Goal: Transaction & Acquisition: Purchase product/service

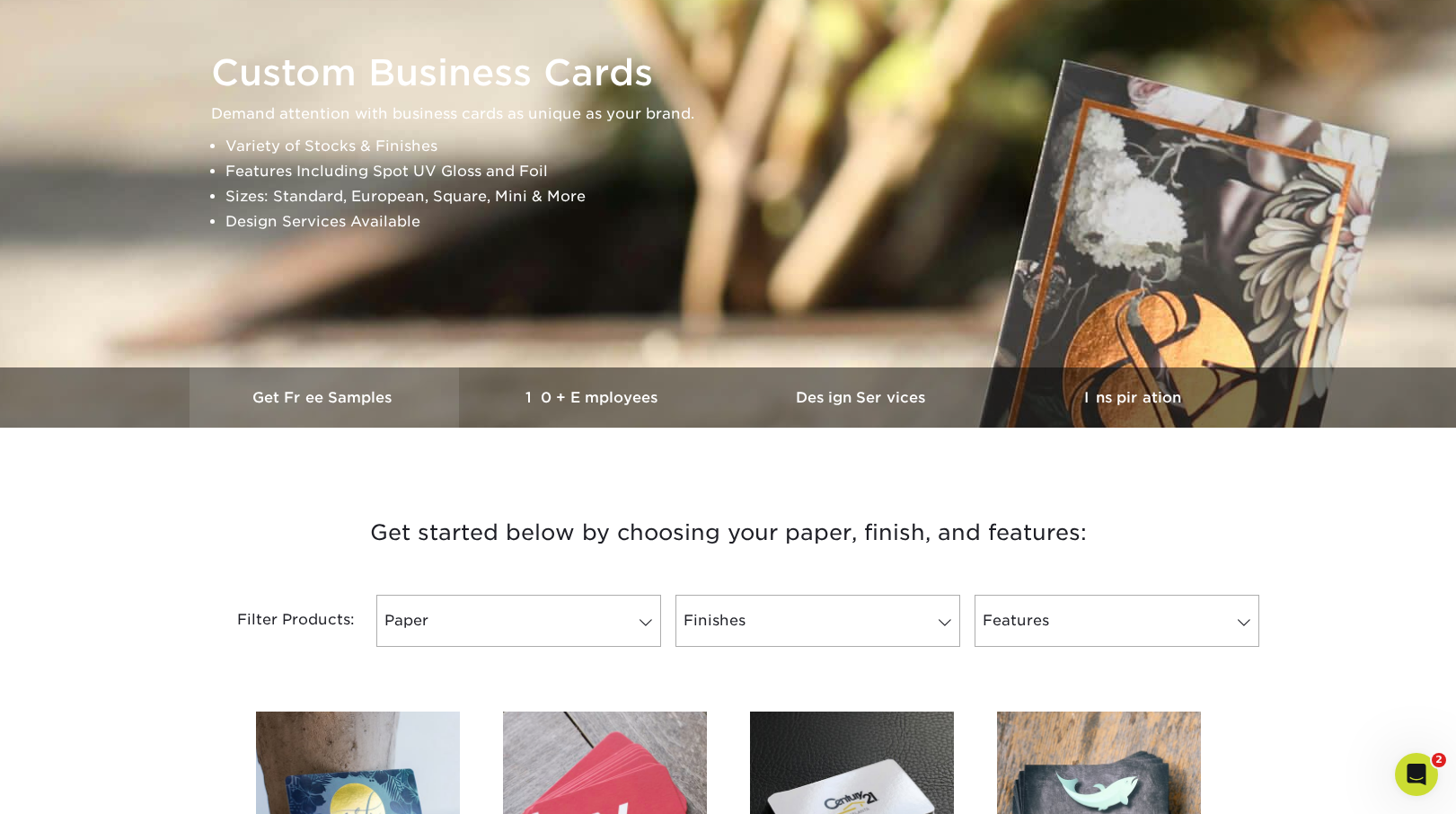
click at [348, 391] on h3 "Get Free Samples" at bounding box center [324, 398] width 269 height 18
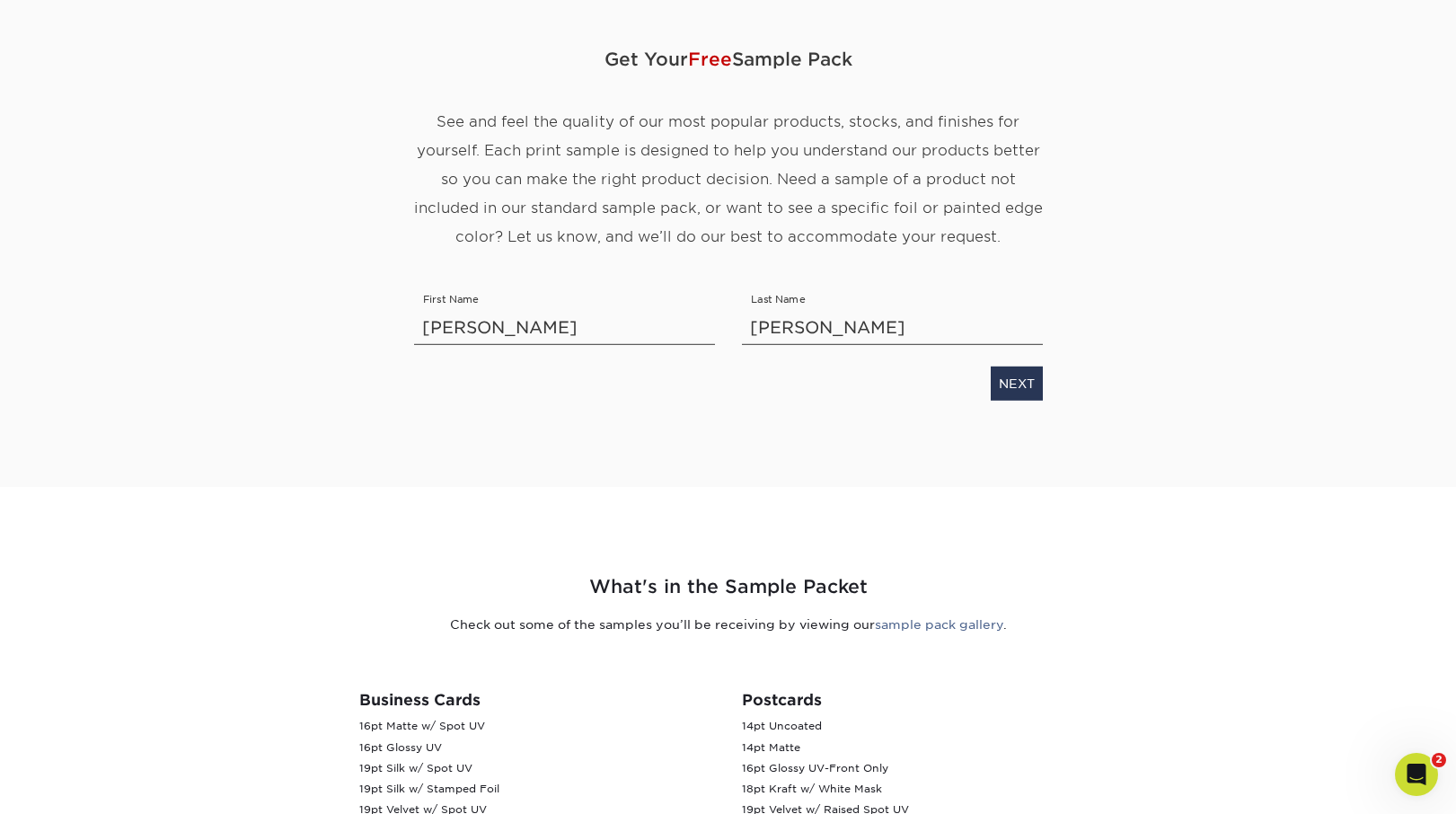
scroll to position [160, 0]
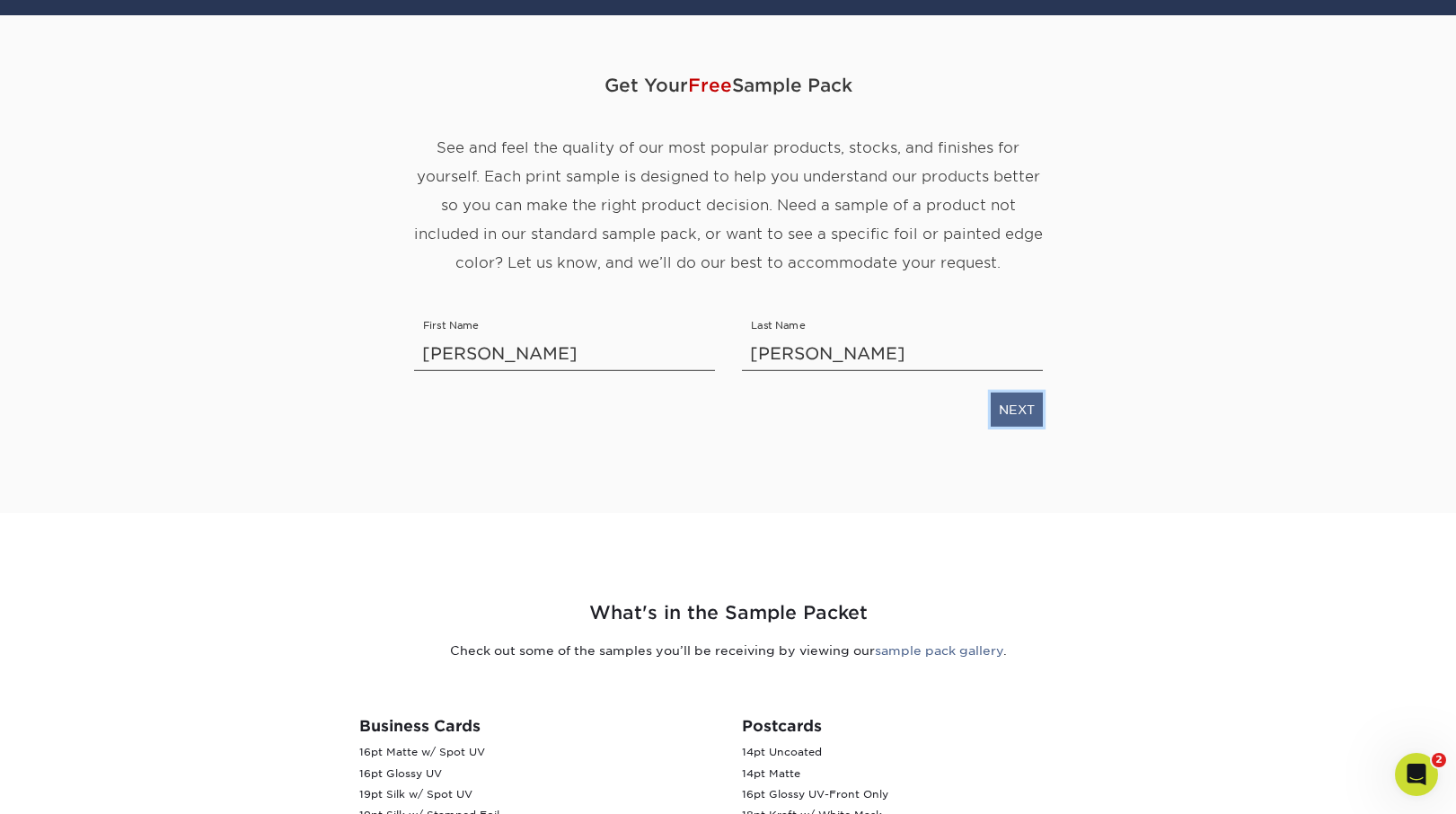
click at [1009, 414] on link "NEXT" at bounding box center [1017, 409] width 52 height 34
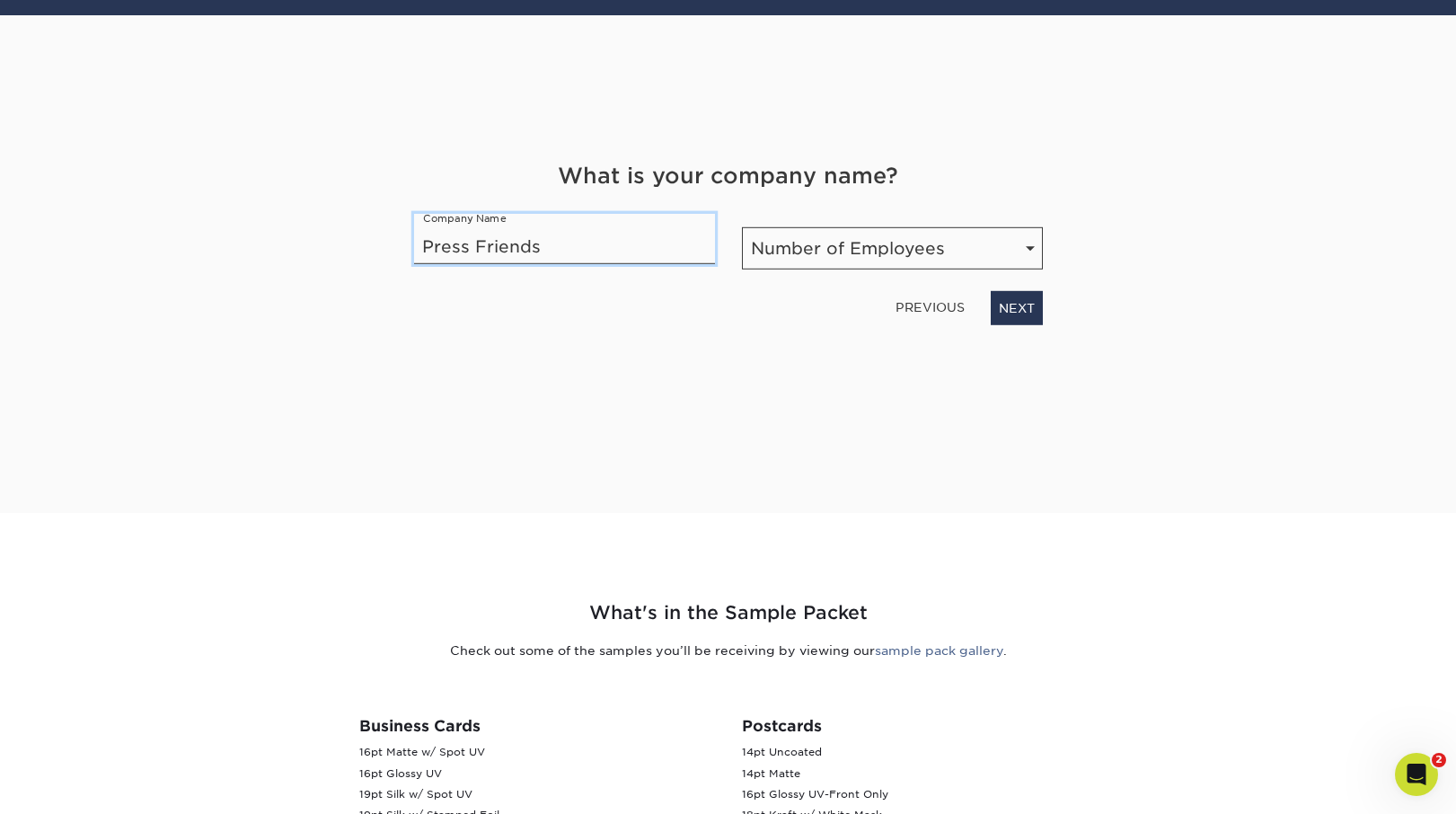
type input "Press Friends"
click at [867, 240] on select "Number of Employees Self-employed 1-10 employees 11-50 employees 51-200 employe…" at bounding box center [892, 248] width 301 height 42
select select "1-10"
click at [742, 228] on select "Number of Employees Self-employed 1-10 employees 11-50 employees 51-200 employe…" at bounding box center [892, 248] width 301 height 42
click at [1003, 304] on link "NEXT" at bounding box center [1017, 307] width 52 height 34
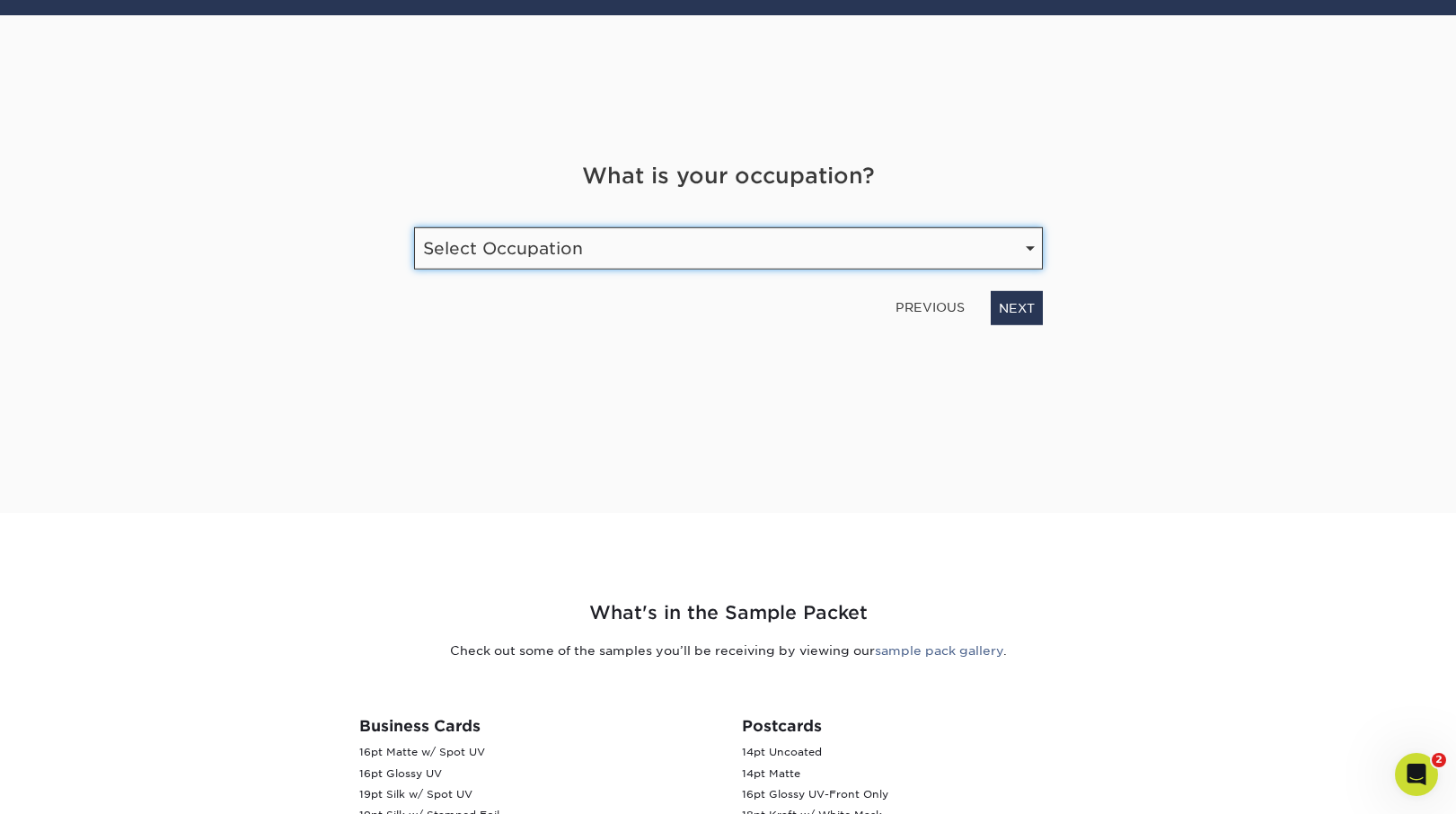
click at [891, 241] on select "Select Occupation Agency Automotive Blogger Cleaning Services Construction Educ…" at bounding box center [728, 248] width 629 height 42
select select "Print"
click at [414, 228] on select "Select Occupation Agency Automotive Blogger Cleaning Services Construction Educ…" at bounding box center [728, 248] width 629 height 42
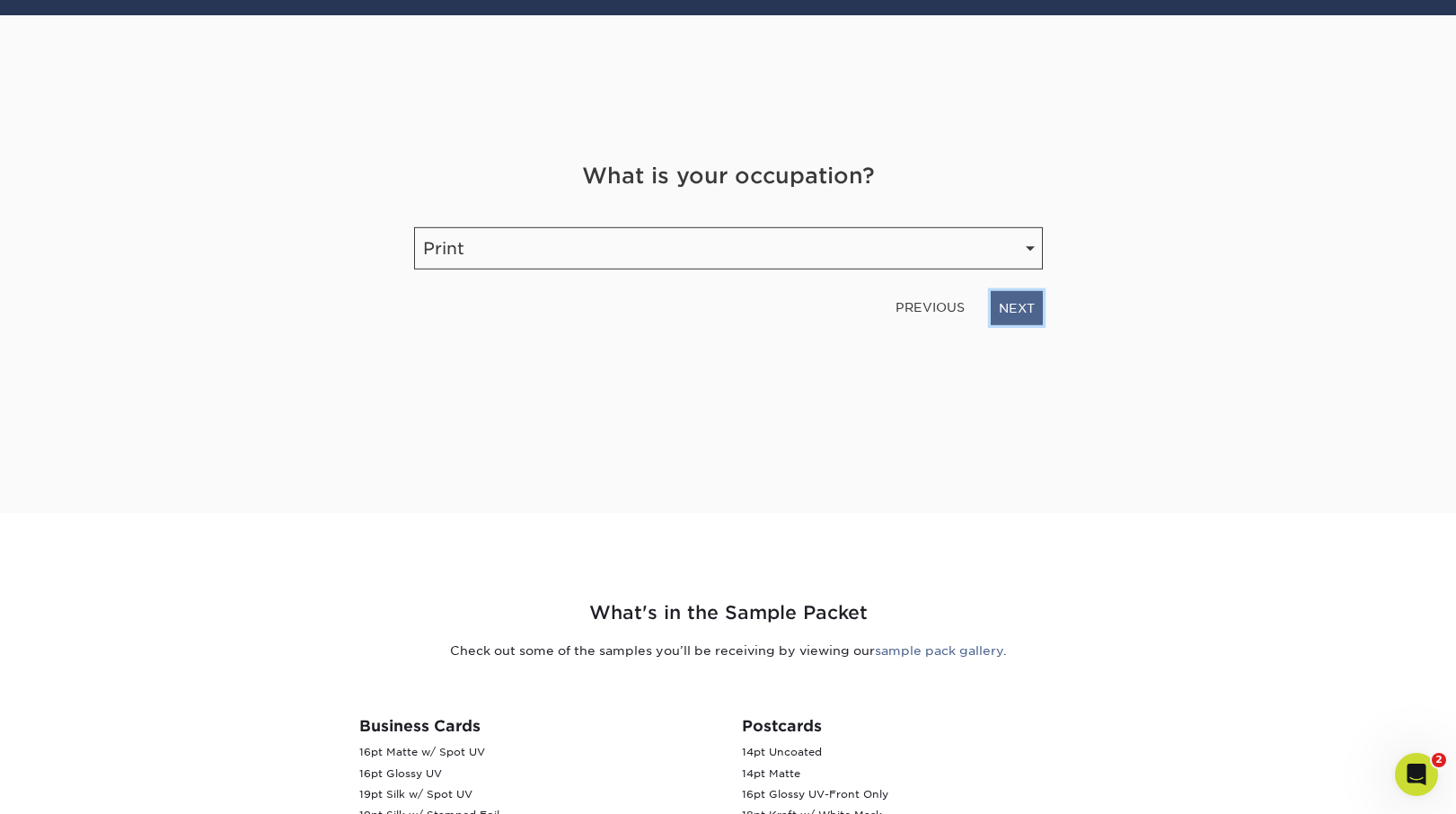
click at [1021, 313] on link "NEXT" at bounding box center [1017, 307] width 52 height 34
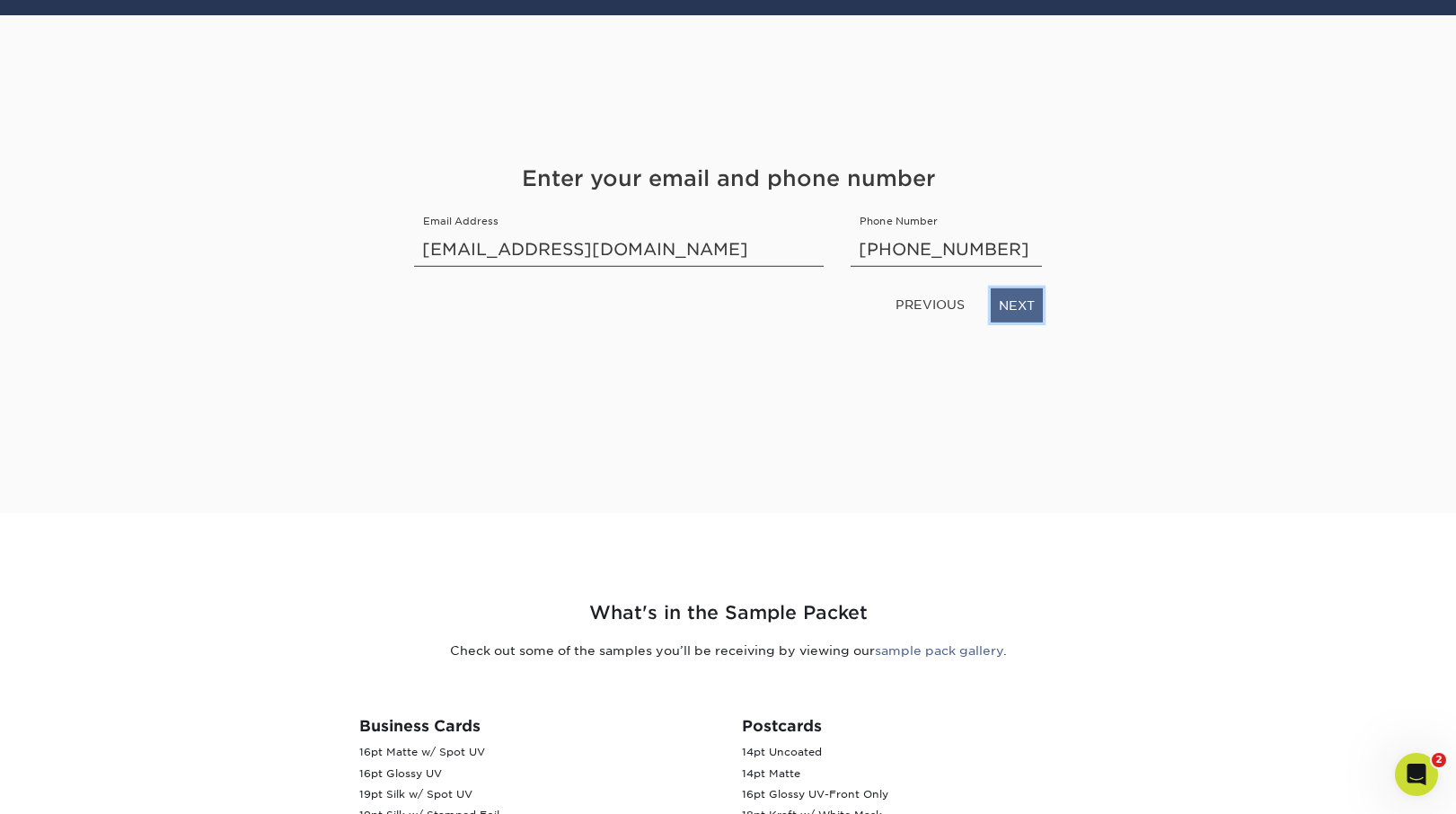
click at [1017, 302] on link "NEXT" at bounding box center [1017, 305] width 52 height 34
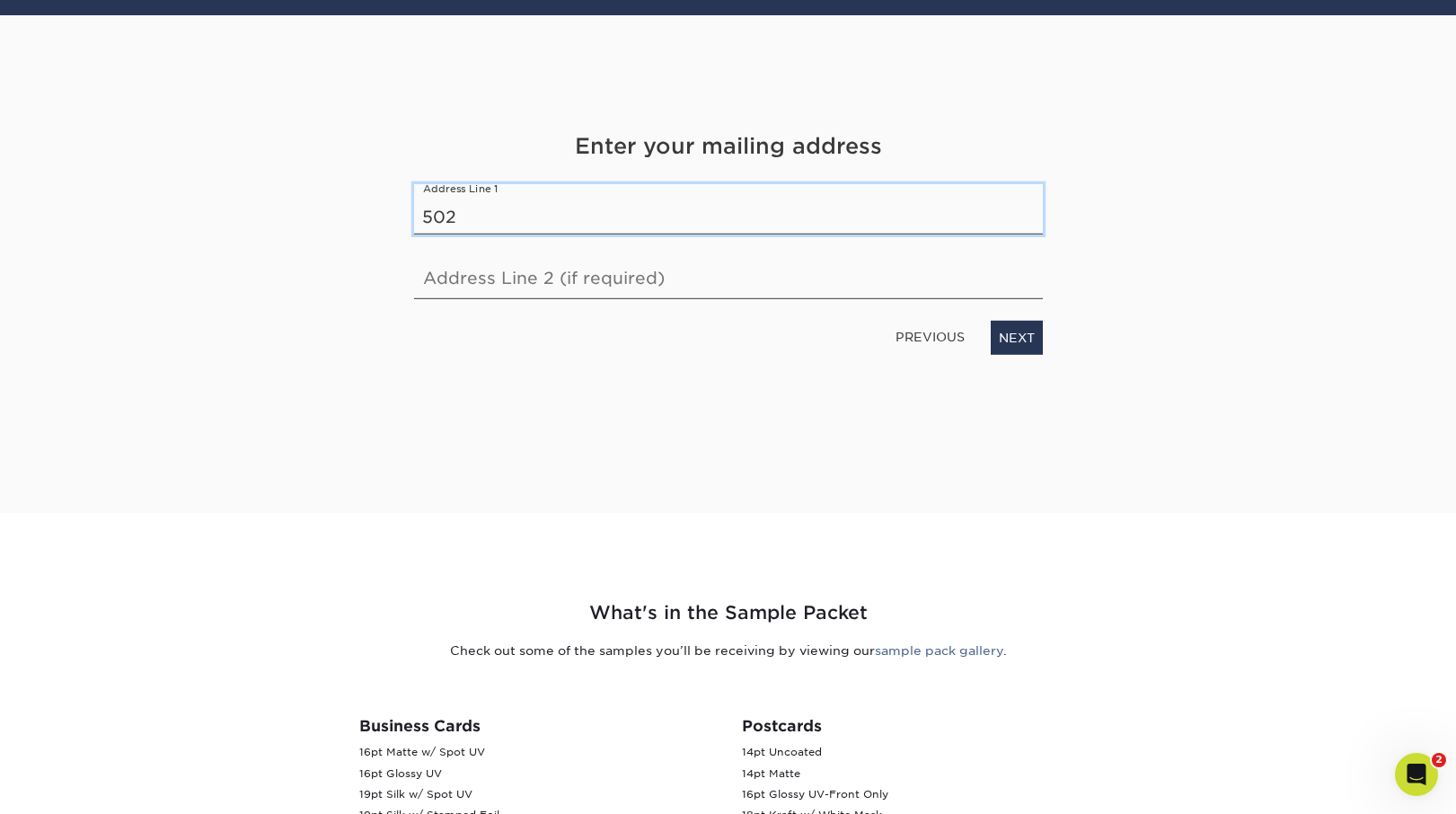
type input "502 chung king ct."
select select "CA"
select select "US"
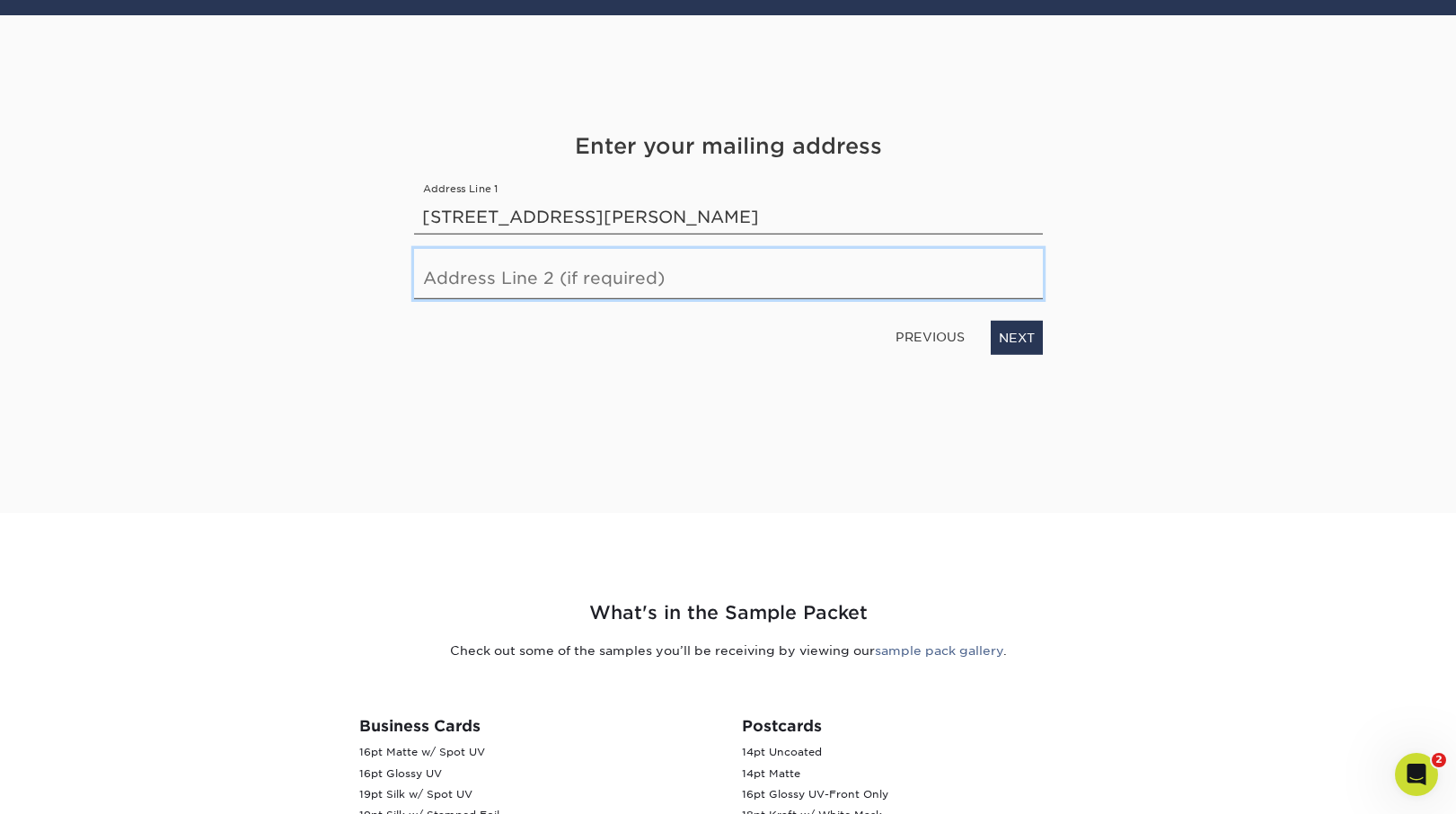
click at [658, 285] on input "text" at bounding box center [728, 274] width 629 height 51
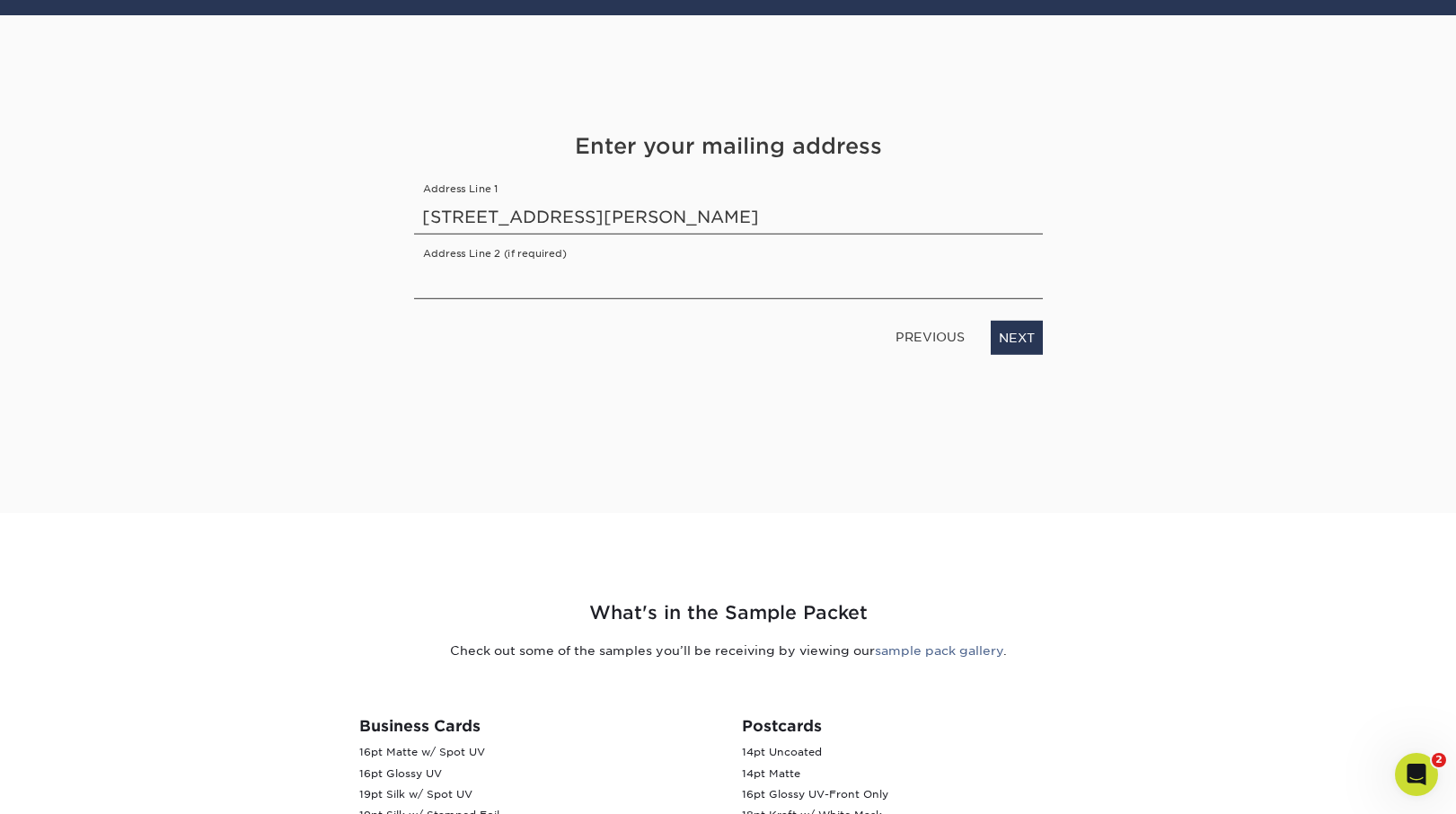
click at [687, 386] on div "Get Your Free Sample Pack See and feel the quality of our most popular products…" at bounding box center [728, 243] width 629 height 455
click at [1026, 337] on link "NEXT" at bounding box center [1017, 337] width 52 height 34
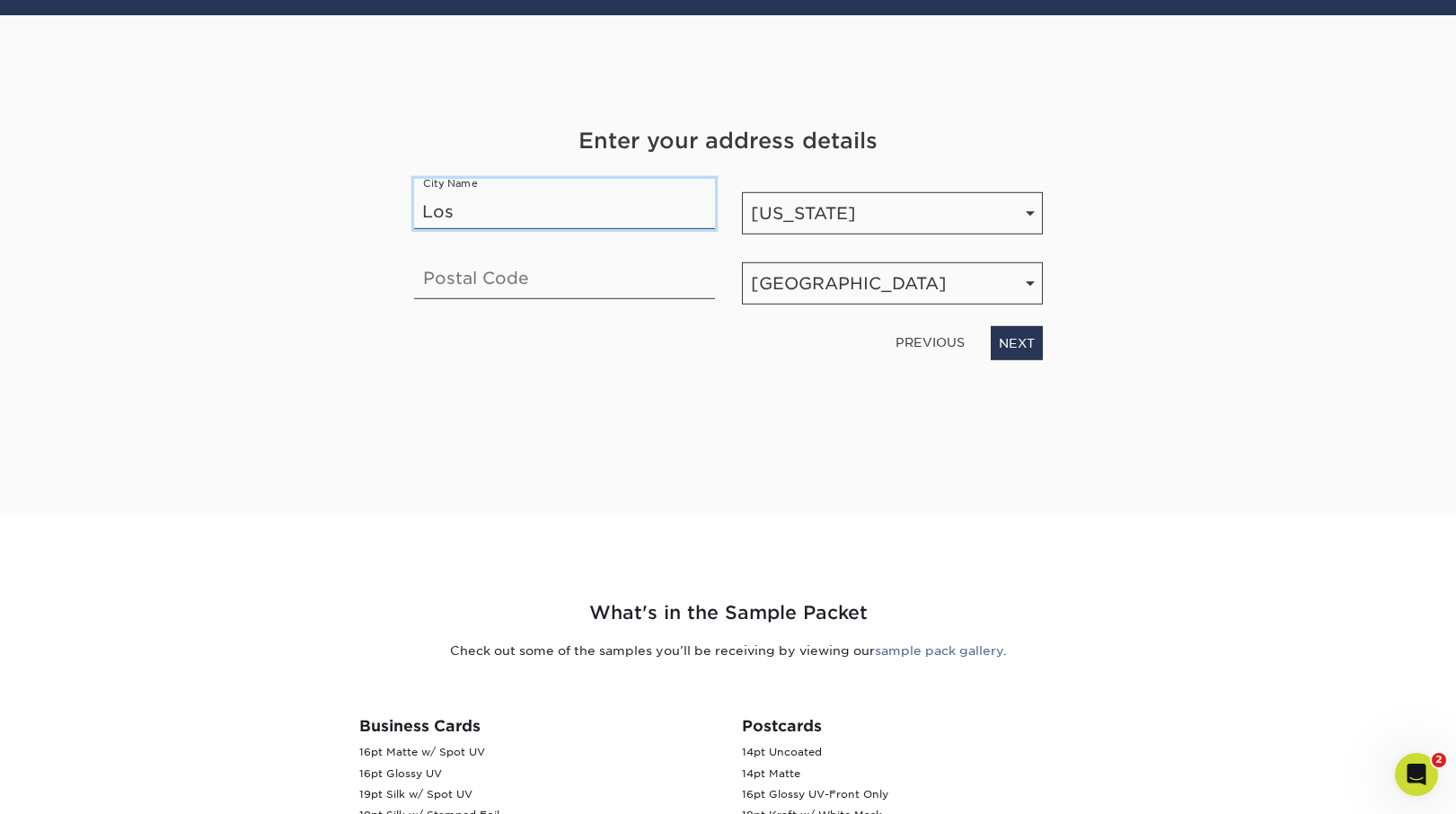
type input "Los Angeles"
type input "90012"
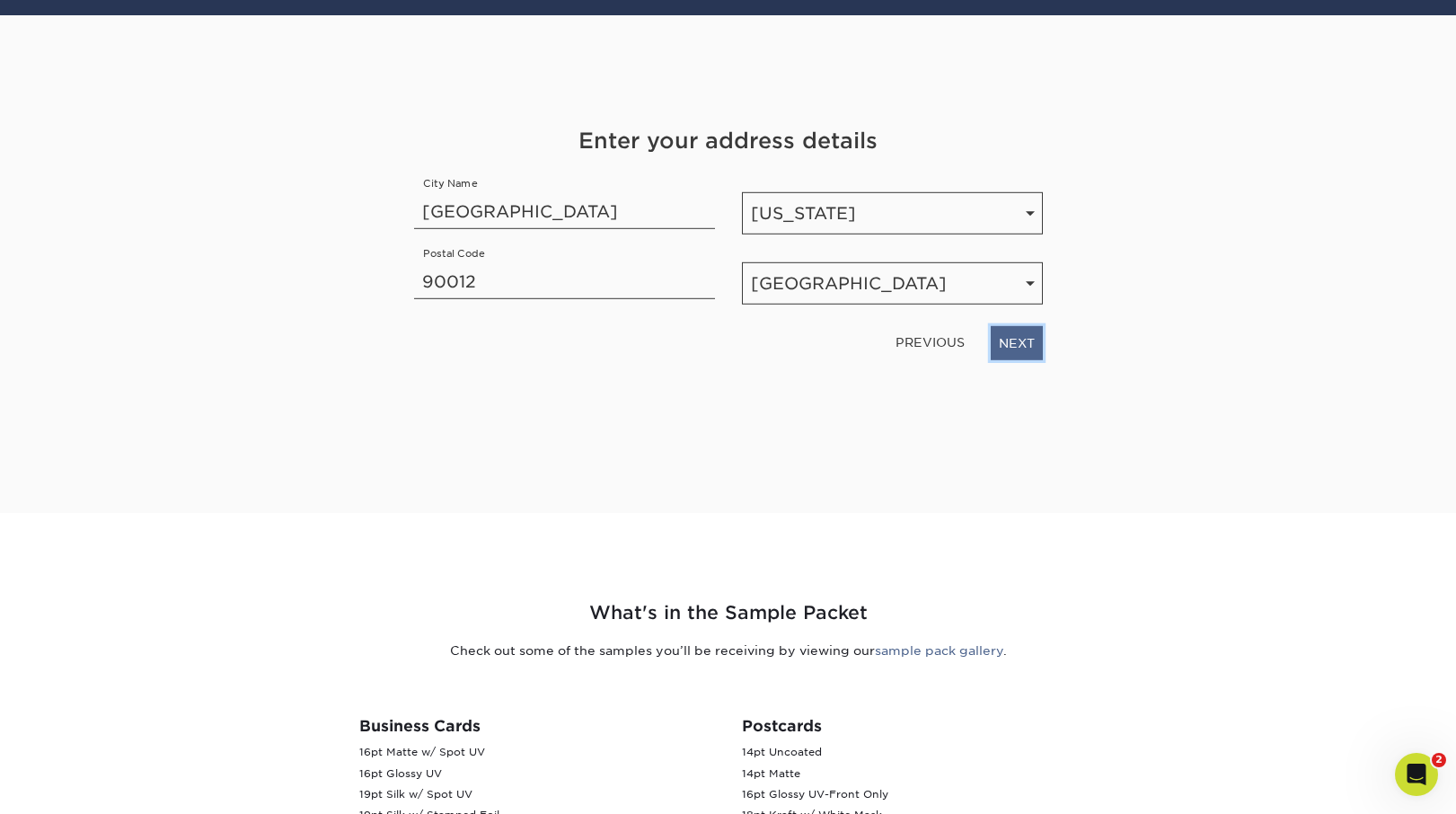
click at [1032, 349] on link "NEXT" at bounding box center [1017, 342] width 52 height 34
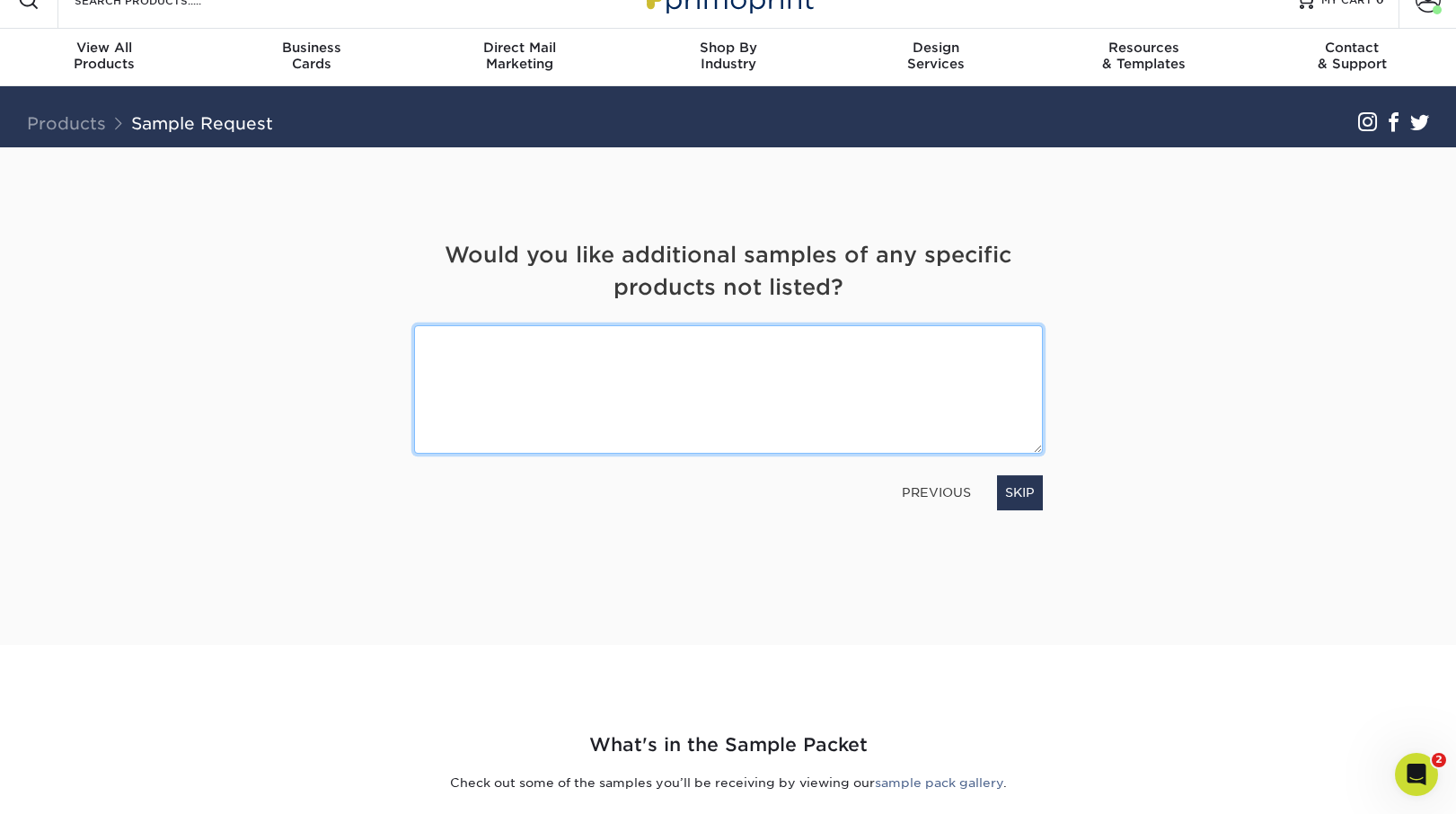
scroll to position [0, 0]
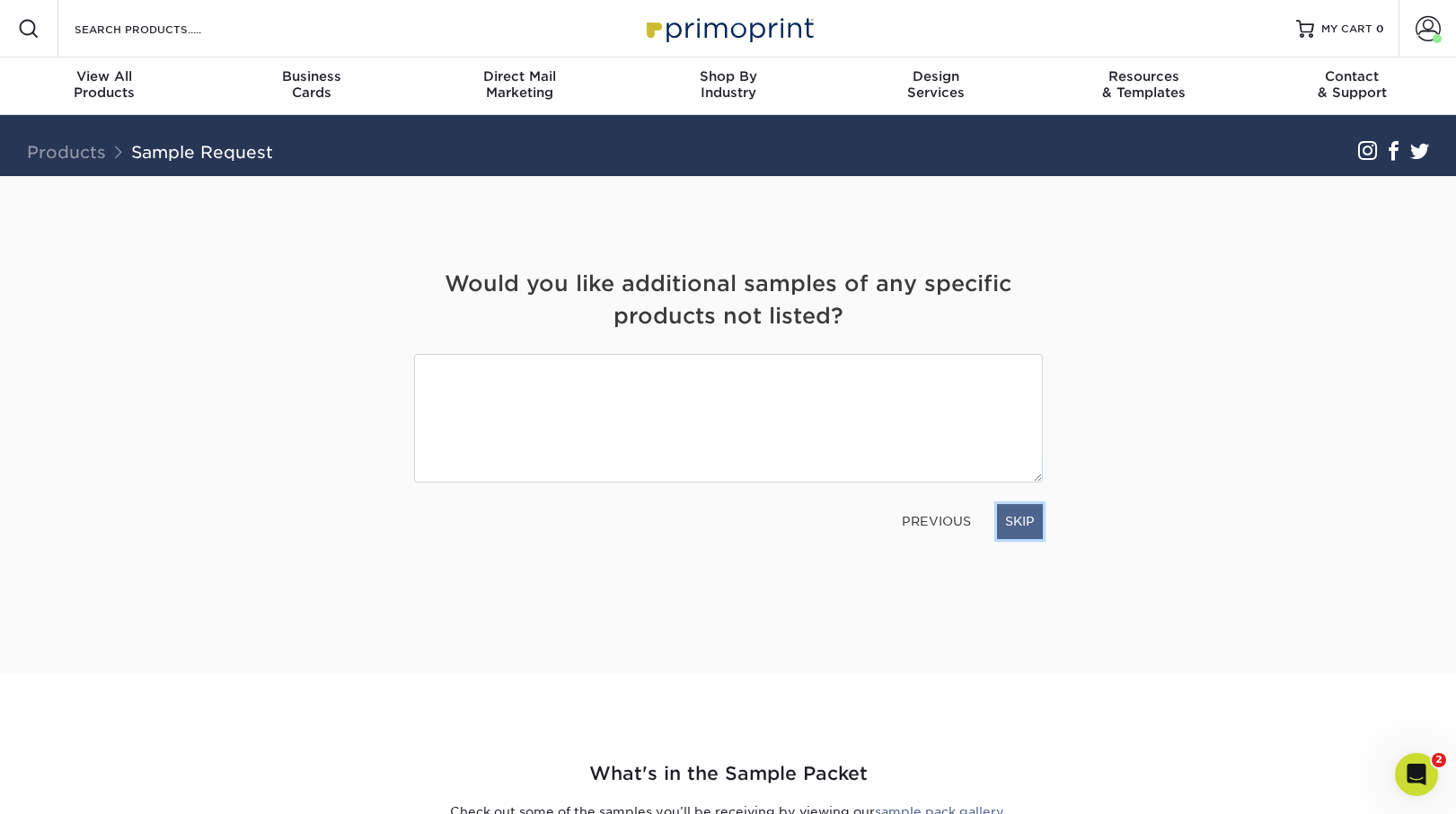
click at [1023, 521] on link "SKIP" at bounding box center [1020, 520] width 46 height 34
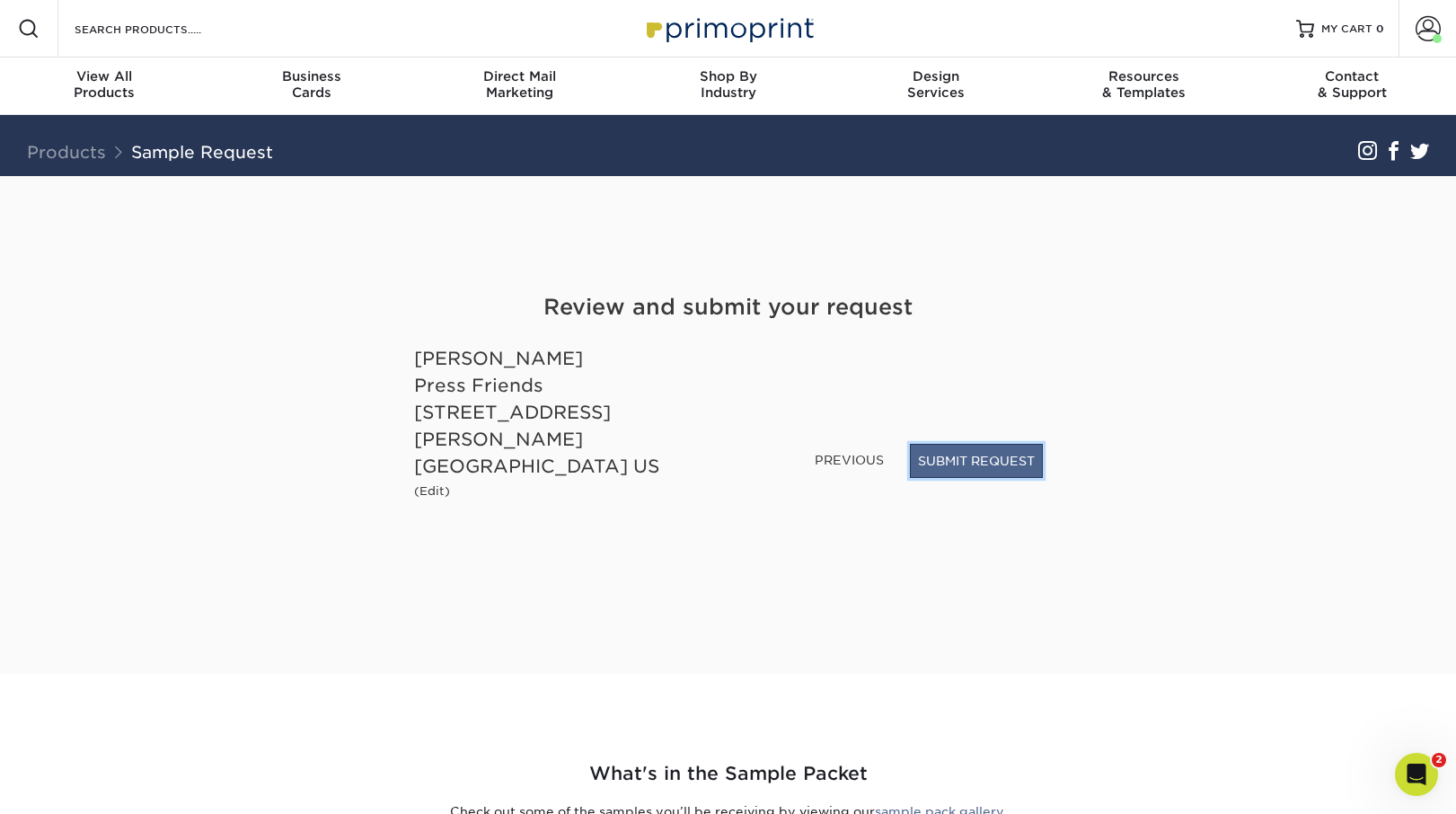
click at [939, 474] on button "SUBMIT REQUEST" at bounding box center [976, 460] width 133 height 34
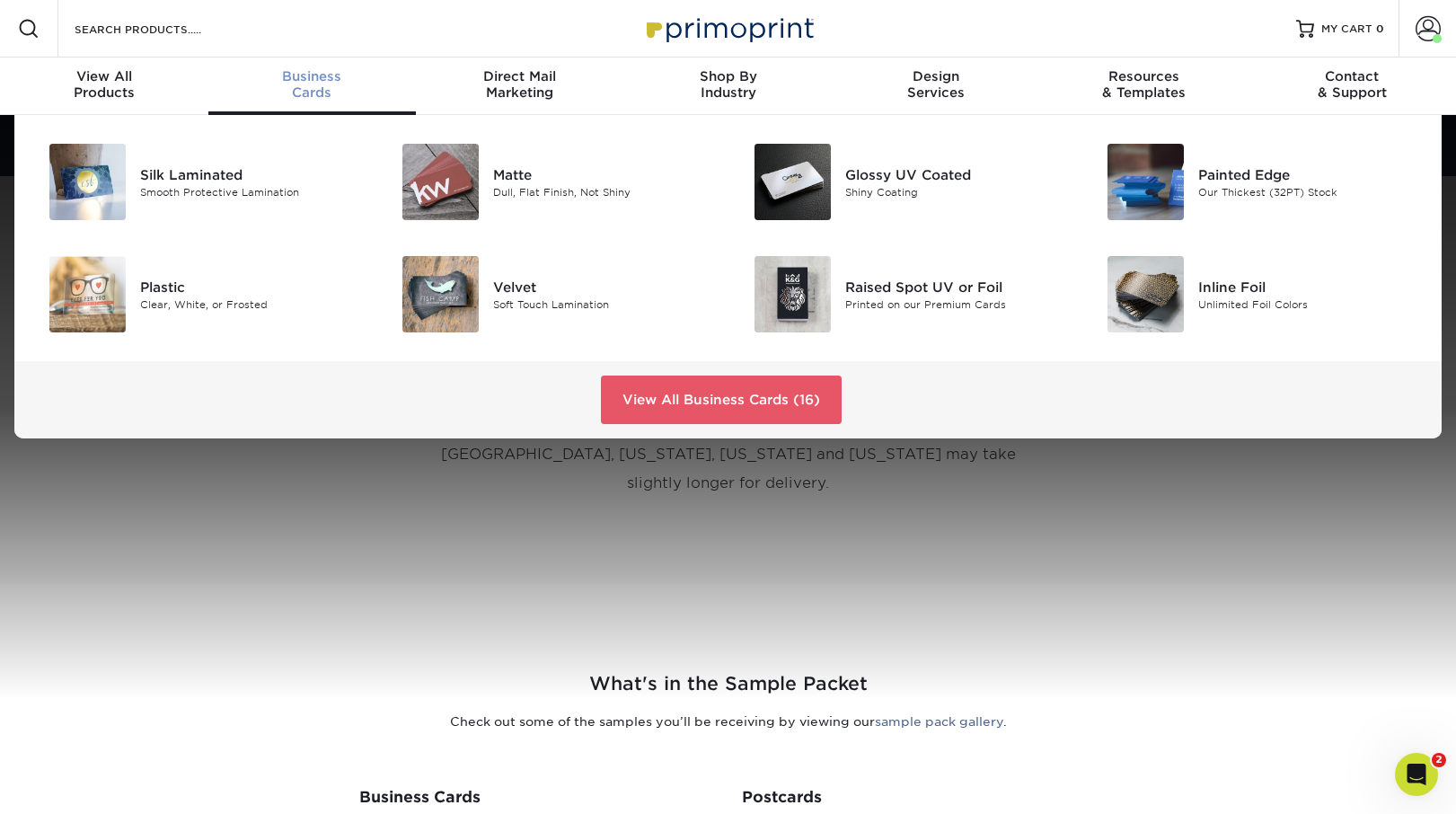
click at [307, 76] on span "Business" at bounding box center [312, 76] width 208 height 17
click at [667, 407] on link "View All Business Cards (16)" at bounding box center [721, 400] width 241 height 49
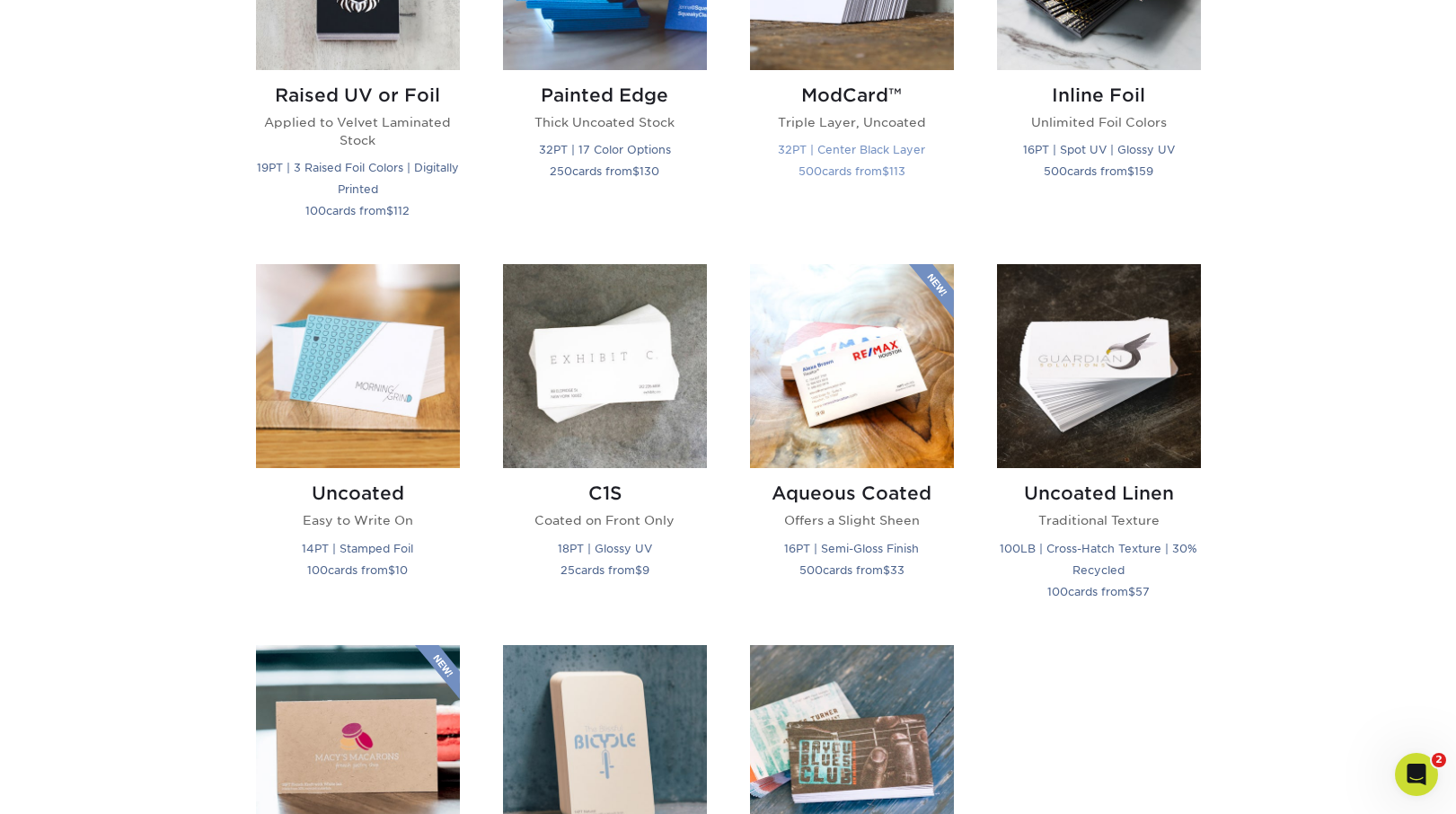
scroll to position [1369, 0]
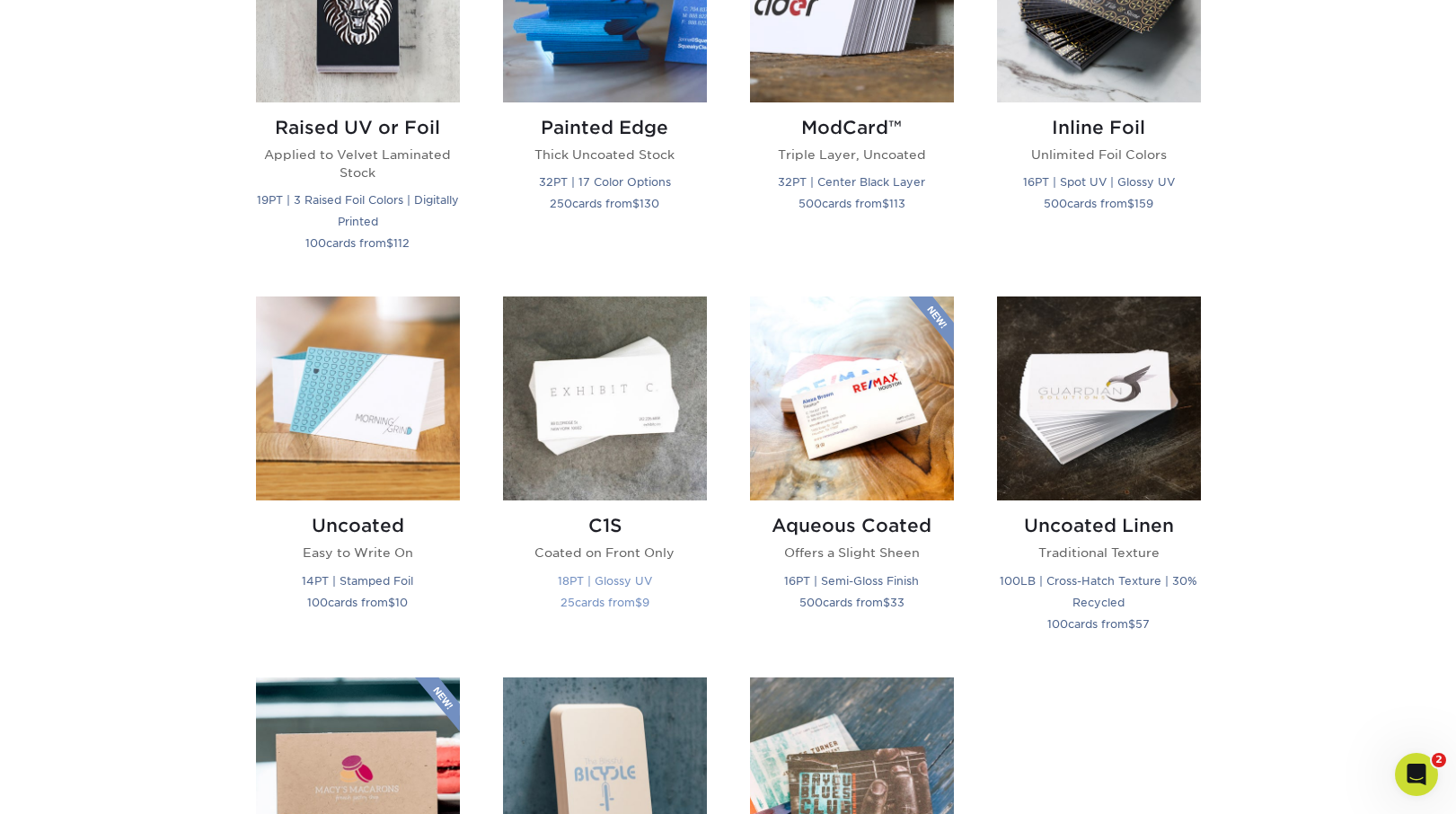
click at [653, 396] on img at bounding box center [605, 399] width 204 height 204
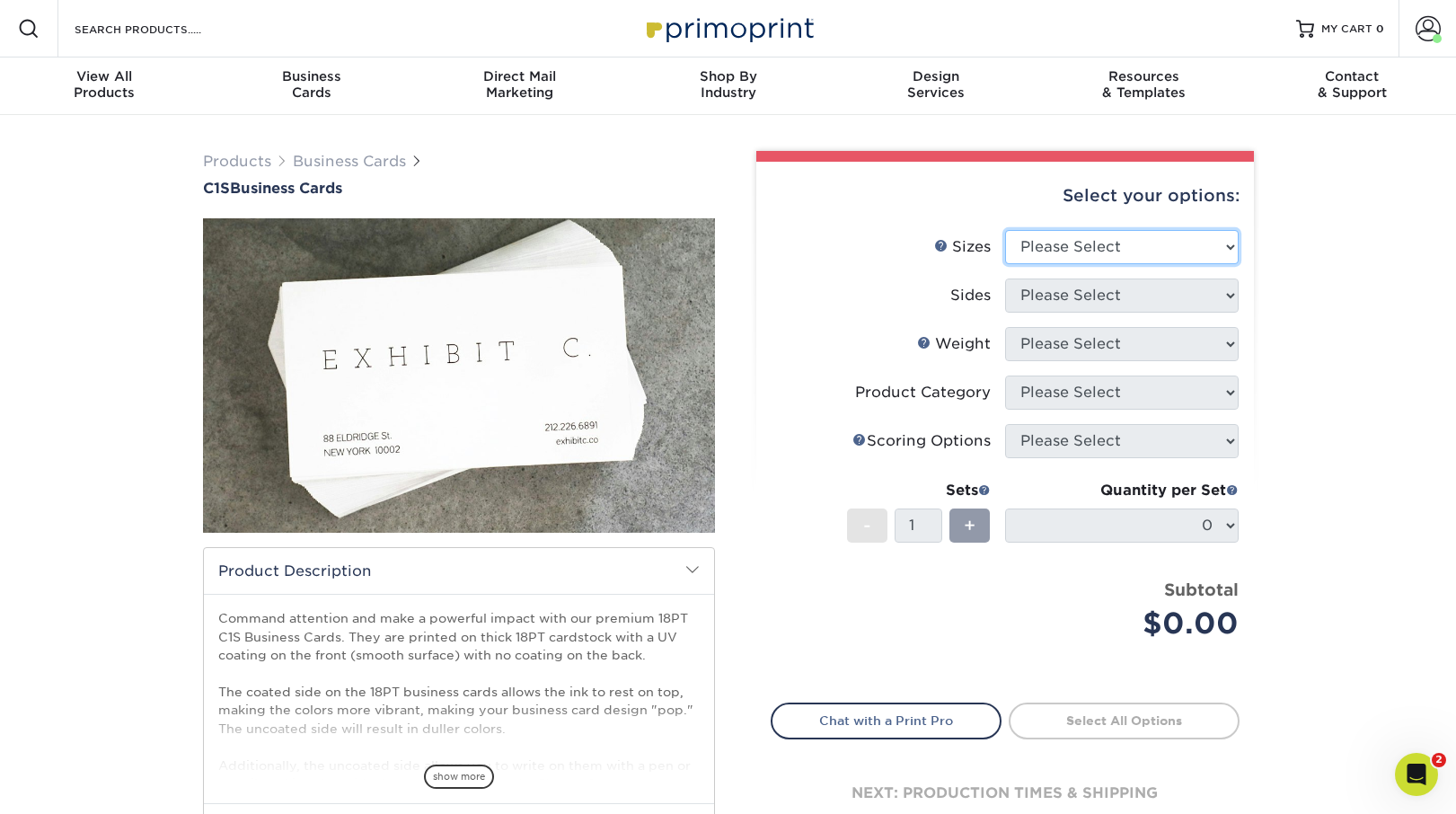
click at [1045, 253] on select "Please Select 2" x 3.5" - Standard 2.125" x 3.375" - European 2.5" x 2.5" - Squ…" at bounding box center [1122, 247] width 233 height 34
select select "2.00x3.50"
click at [1005, 230] on select "Please Select 2" x 3.5" - Standard 2.125" x 3.375" - European 2.5" x 2.5" - Squ…" at bounding box center [1122, 247] width 233 height 34
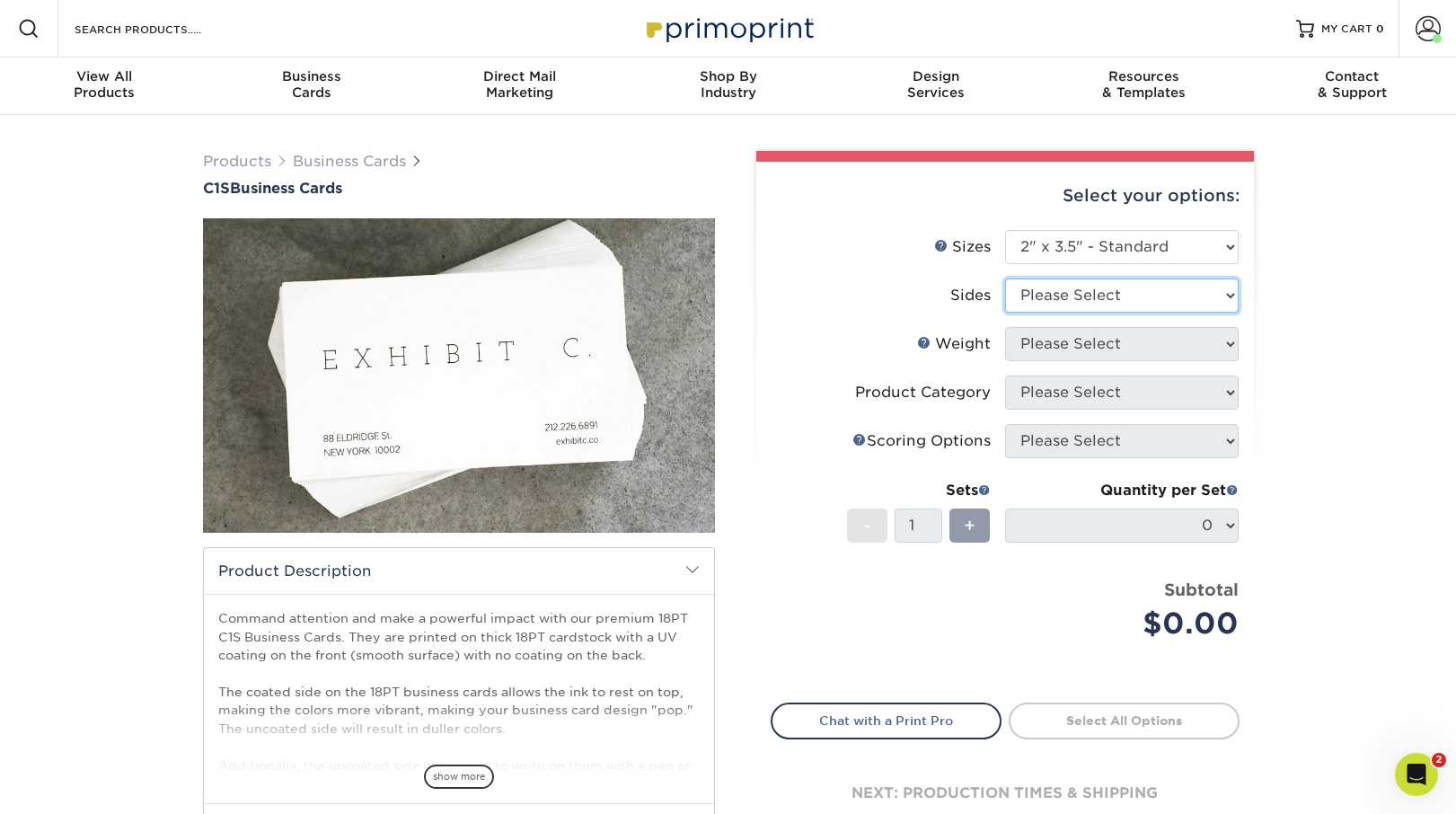
click at [1054, 294] on select "Please Select Print Both Sides Print Front Only" at bounding box center [1122, 295] width 233 height 34
select select "13abbda7-1d64-4f25-8bb2-c179b224825d"
click at [1005, 278] on select "Please Select Print Both Sides Print Front Only" at bounding box center [1122, 295] width 233 height 34
click at [1058, 336] on select "Please Select 18PT C1S" at bounding box center [1122, 343] width 233 height 34
select select "18PTC1S"
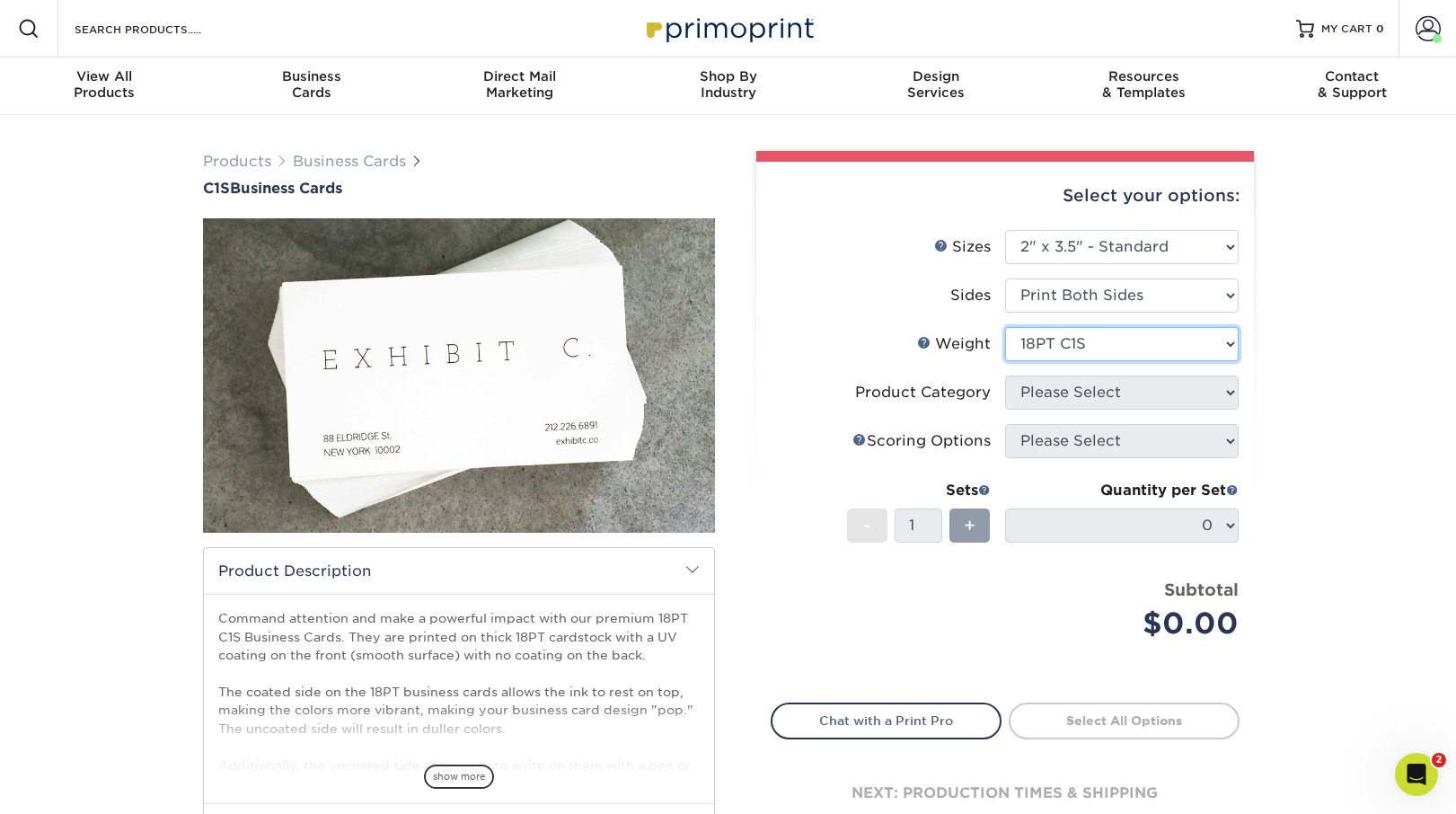
click at [1005, 327] on select "Please Select 18PT C1S" at bounding box center [1122, 343] width 233 height 34
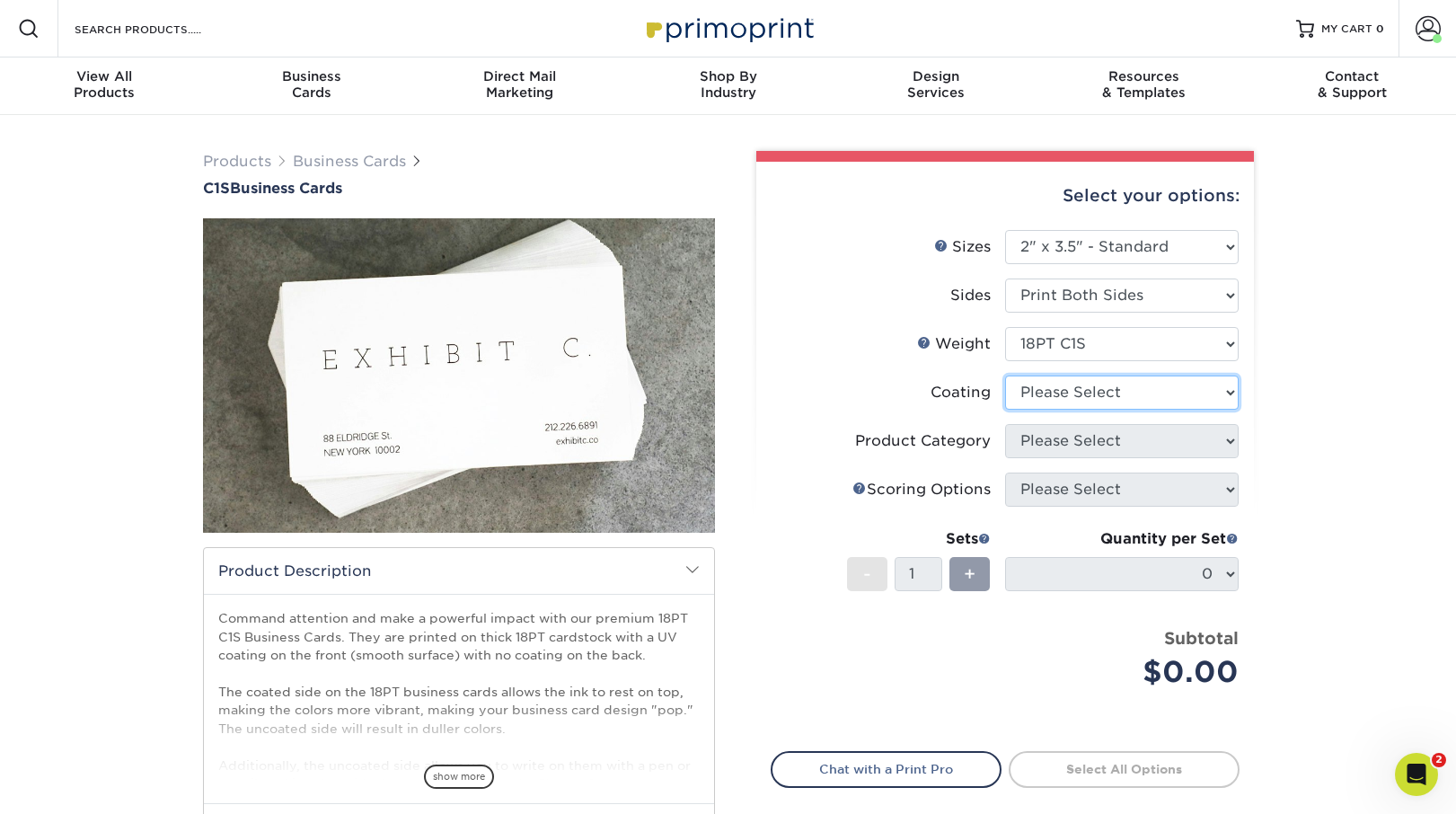
click at [1075, 392] on select at bounding box center [1122, 392] width 233 height 34
select select "3e7618de-abca-4bda-9f97-8b9129e913d8"
click at [1005, 375] on select at bounding box center [1122, 392] width 233 height 34
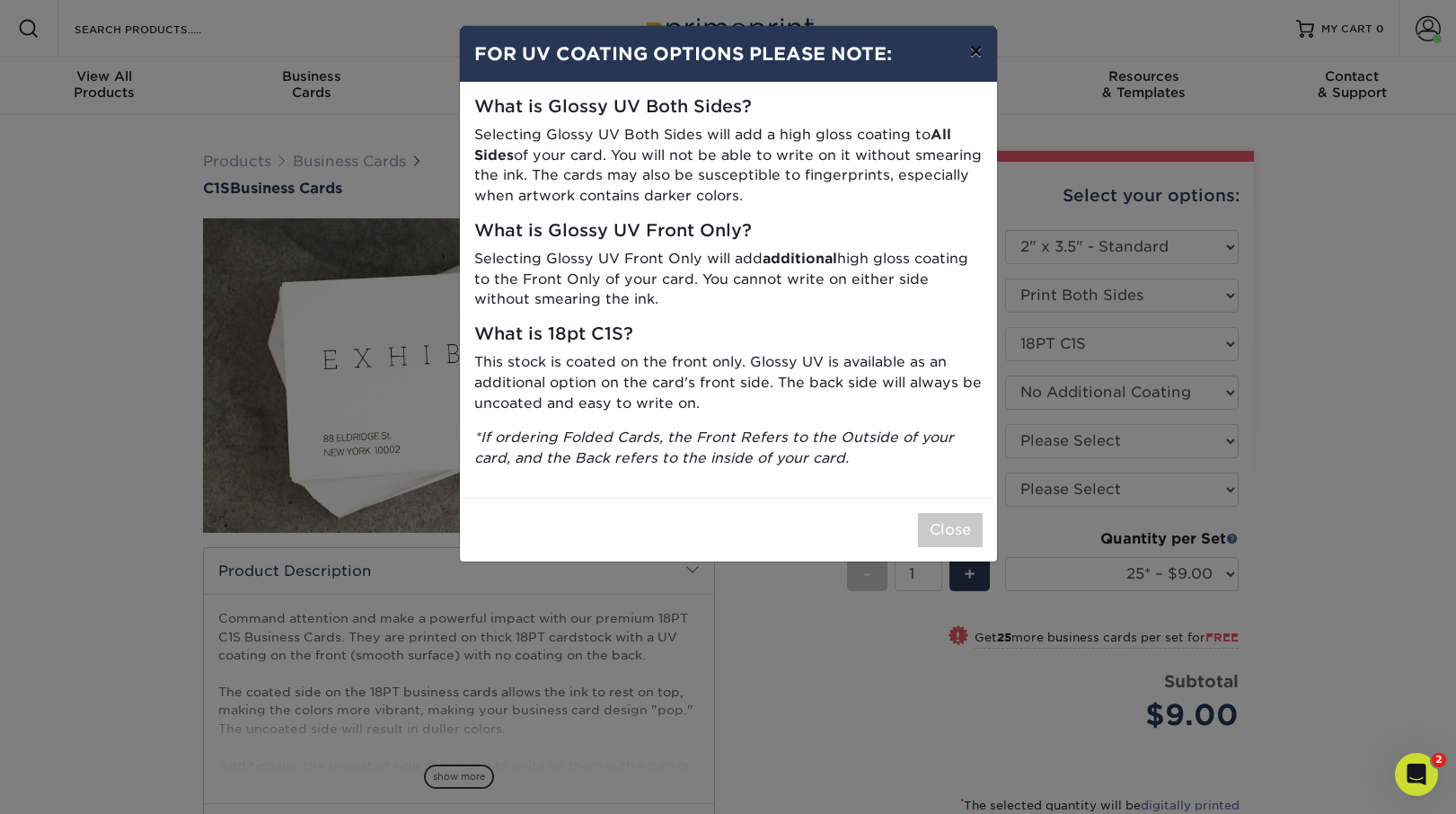
click at [978, 56] on button "×" at bounding box center [975, 52] width 42 height 51
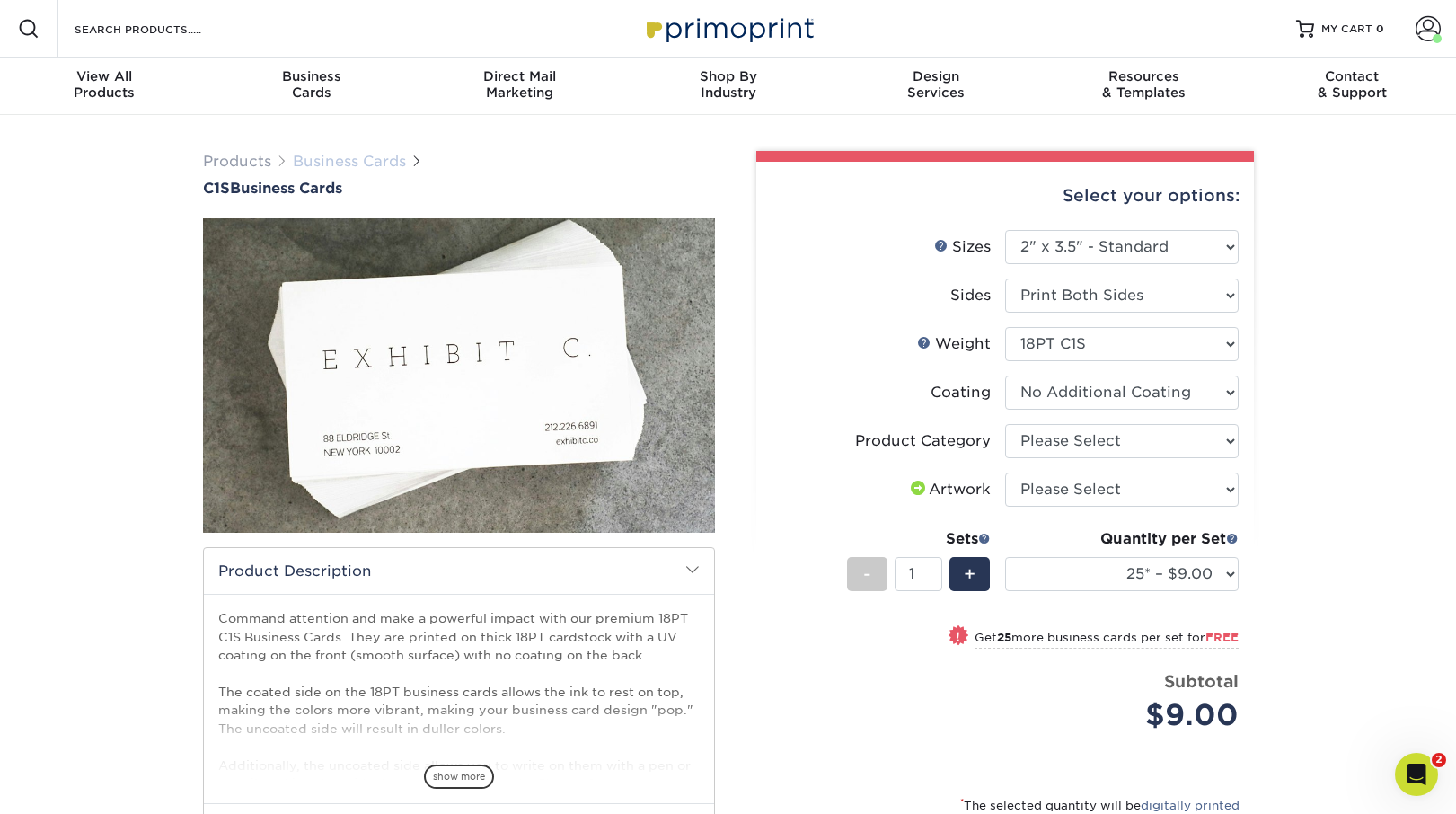
click at [340, 155] on link "Business Cards" at bounding box center [349, 161] width 113 height 18
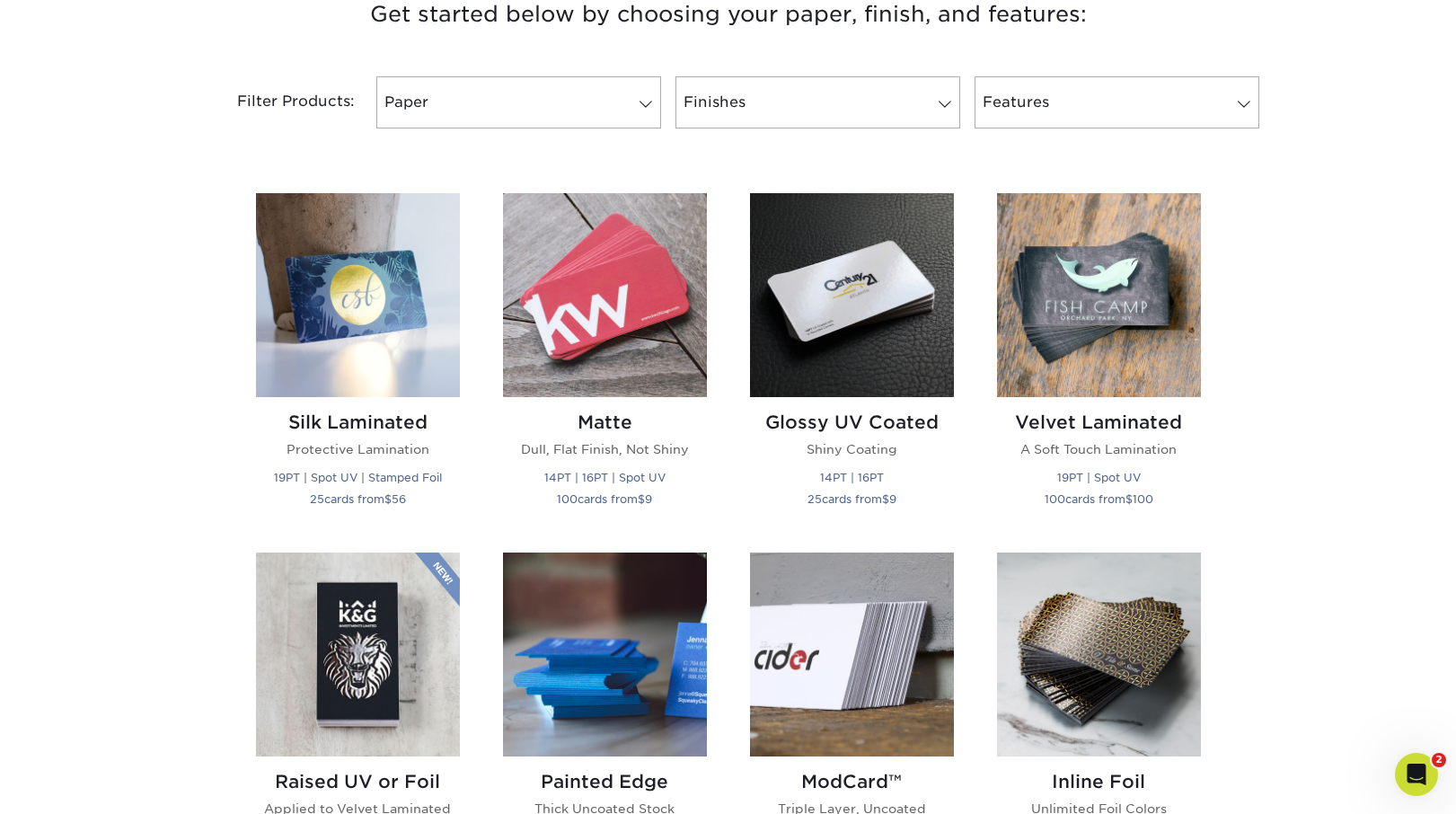
scroll to position [731, 0]
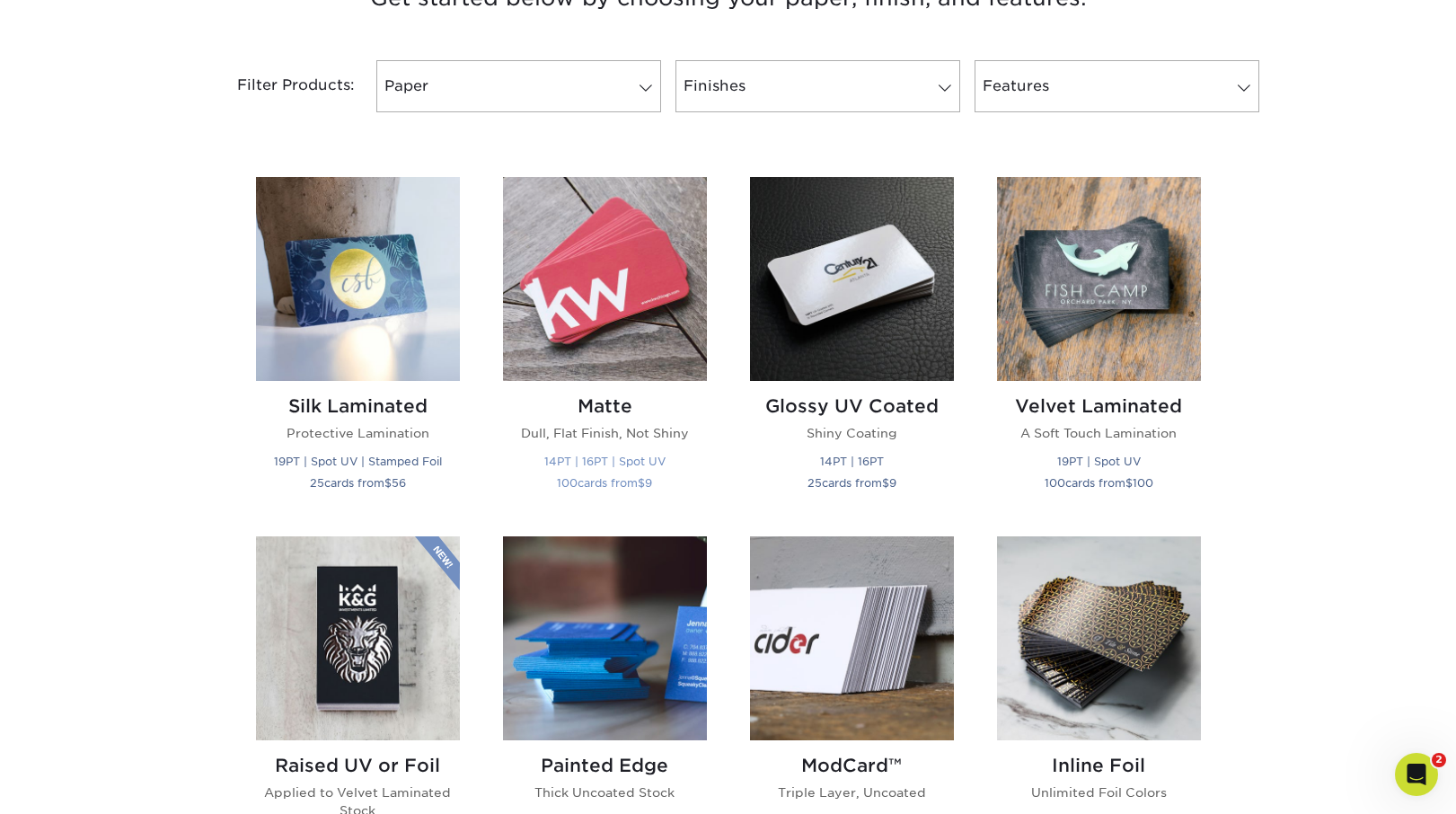
click at [572, 262] on img at bounding box center [605, 279] width 204 height 204
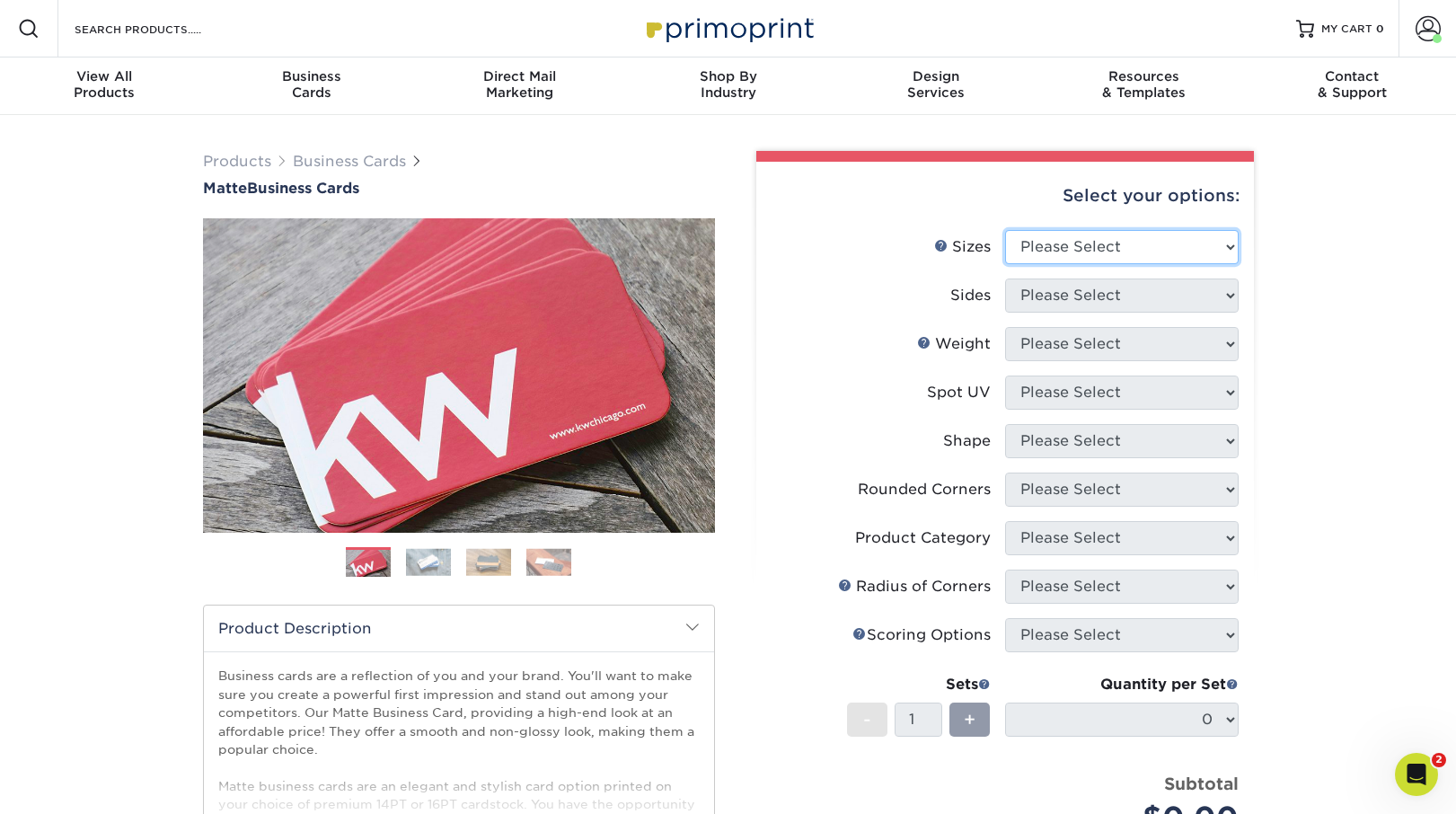
click at [1097, 253] on select "Please Select 1.5" x 3.5" - Mini 1.75" x 3.5" - Mini 2" x 2" - Square 2" x 3" -…" at bounding box center [1122, 247] width 233 height 34
select select "2.00x3.50"
click at [1005, 230] on select "Please Select 1.5" x 3.5" - Mini 1.75" x 3.5" - Mini 2" x 2" - Square 2" x 3" -…" at bounding box center [1122, 247] width 233 height 34
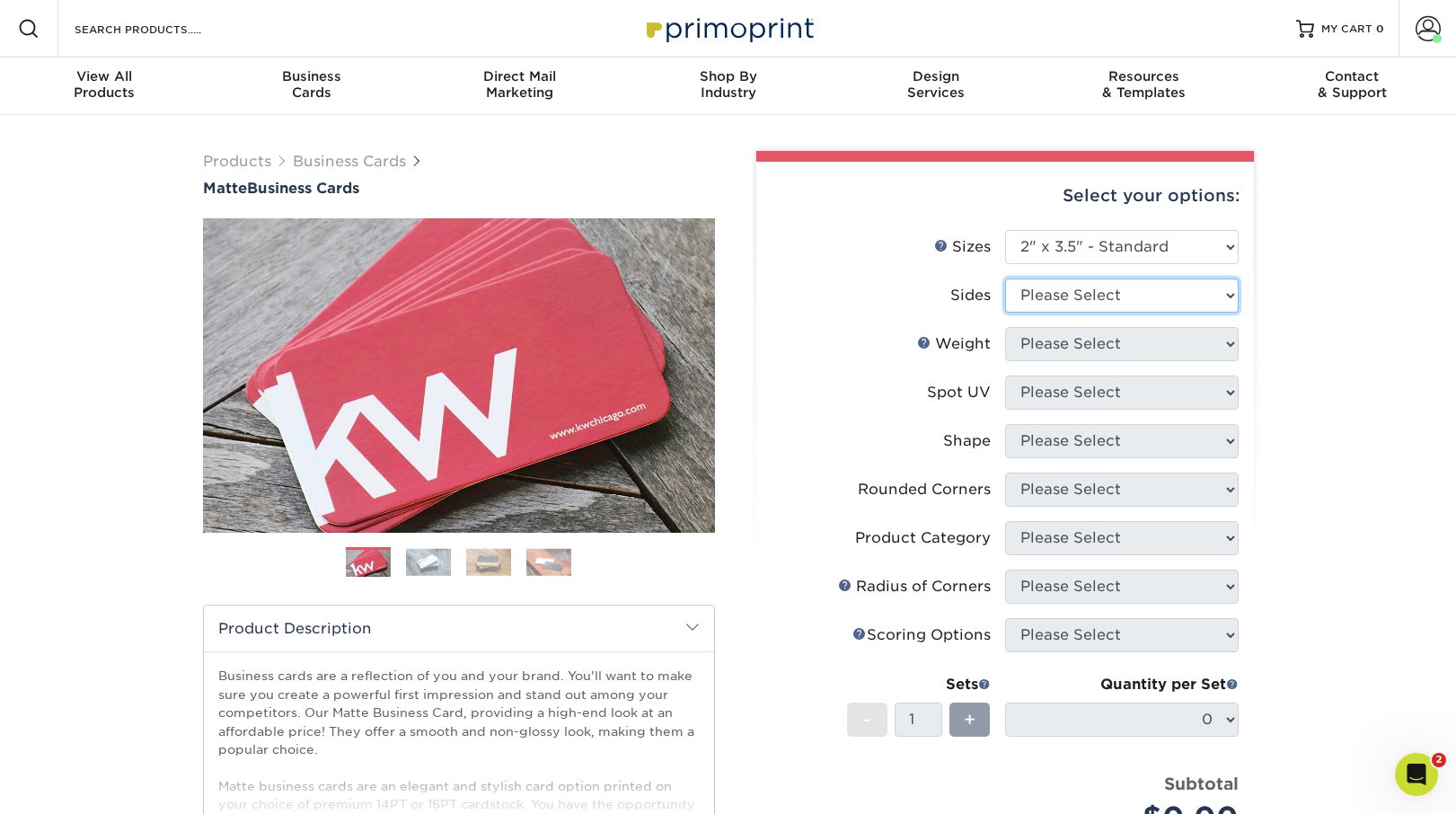
click at [1089, 297] on select "Please Select Print Both Sides Print Front Only" at bounding box center [1122, 295] width 233 height 34
select select "13abbda7-1d64-4f25-8bb2-c179b224825d"
click at [1005, 278] on select "Please Select Print Both Sides Print Front Only" at bounding box center [1122, 295] width 233 height 34
click at [1057, 348] on select "Please Select 16PT 14PT" at bounding box center [1122, 343] width 233 height 34
select select "16PT"
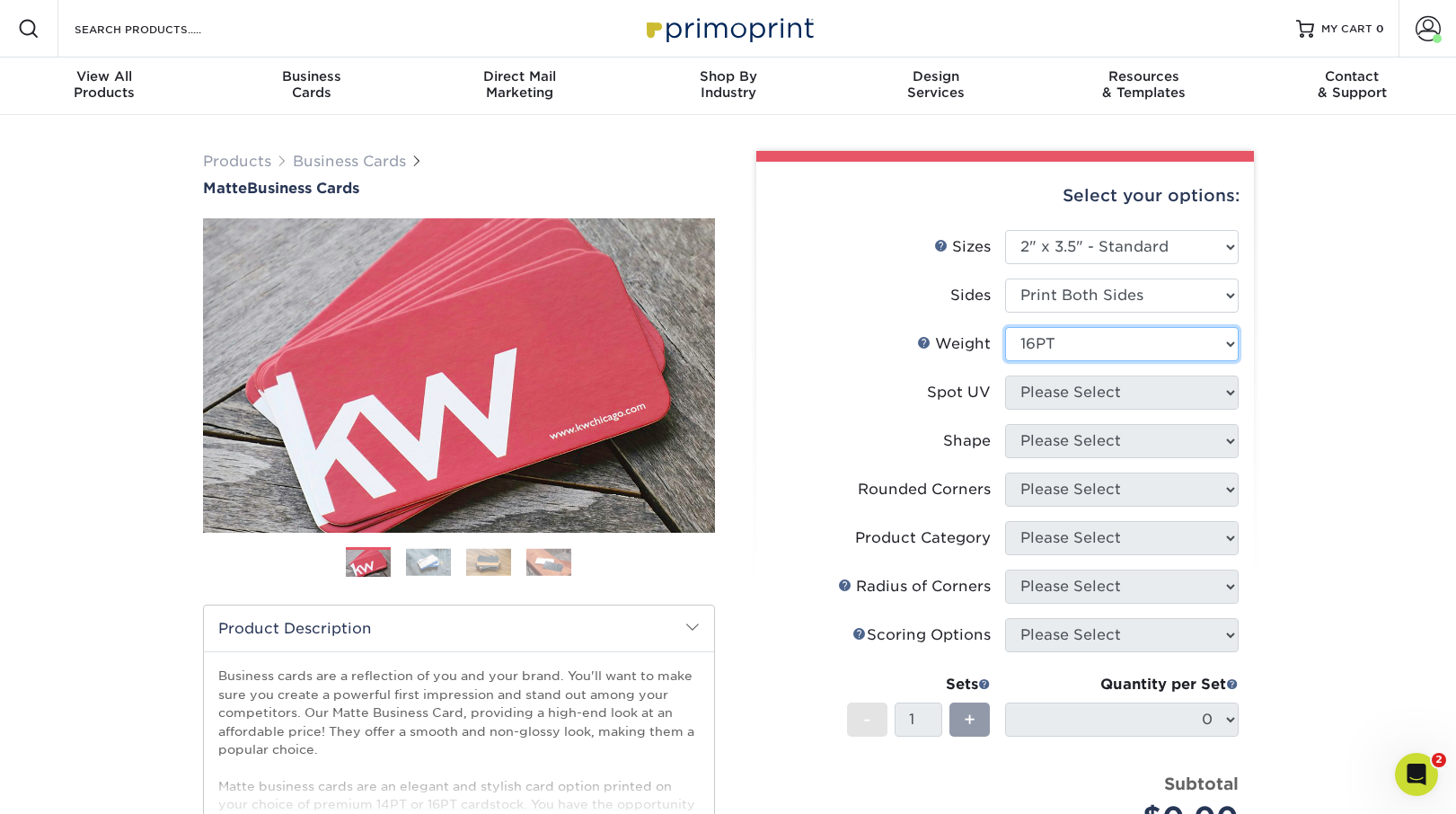
click at [1005, 327] on select "Please Select 16PT 14PT" at bounding box center [1122, 343] width 233 height 34
click at [1054, 394] on select "Please Select No Spot UV Front and Back (Both Sides) Front Only Back Only" at bounding box center [1122, 392] width 233 height 34
select select "3"
click at [1005, 375] on select "Please Select No Spot UV Front and Back (Both Sides) Front Only Back Only" at bounding box center [1122, 392] width 233 height 34
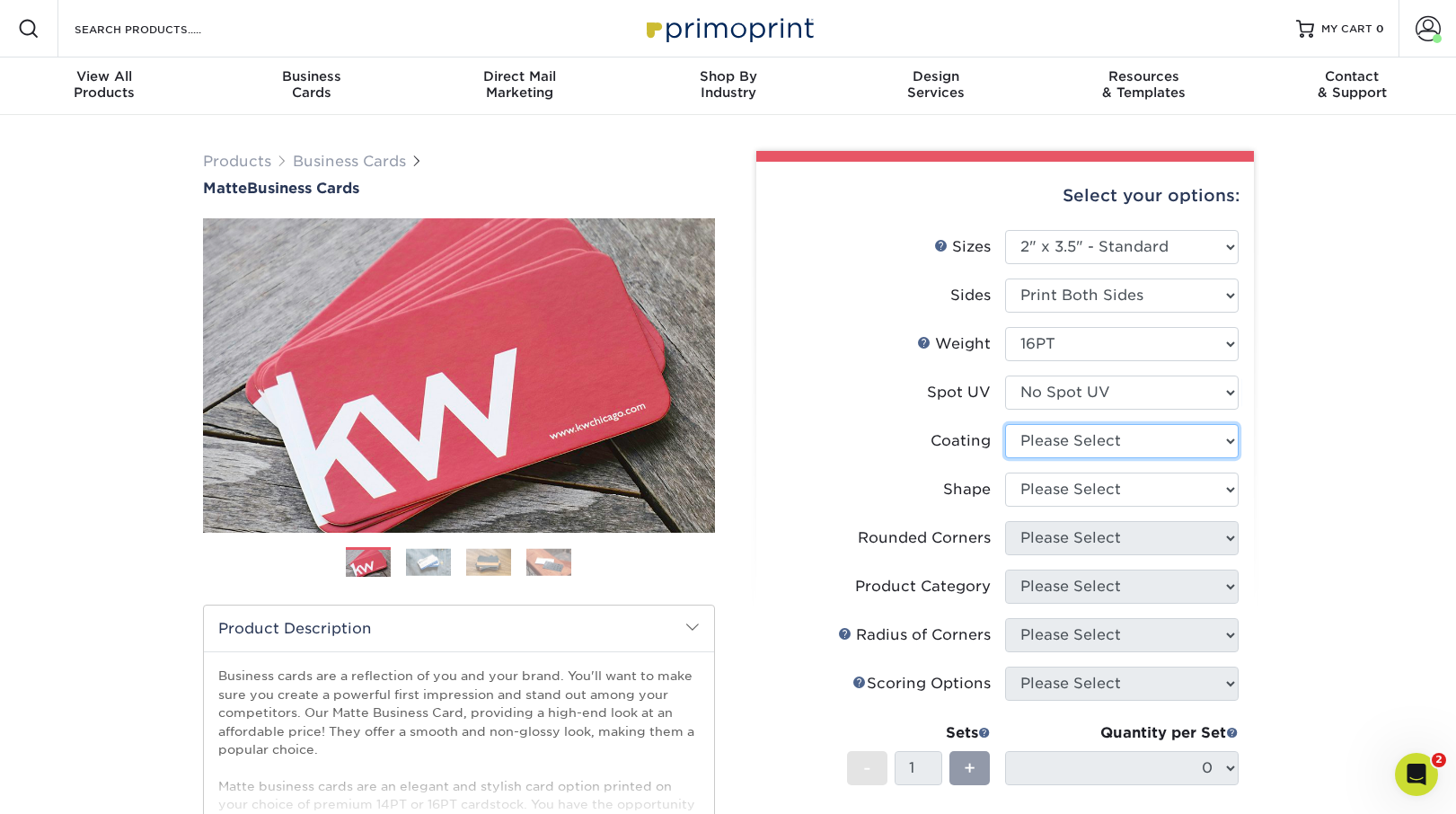
click at [1053, 442] on select at bounding box center [1122, 441] width 233 height 34
click at [1036, 490] on select "Please Select Standard Oval" at bounding box center [1122, 489] width 233 height 34
select select "standard"
click at [1005, 473] on select "Please Select Standard Oval" at bounding box center [1122, 489] width 233 height 34
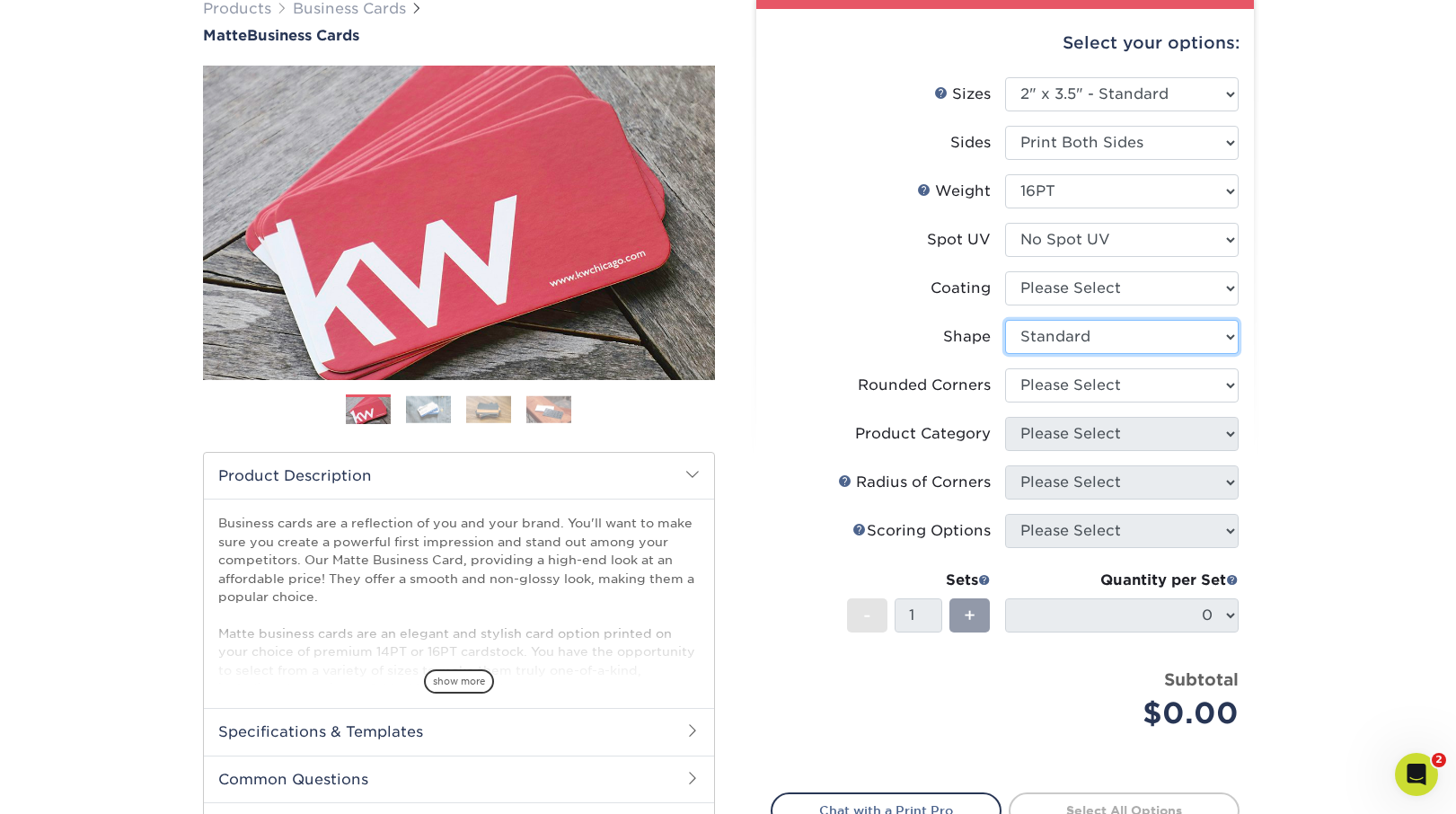
scroll to position [156, 0]
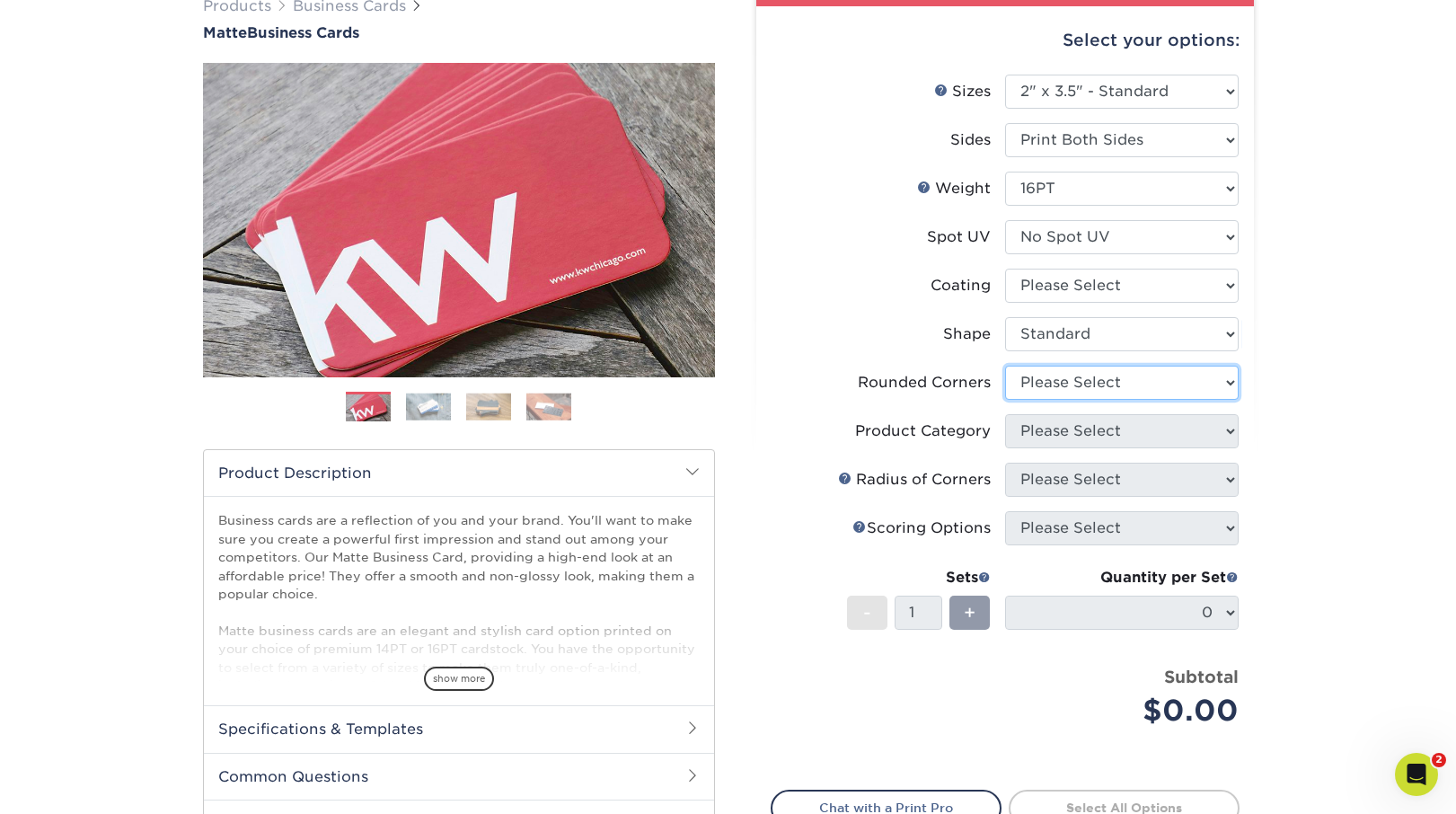
click at [1035, 375] on select "Please Select Yes - Round 2 Corners Yes - Round 4 Corners No" at bounding box center [1122, 382] width 233 height 34
click at [1005, 366] on select "Please Select Yes - Round 2 Corners Yes - Round 4 Corners No" at bounding box center [1122, 382] width 233 height 34
select select "-1"
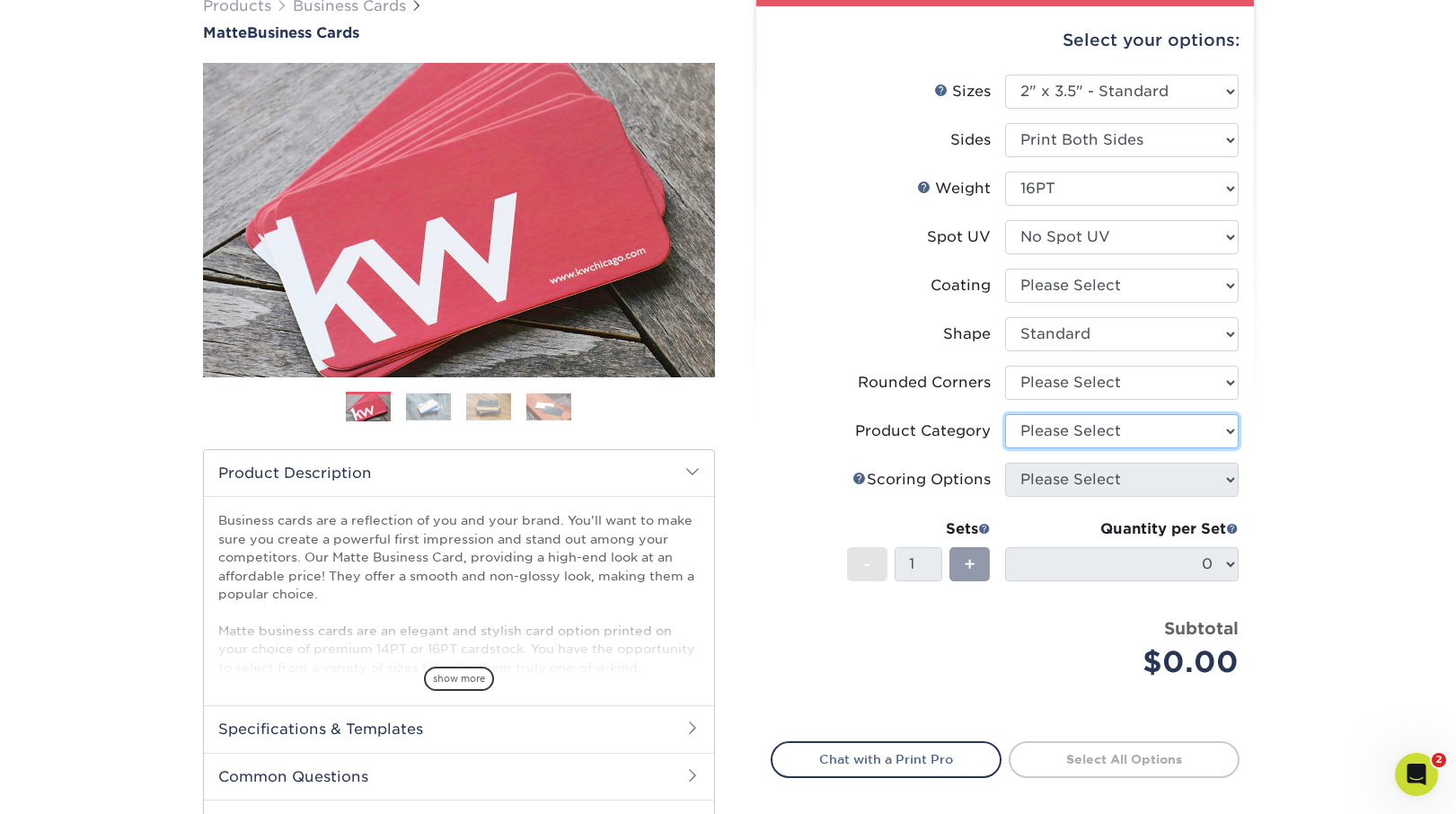
click at [1047, 429] on select "Please Select" at bounding box center [1122, 431] width 233 height 34
click at [1005, 414] on select "Please Select" at bounding box center [1122, 431] width 233 height 34
click at [1063, 281] on select at bounding box center [1122, 285] width 233 height 34
select select "121bb7b5-3b4d-429f-bd8d-bbf80e953313"
click at [1005, 268] on select at bounding box center [1122, 285] width 233 height 34
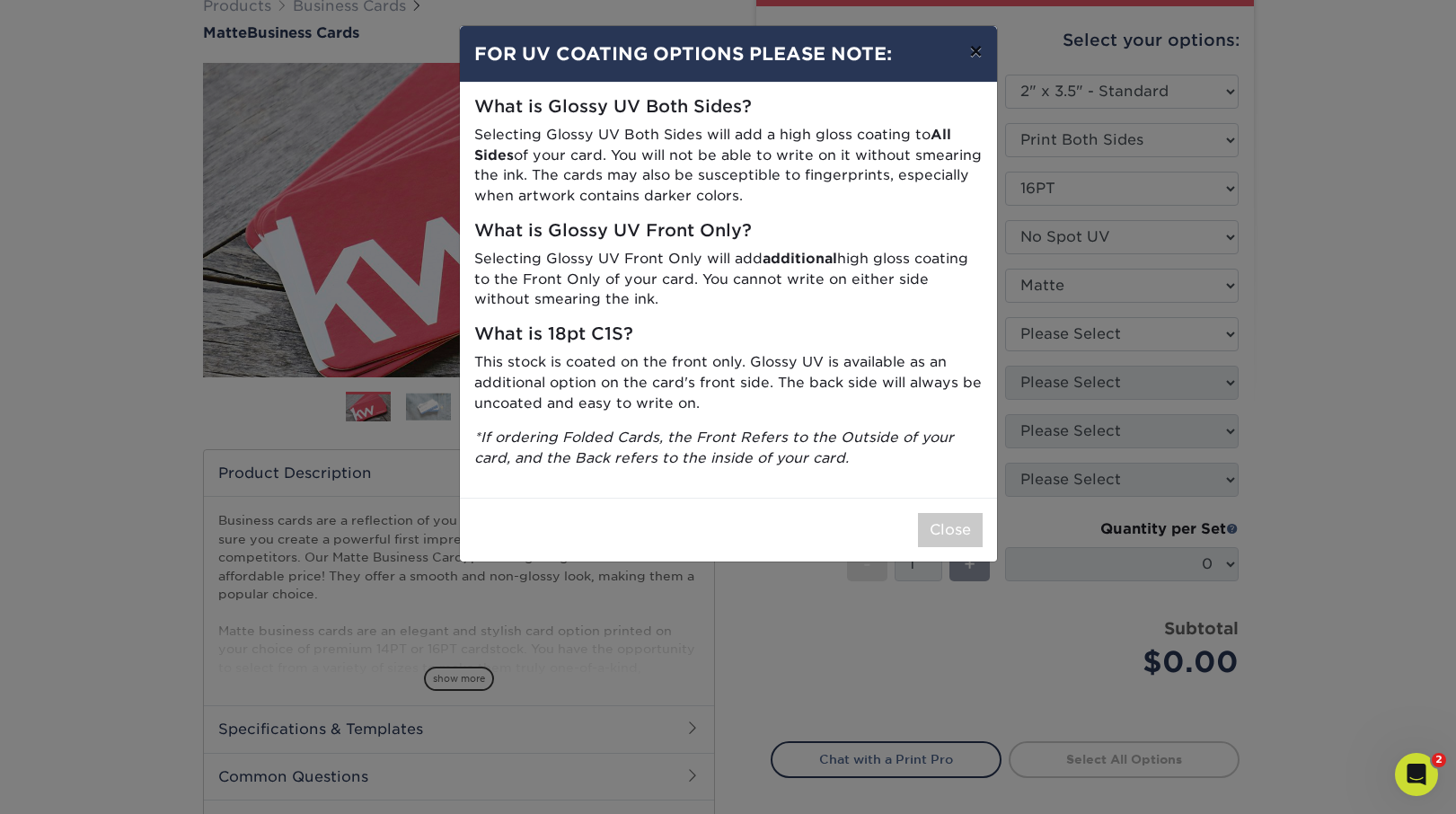
click at [978, 53] on button "×" at bounding box center [975, 52] width 42 height 51
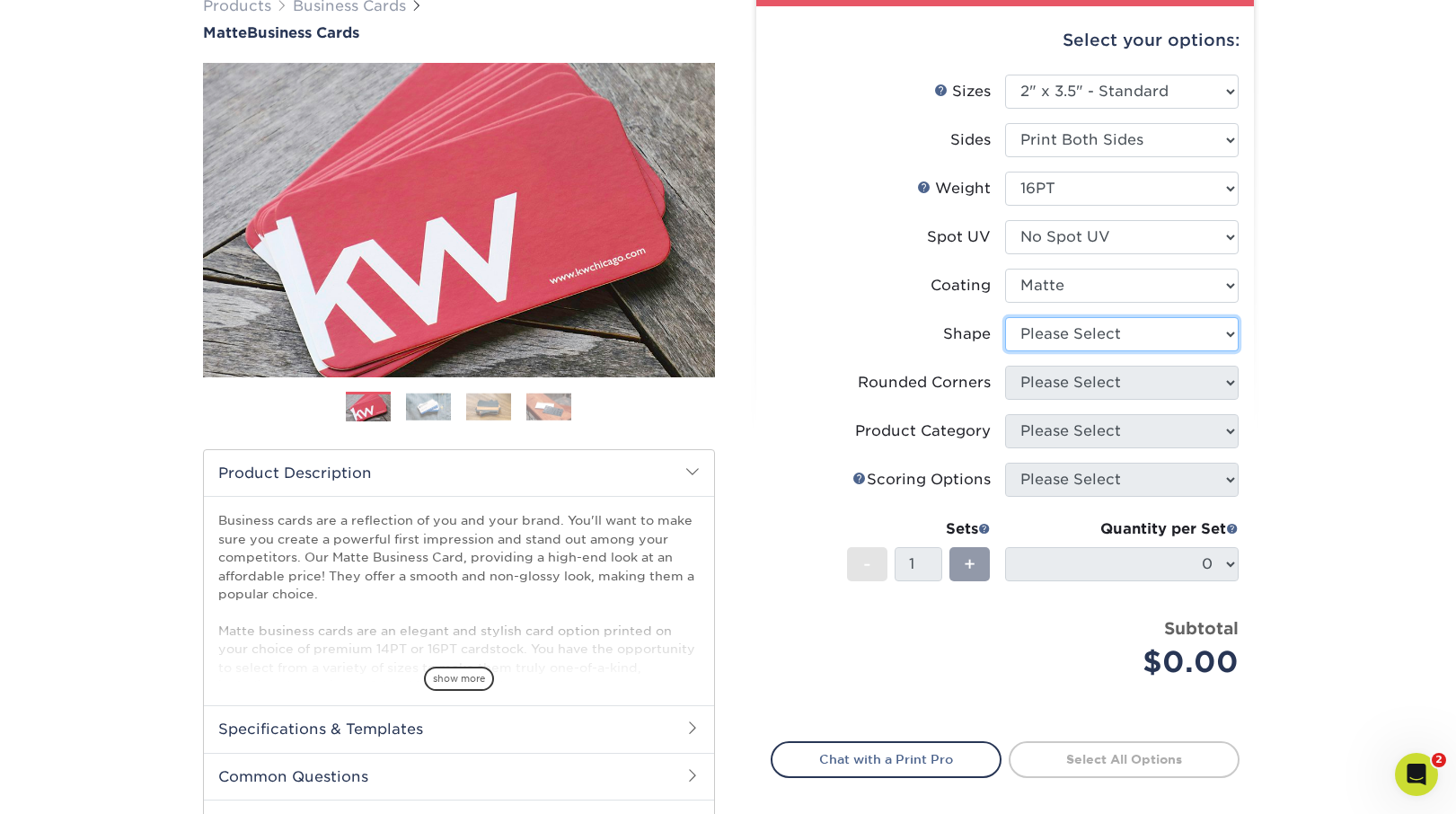
click at [1097, 329] on select "Please Select Standard Oval" at bounding box center [1122, 334] width 233 height 34
select select "standard"
click at [1005, 317] on select "Please Select Standard Oval" at bounding box center [1122, 334] width 233 height 34
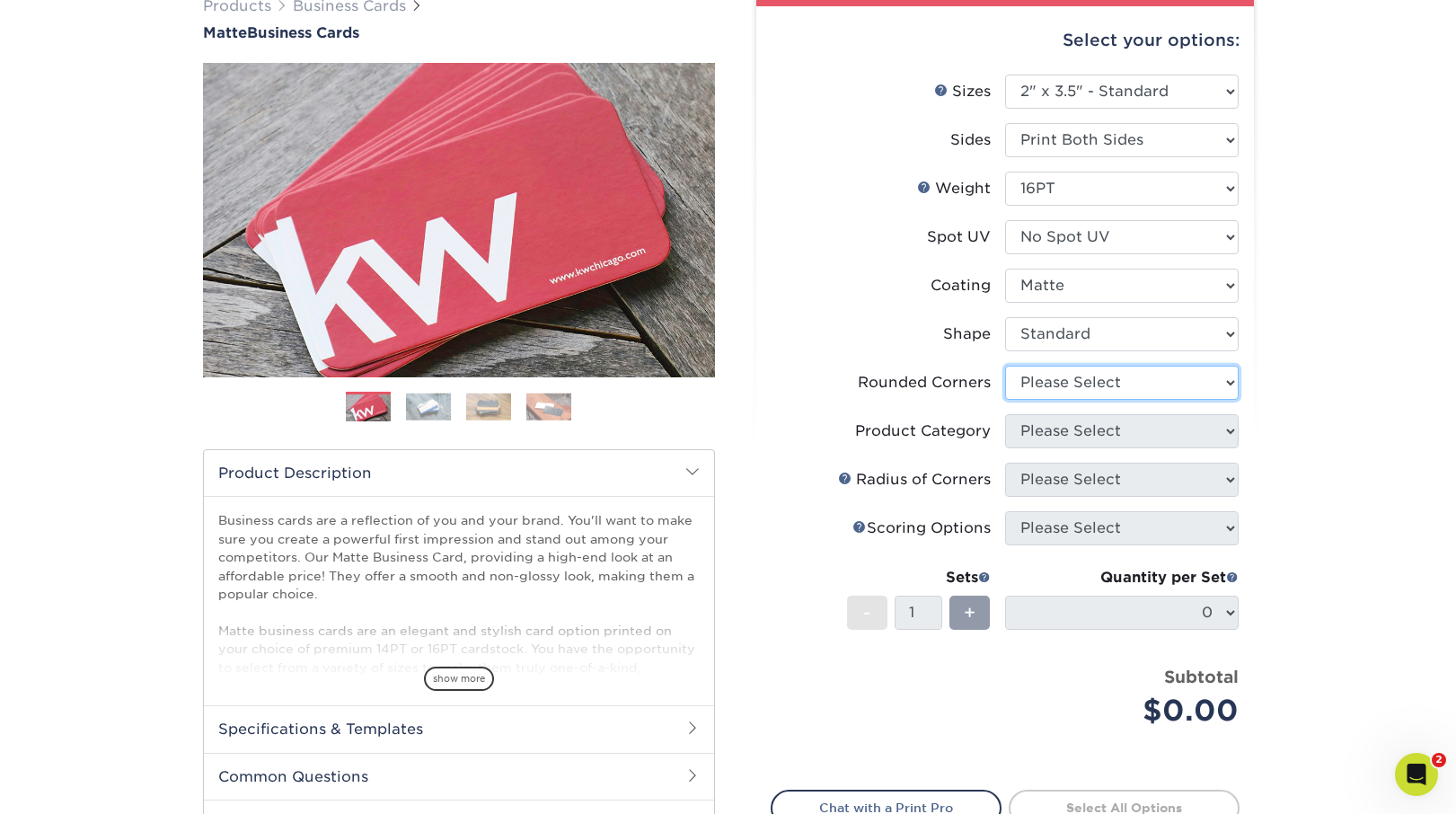
click at [1070, 371] on select "Please Select Yes - Round 2 Corners Yes - Round 4 Corners No" at bounding box center [1122, 382] width 233 height 34
select select "0"
click at [1005, 366] on select "Please Select Yes - Round 2 Corners Yes - Round 4 Corners No" at bounding box center [1122, 382] width 233 height 34
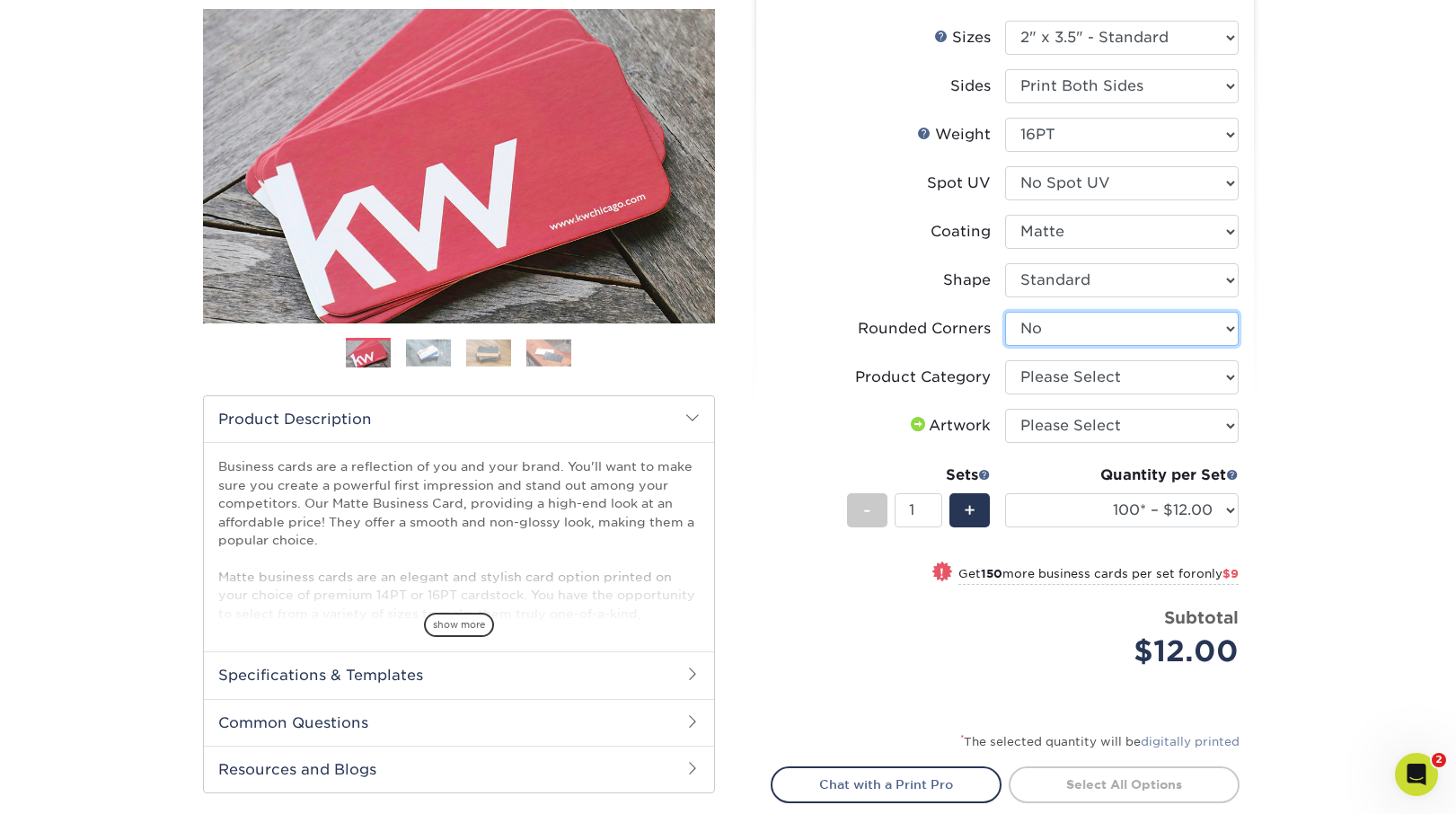
scroll to position [213, 0]
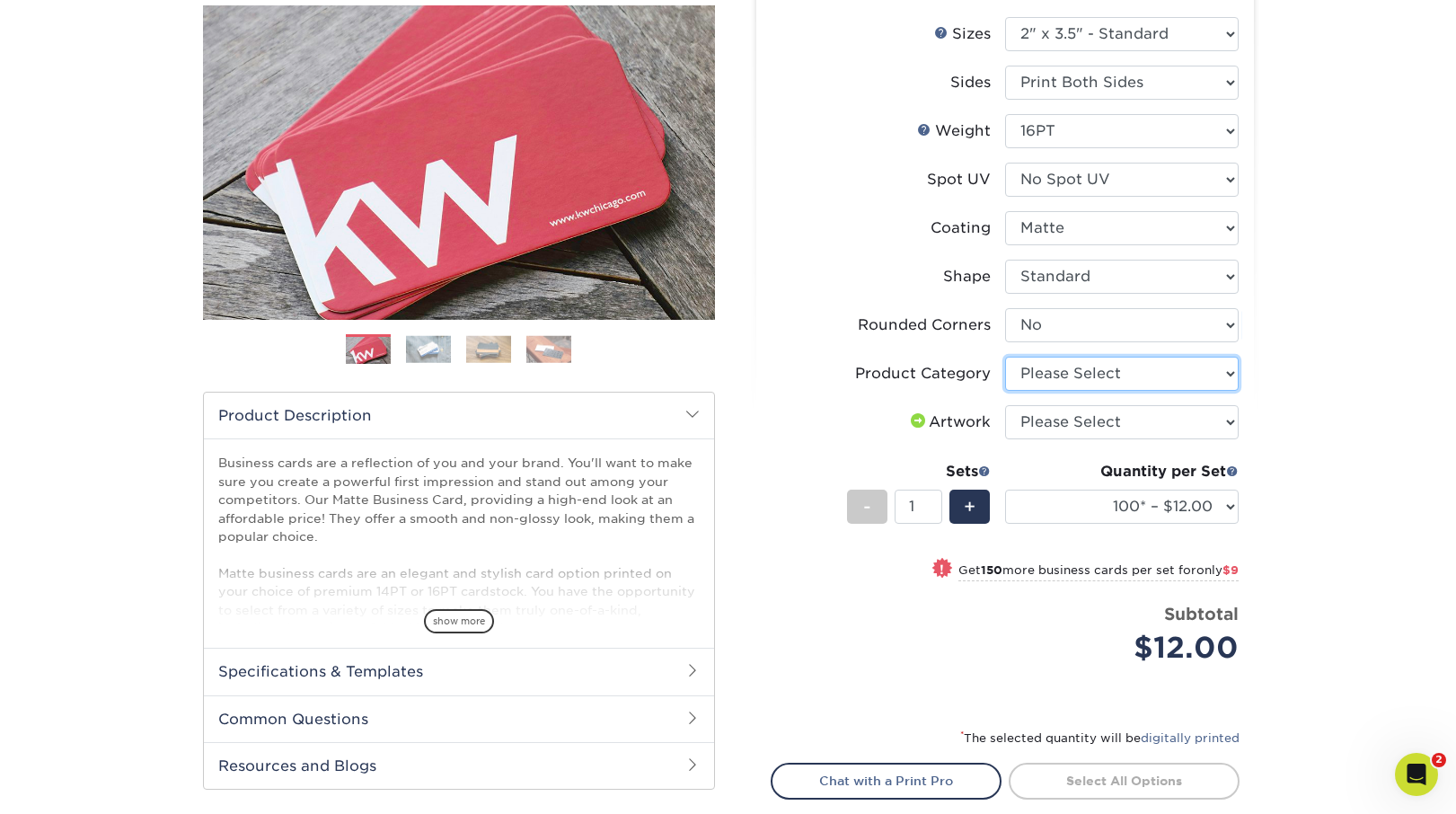
click at [1079, 374] on select "Please Select Business Cards" at bounding box center [1122, 373] width 233 height 34
select select "3b5148f1-0588-4f88-a218-97bcfdce65c1"
click at [1005, 357] on select "Please Select Business Cards" at bounding box center [1122, 373] width 233 height 34
click at [1076, 421] on select "Please Select I will upload files I need a design - $100" at bounding box center [1122, 422] width 233 height 34
select select "upload"
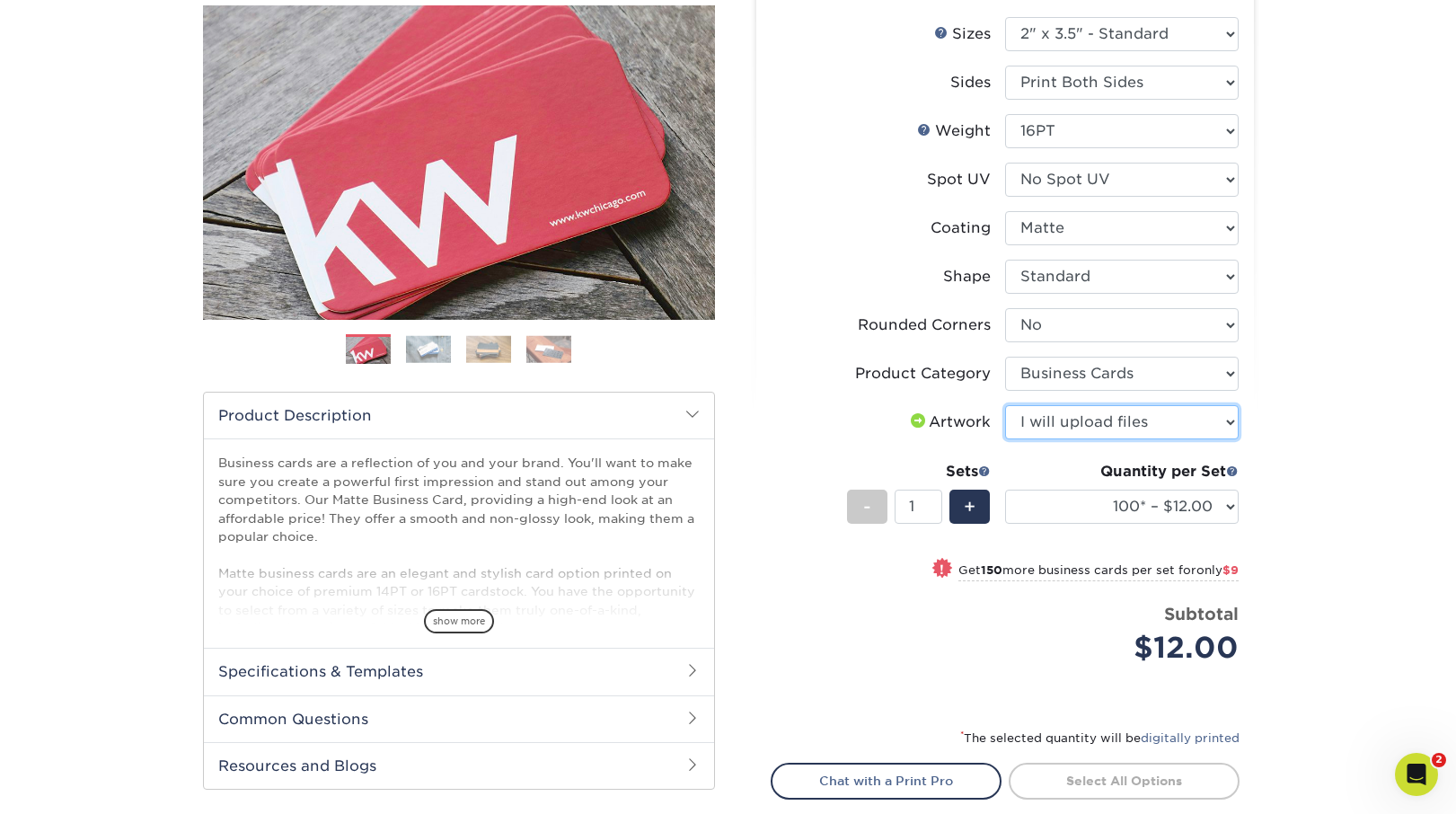
click at [1005, 406] on select "Please Select I will upload files I need a design - $100" at bounding box center [1122, 422] width 233 height 34
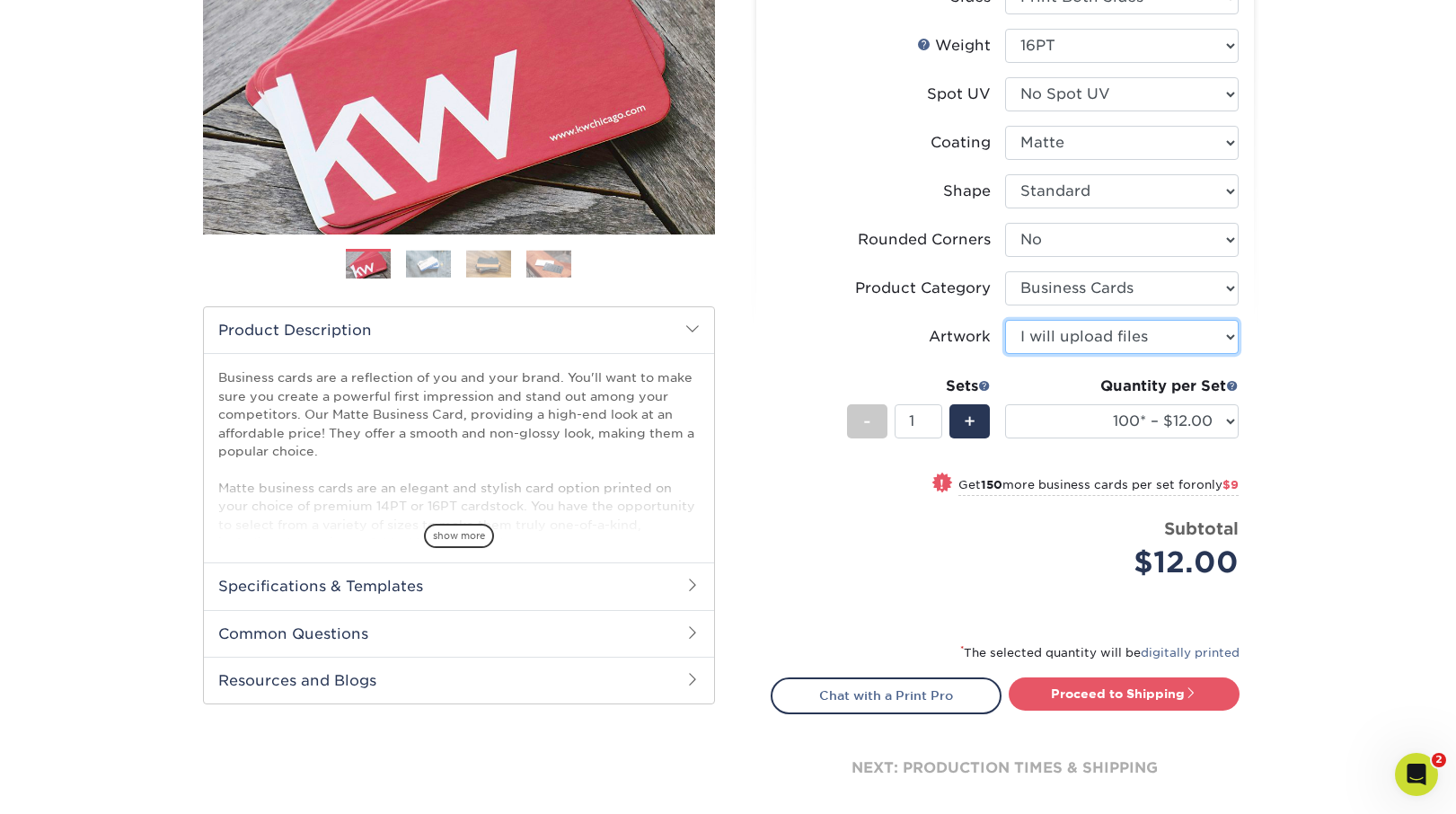
scroll to position [301, 0]
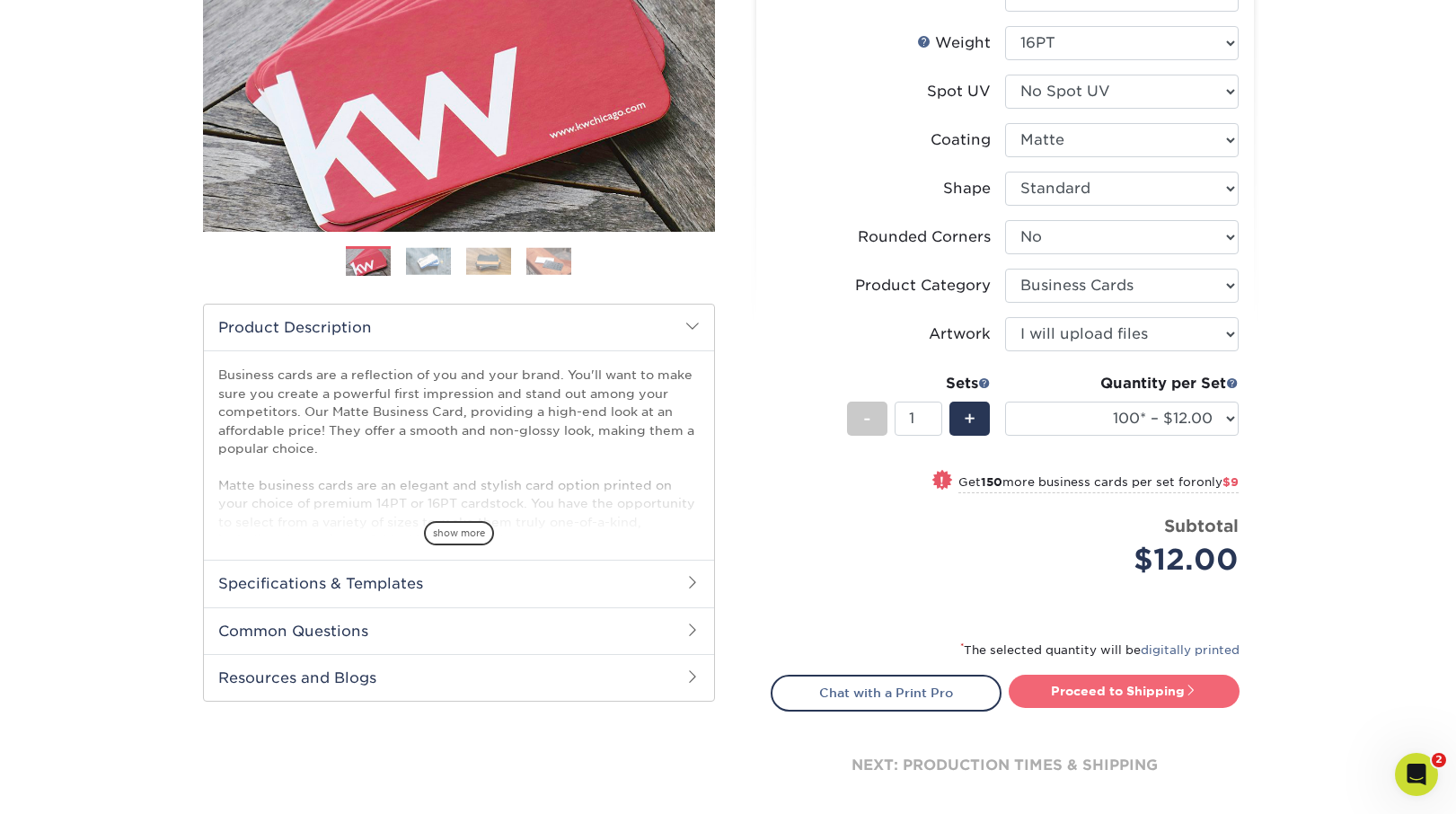
click at [1121, 690] on link "Proceed to Shipping" at bounding box center [1124, 690] width 230 height 32
type input "Set 1"
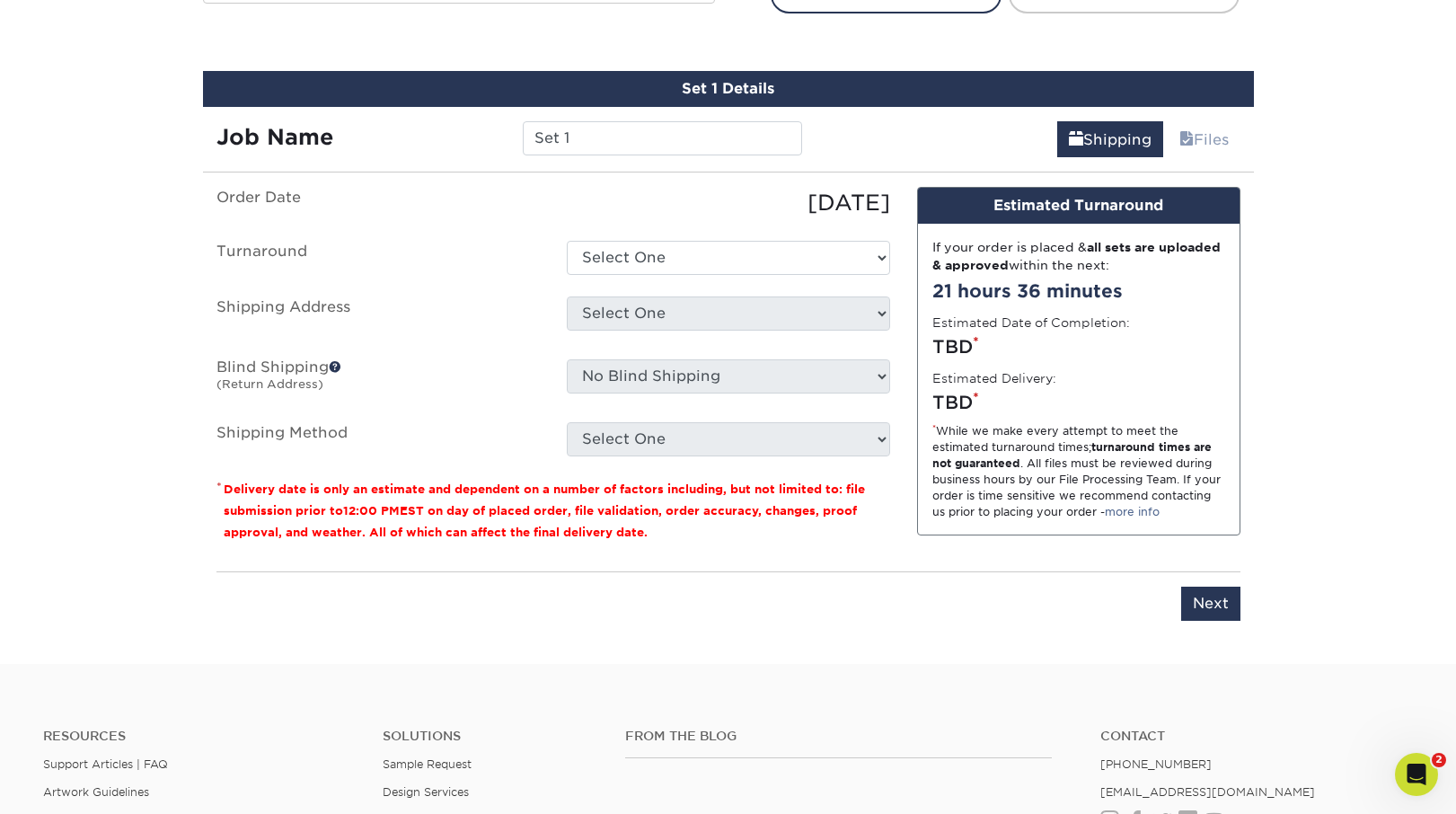
scroll to position [1024, 0]
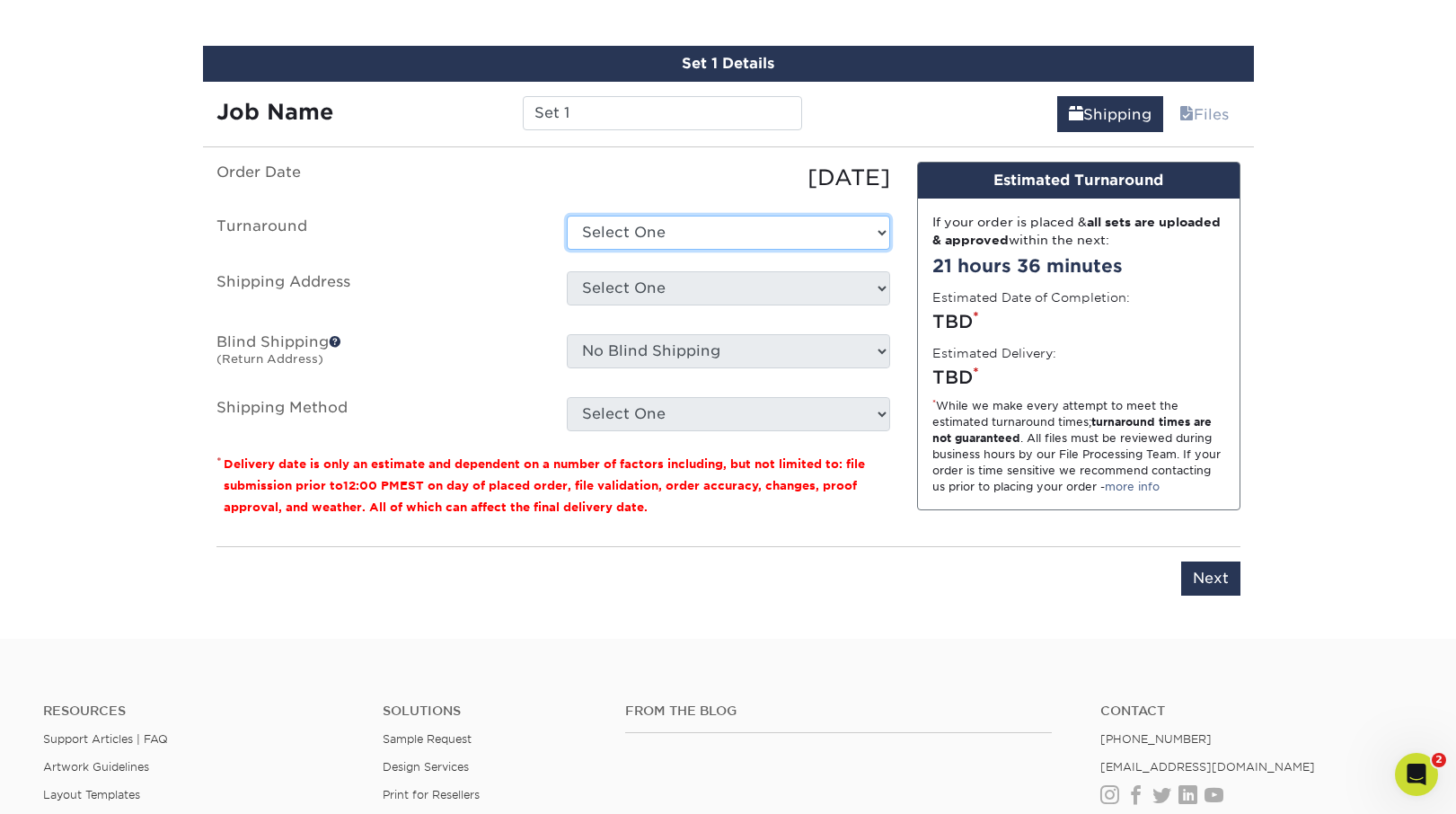
click at [690, 230] on select "Select One 2-4 Business Days 2 Day Next Business Day" at bounding box center [728, 232] width 324 height 34
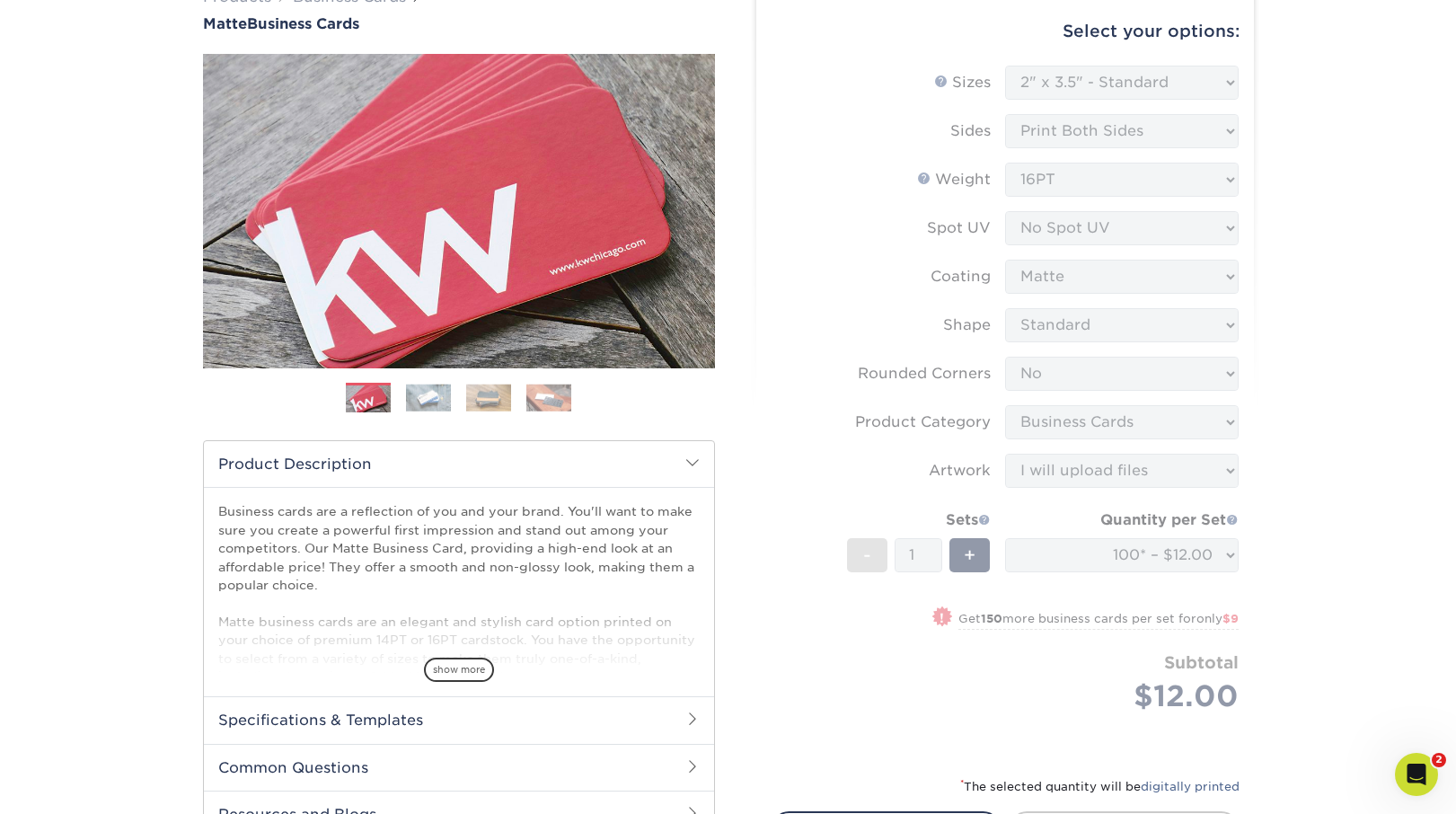
scroll to position [167, 0]
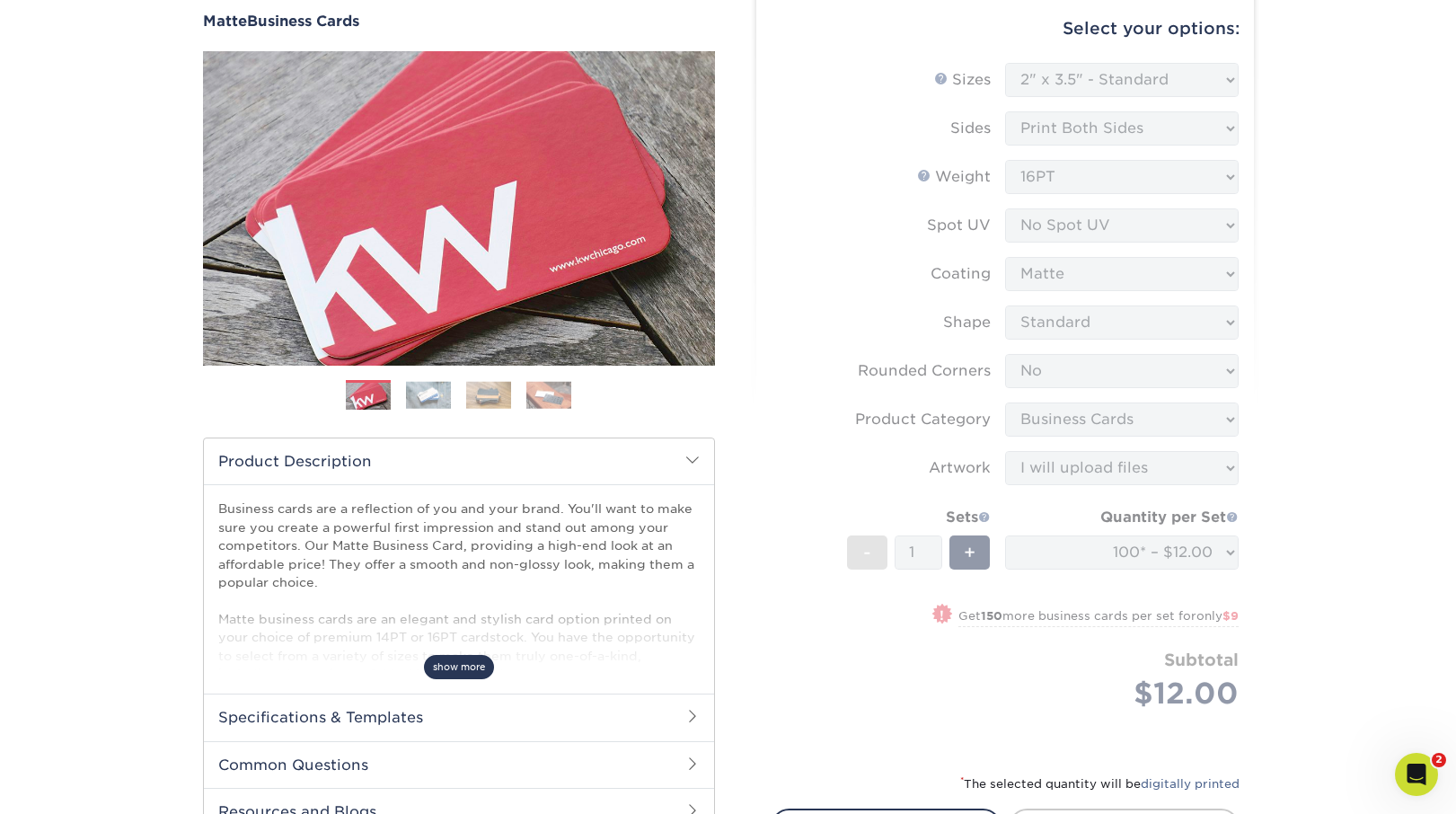
click at [445, 669] on span "show more" at bounding box center [459, 667] width 70 height 24
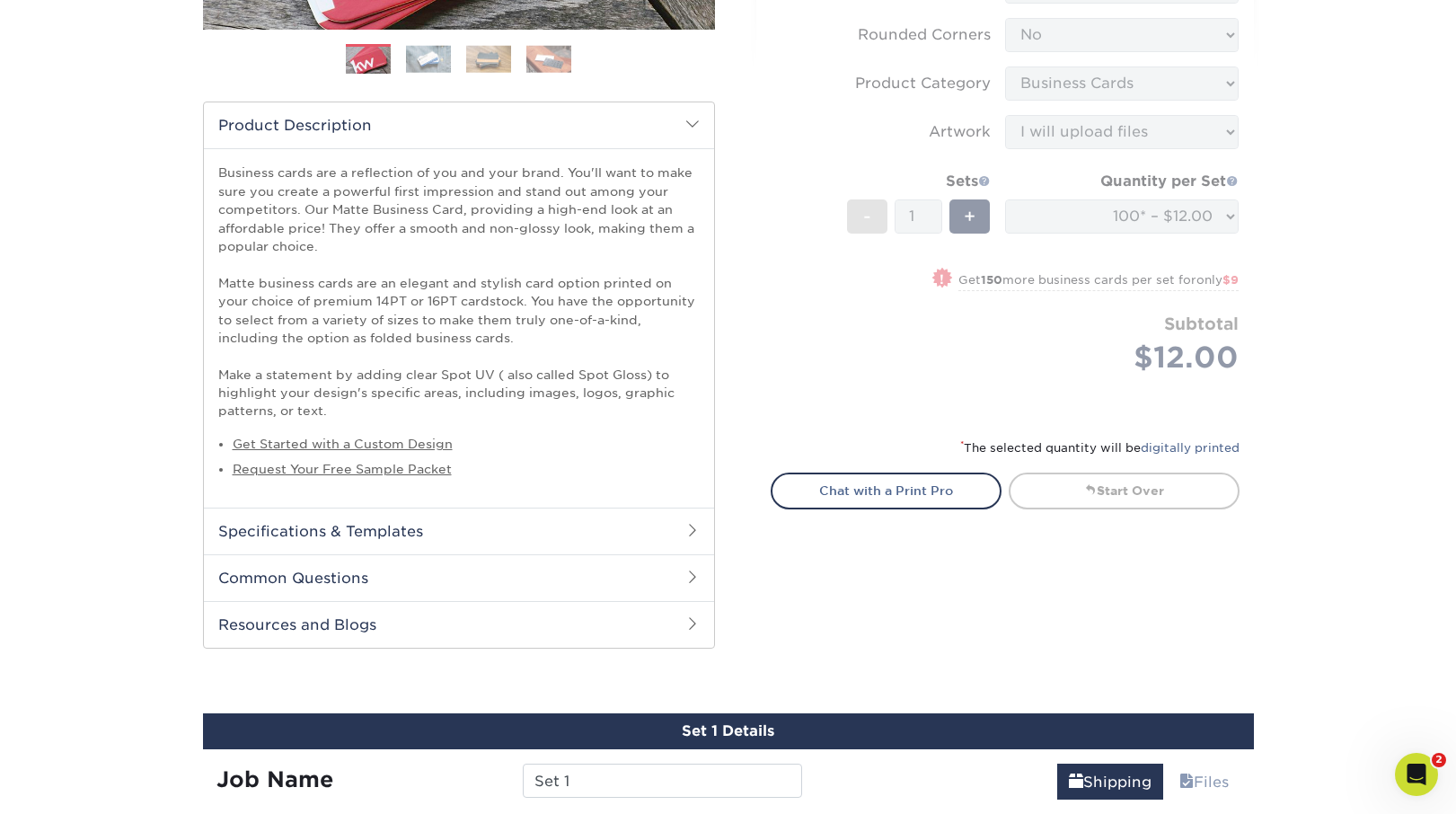
scroll to position [521, 0]
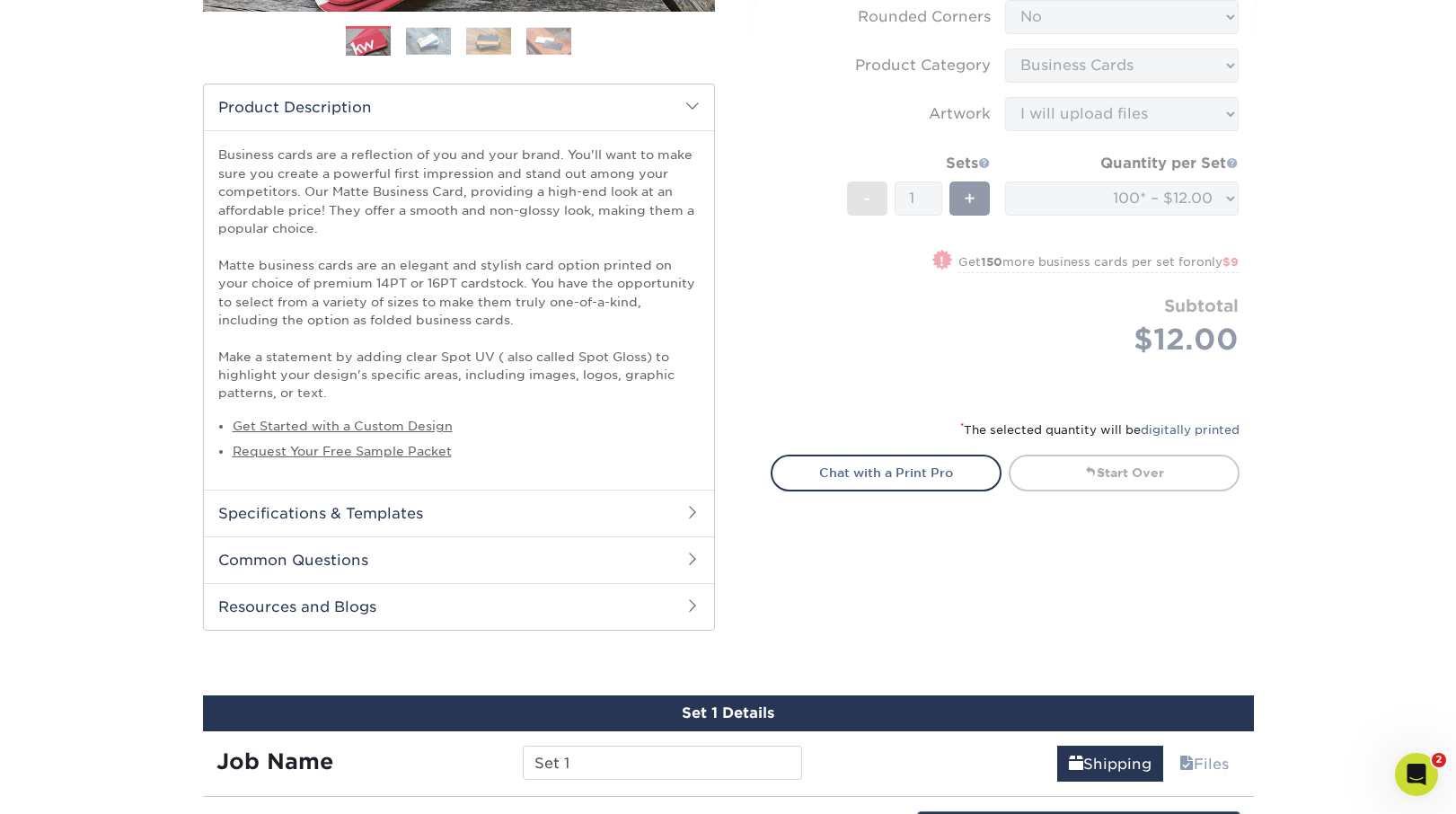
click at [388, 527] on h2 "Specifications & Templates" at bounding box center [459, 513] width 510 height 47
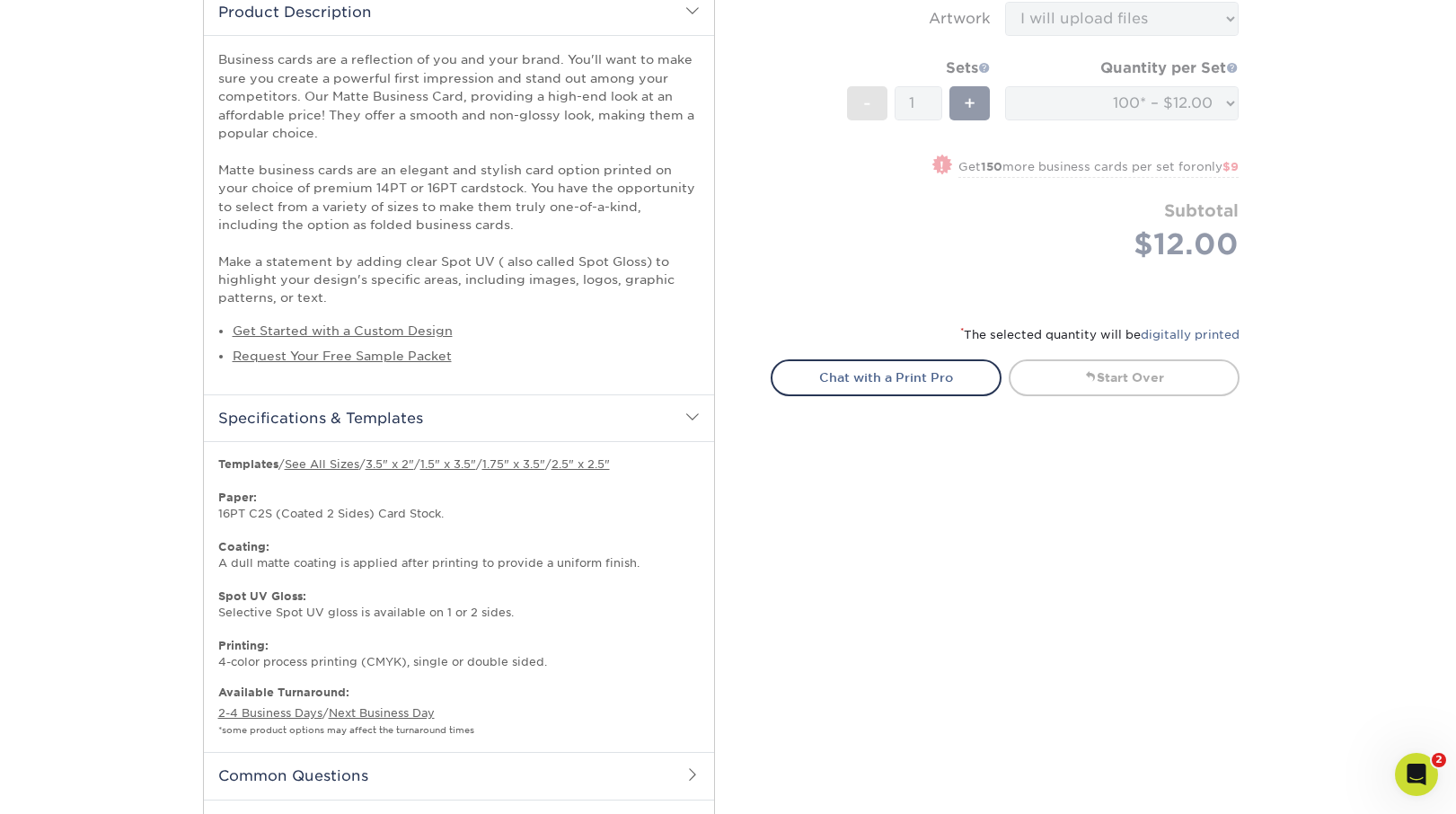
scroll to position [616, 0]
click at [1415, 770] on icon "Open Intercom Messenger" at bounding box center [1413, 771] width 13 height 15
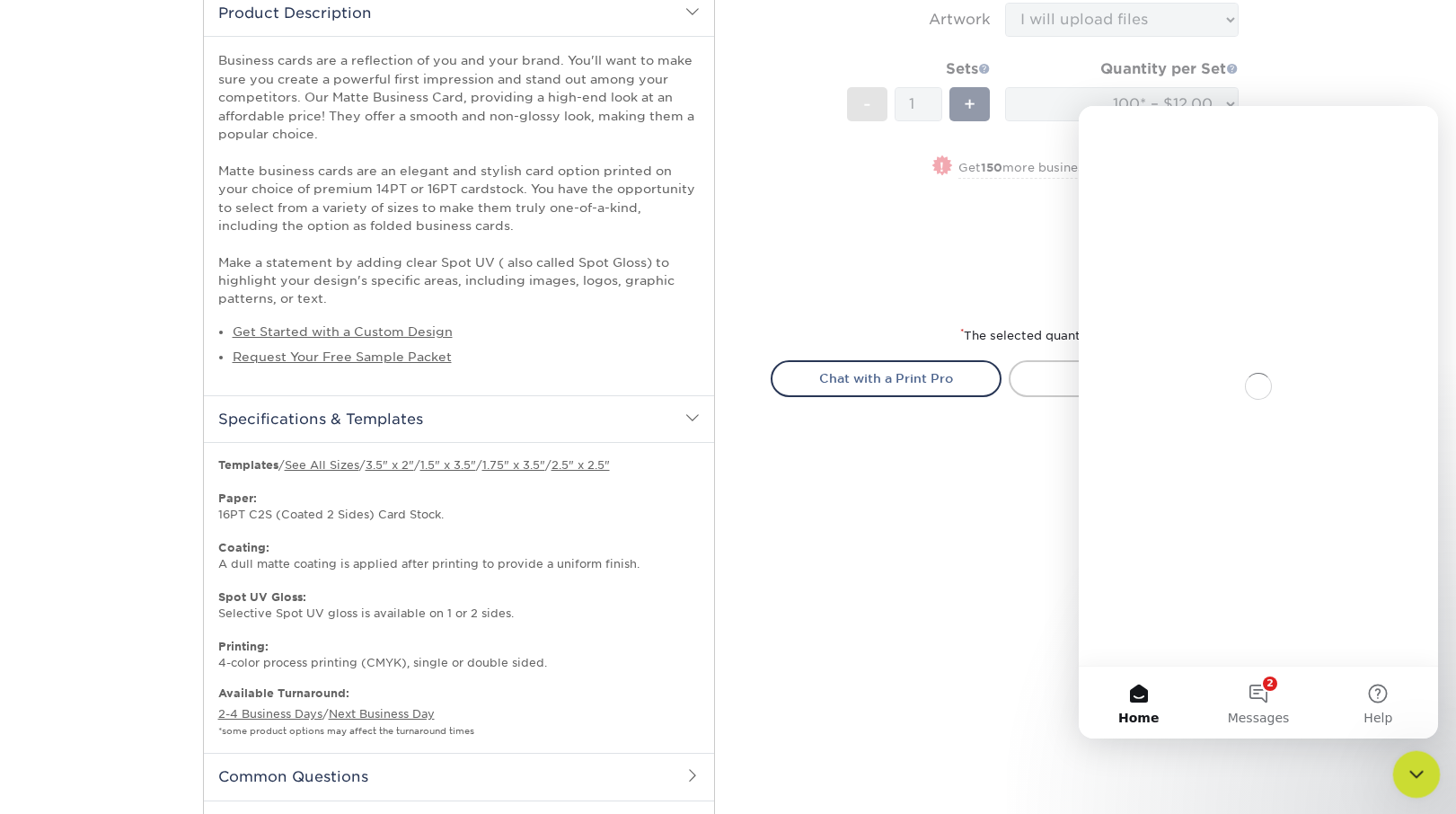
scroll to position [0, 0]
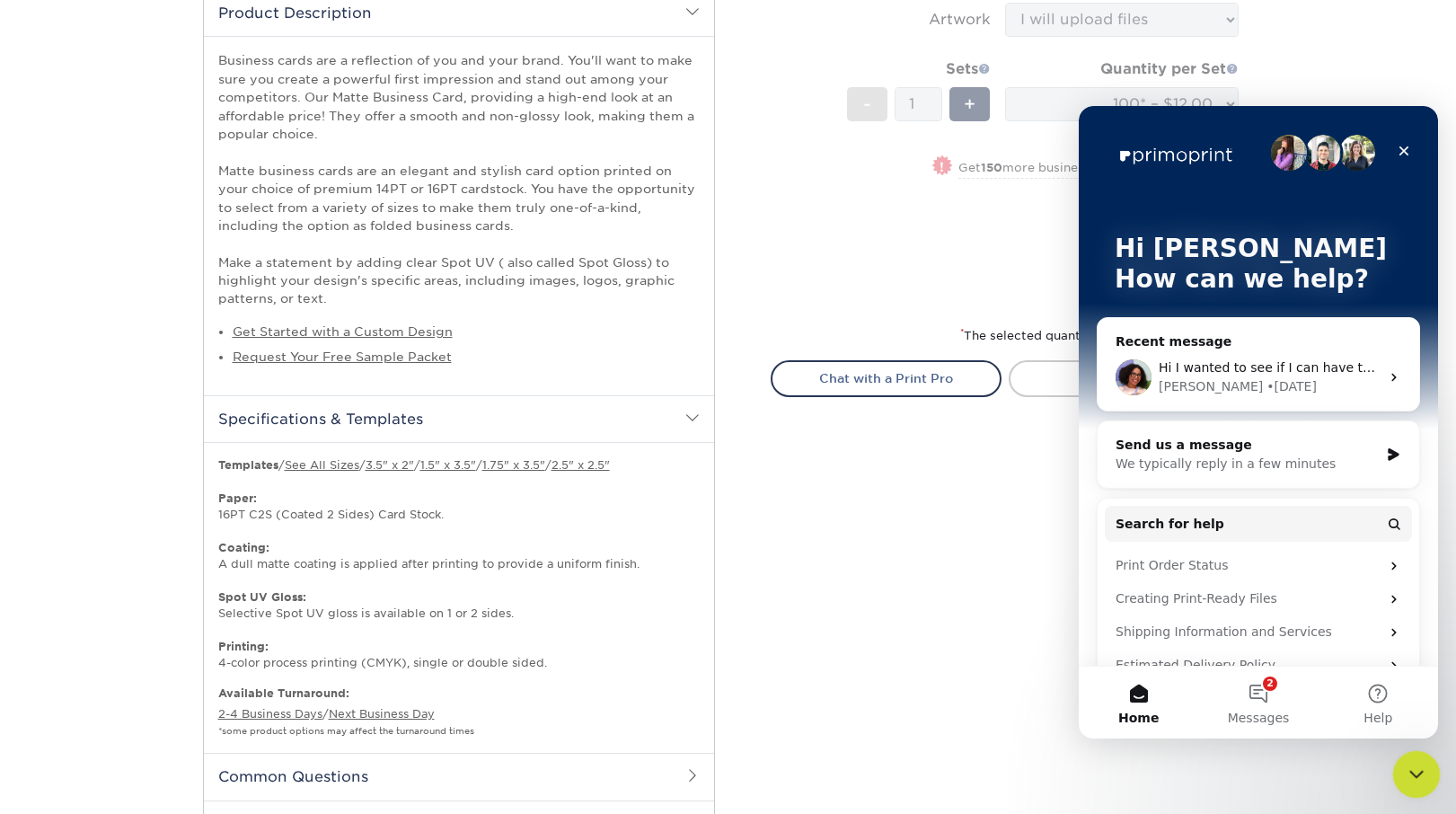
click at [1415, 770] on icon "Close Intercom Messenger" at bounding box center [1413, 772] width 21 height 21
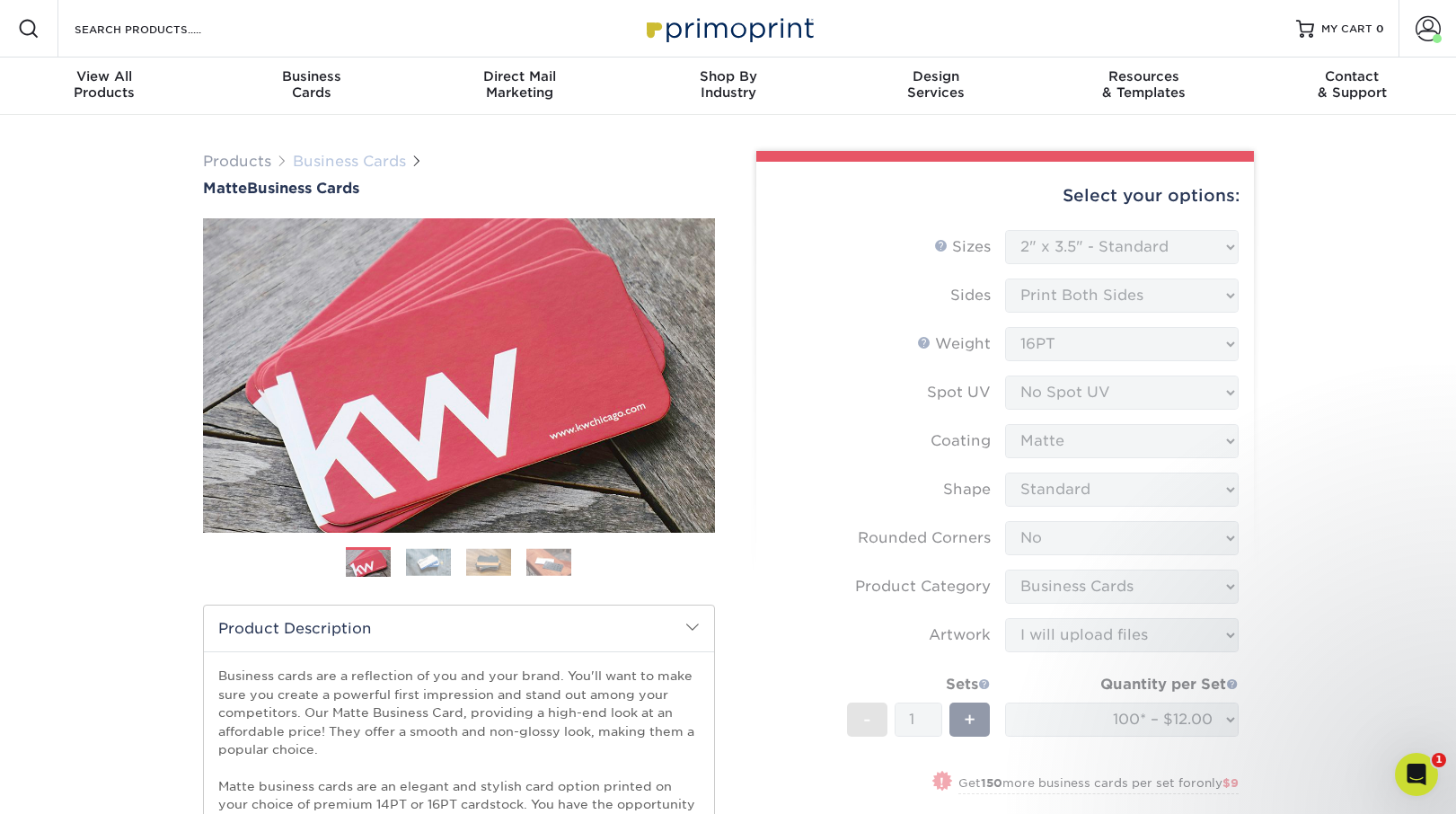
click at [332, 153] on link "Business Cards" at bounding box center [349, 161] width 113 height 18
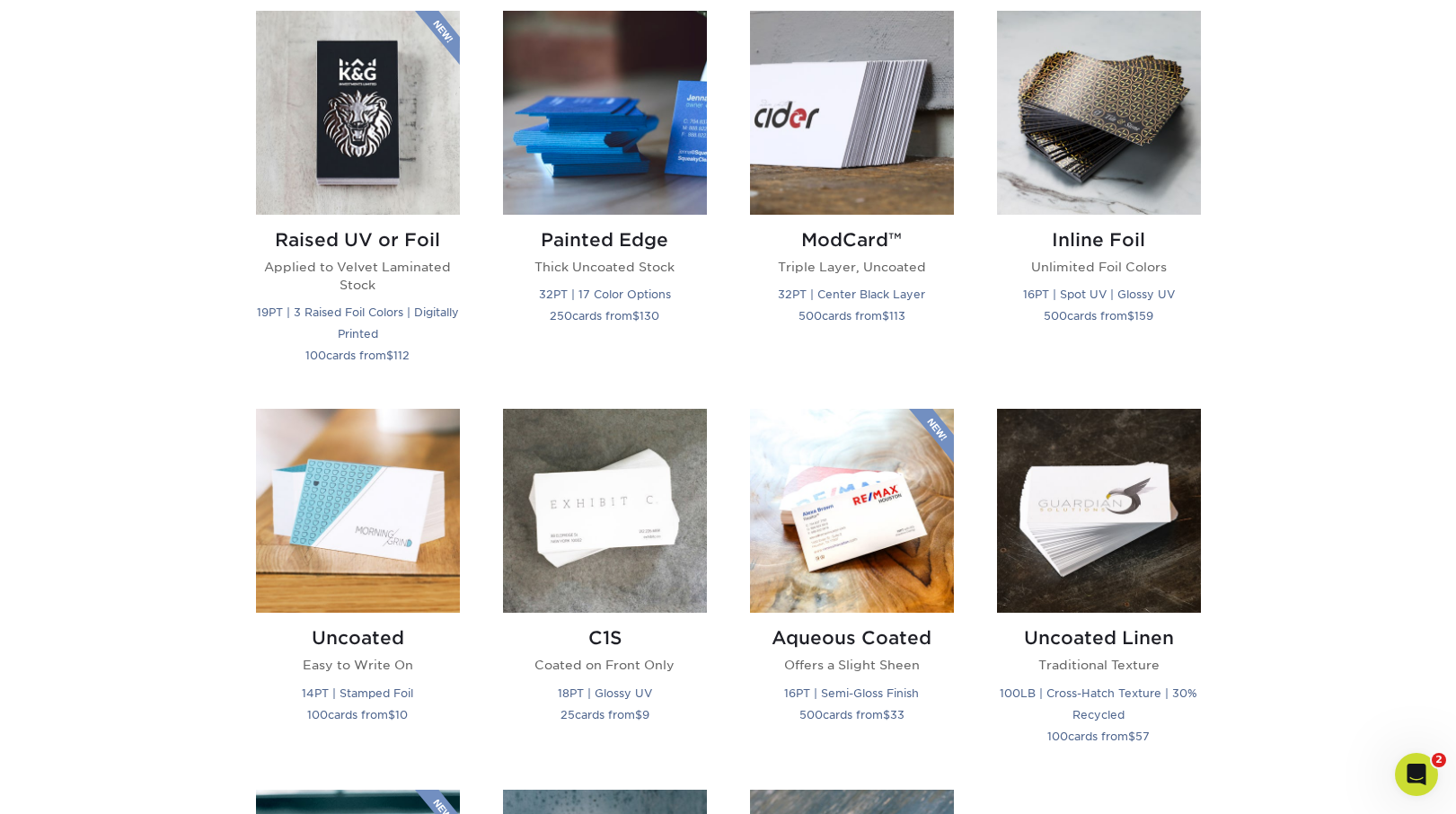
scroll to position [1258, 0]
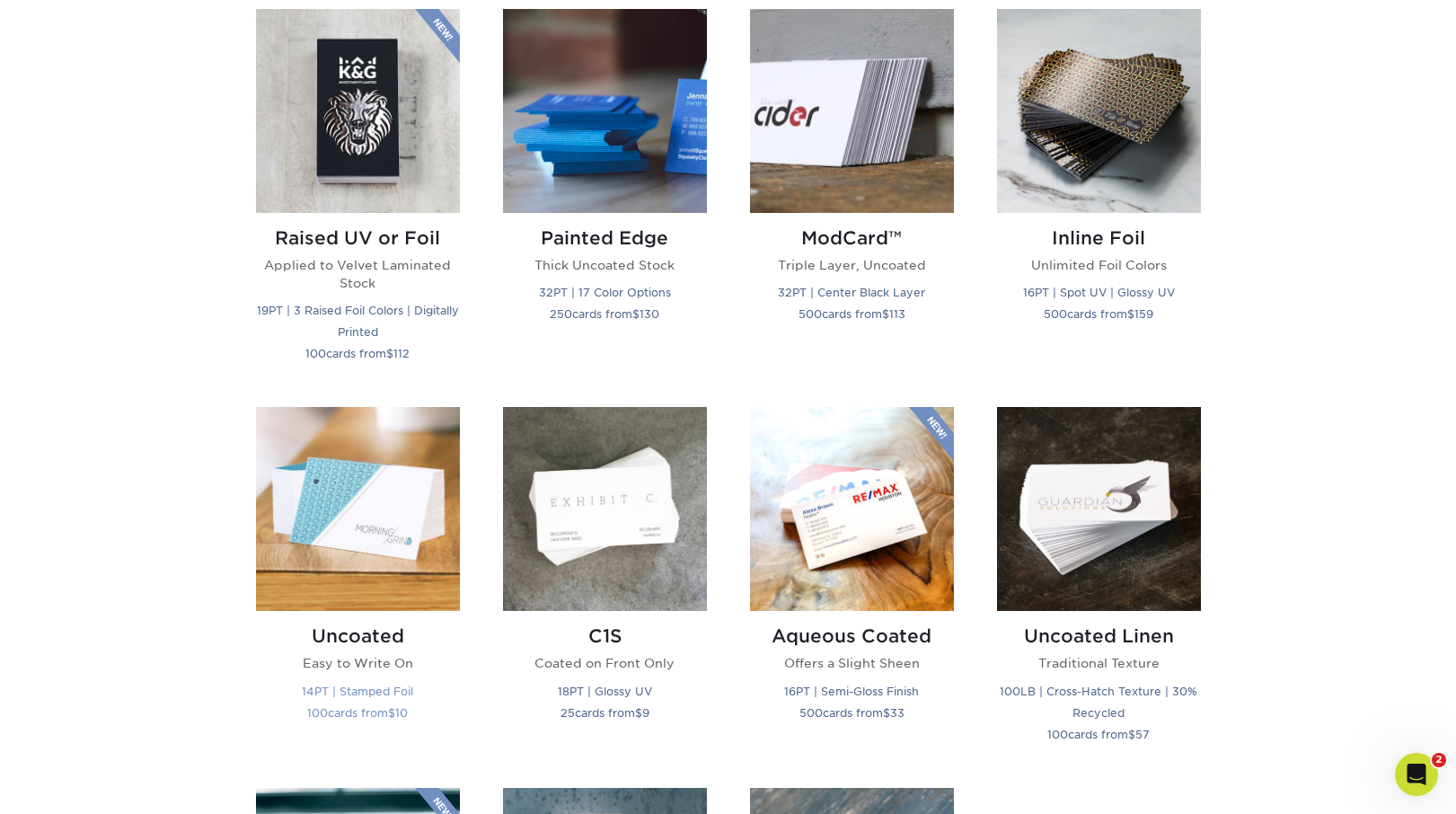
click at [396, 511] on img at bounding box center [358, 510] width 204 height 204
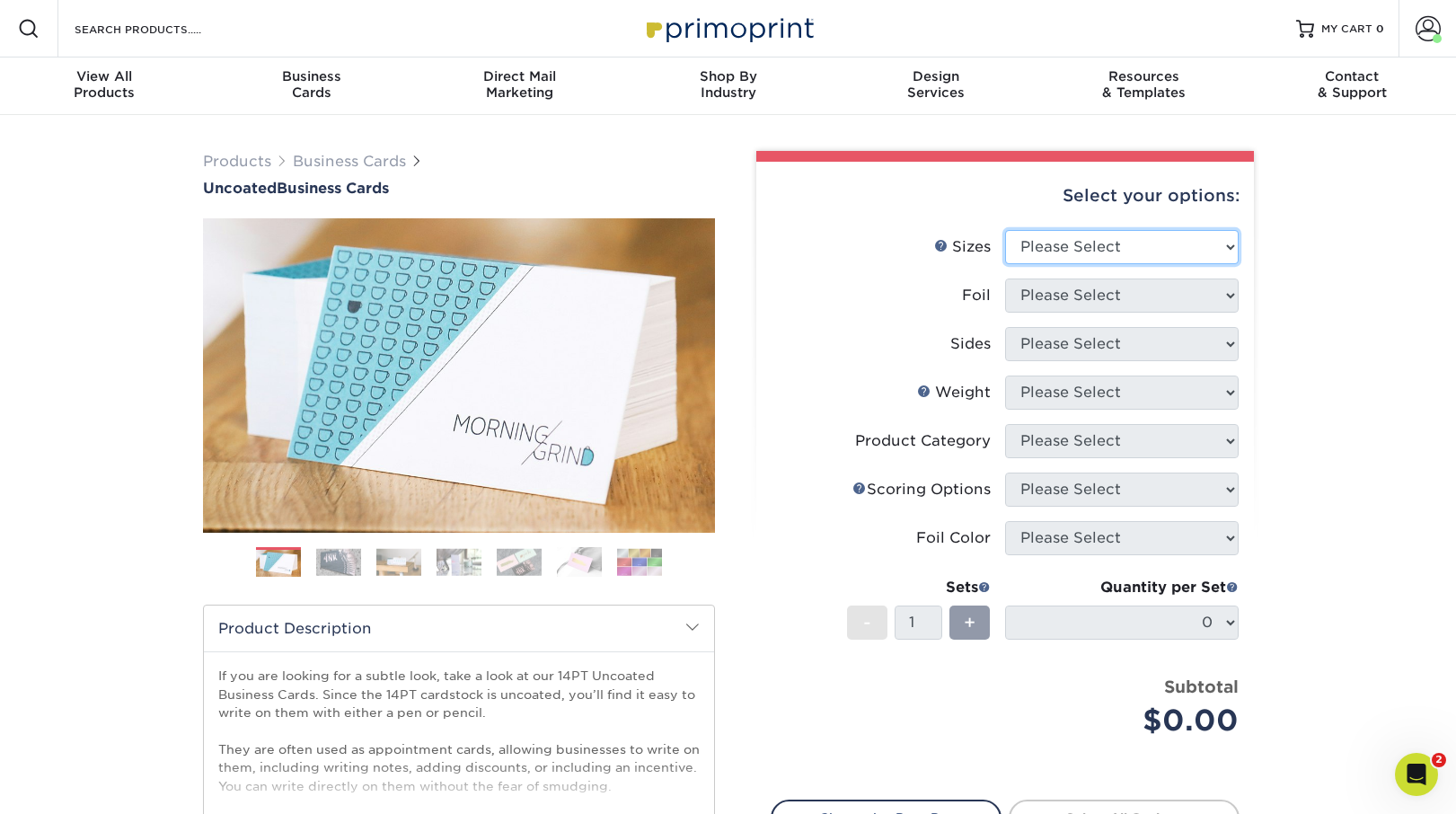
click at [1039, 244] on select "Please Select 1.5" x 3.5" - Mini 1.75" x 3.5" - Mini 2" x 3.5" - Standard 2" x …" at bounding box center [1122, 247] width 233 height 34
select select "2.00x3.50"
click at [1005, 230] on select "Please Select 1.5" x 3.5" - Mini 1.75" x 3.5" - Mini 2" x 3.5" - Standard 2" x …" at bounding box center [1122, 247] width 233 height 34
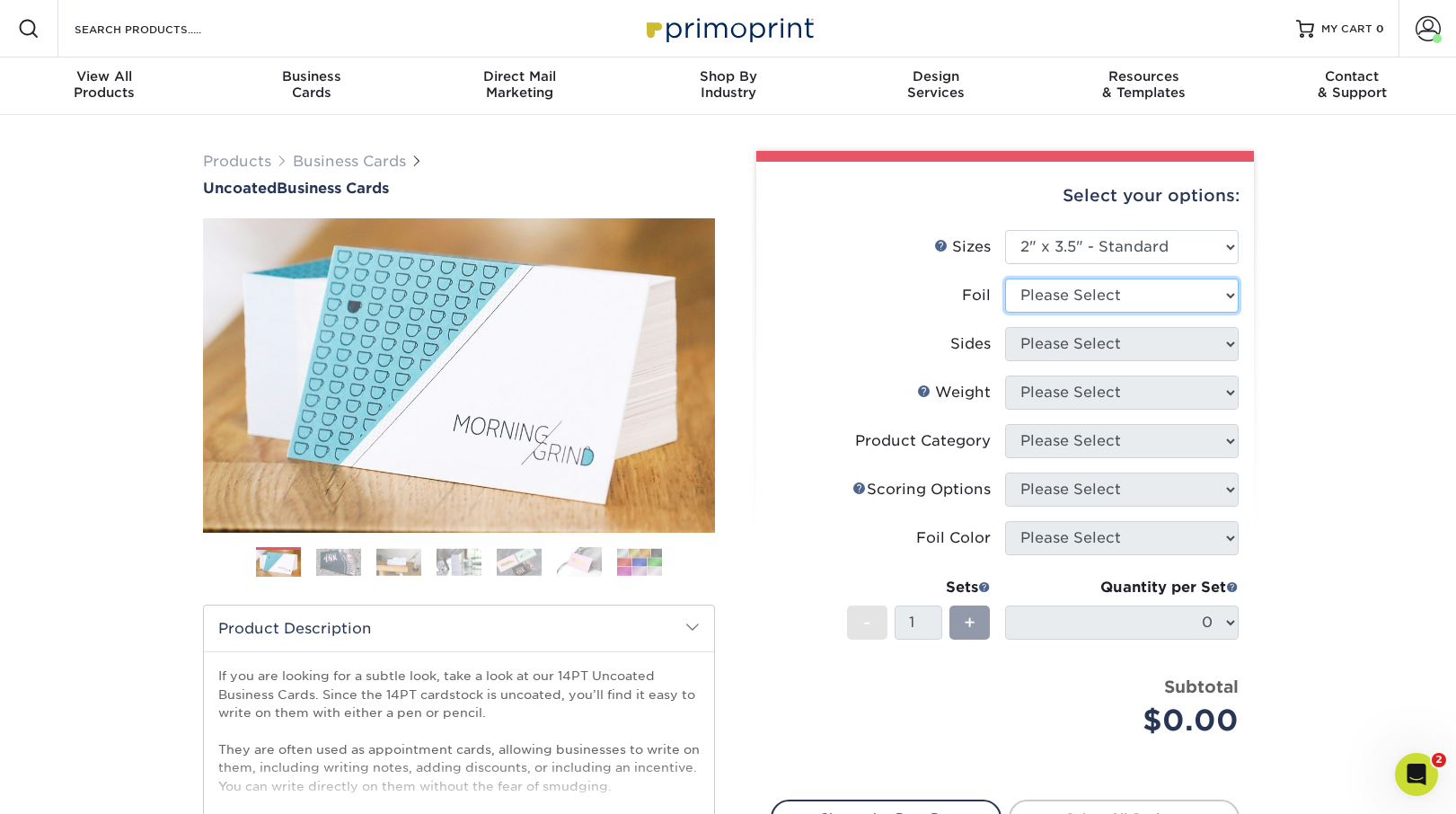
click at [1046, 301] on select "Please Select Yes No" at bounding box center [1122, 295] width 233 height 34
select select "0"
click at [1005, 278] on select "Please Select Yes No" at bounding box center [1122, 295] width 233 height 34
click at [1053, 345] on select "Please Select Print Both Sides Print Front Only" at bounding box center [1122, 343] width 233 height 34
select select "13abbda7-1d64-4f25-8bb2-c179b224825d"
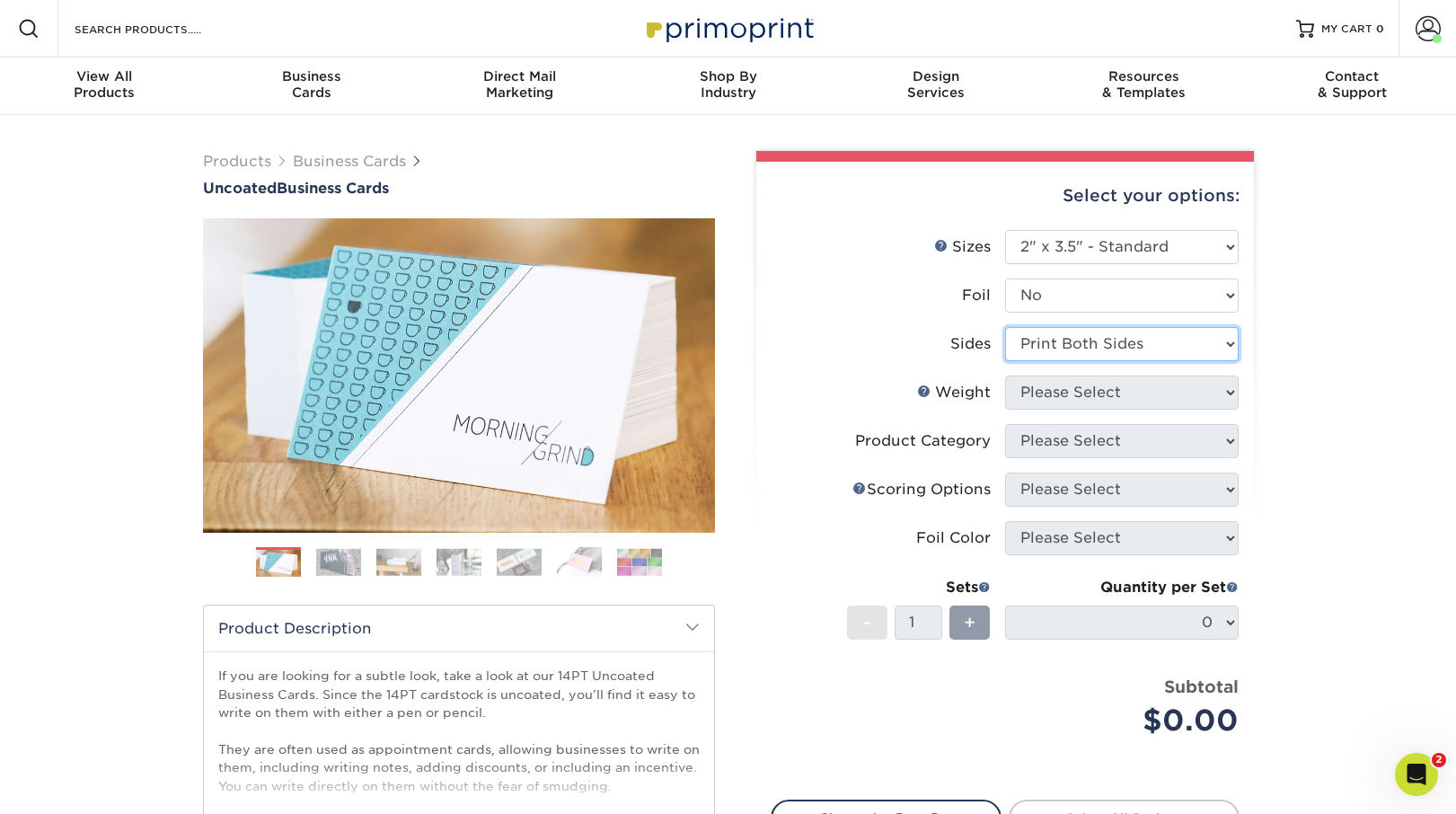
click at [1005, 327] on select "Please Select Print Both Sides Print Front Only" at bounding box center [1122, 343] width 233 height 34
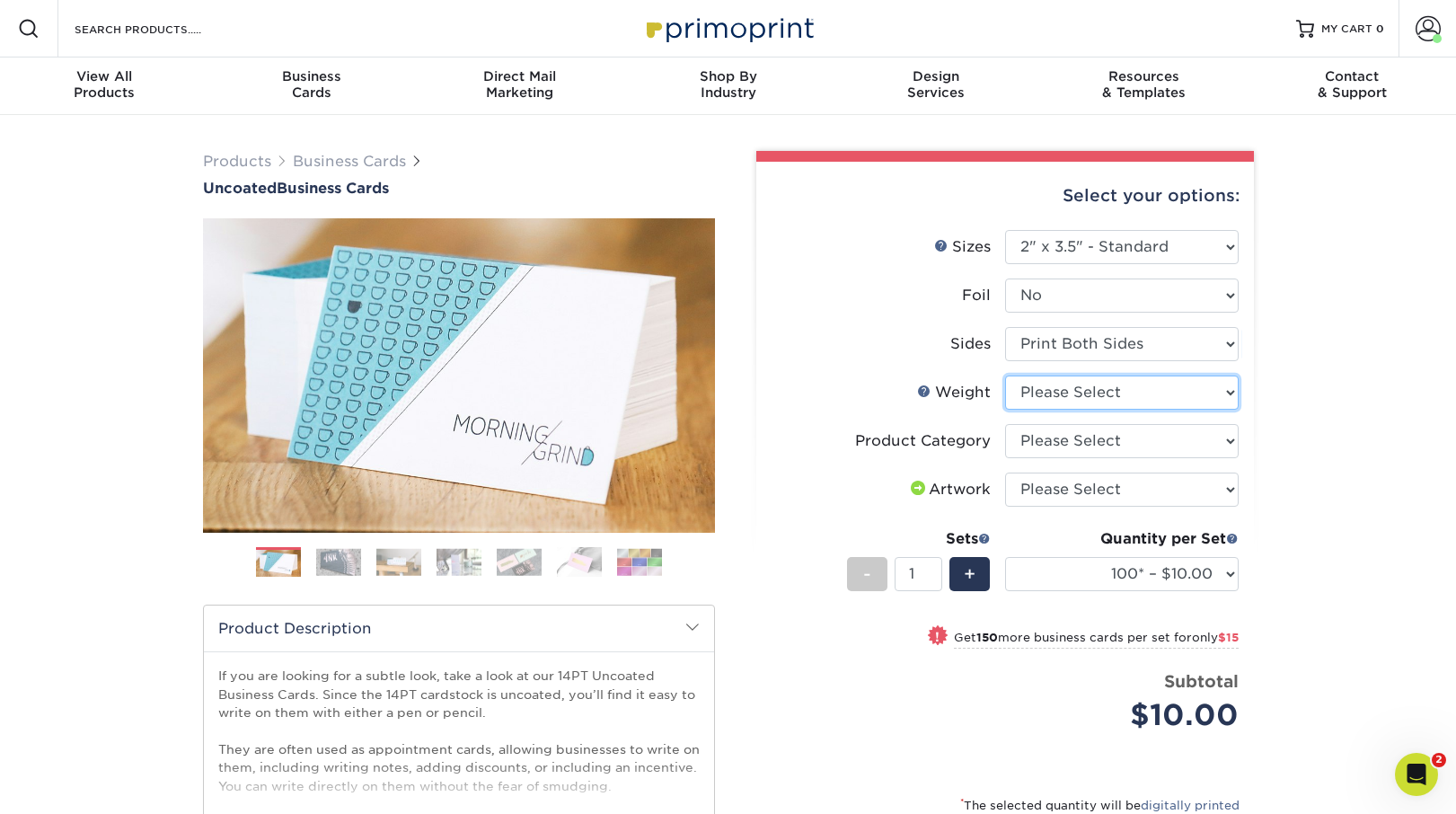
click at [1049, 389] on select "Please Select 14PT Uncoated" at bounding box center [1122, 392] width 233 height 34
select select "14PT Uncoated"
click at [1005, 375] on select "Please Select 14PT Uncoated" at bounding box center [1122, 392] width 233 height 34
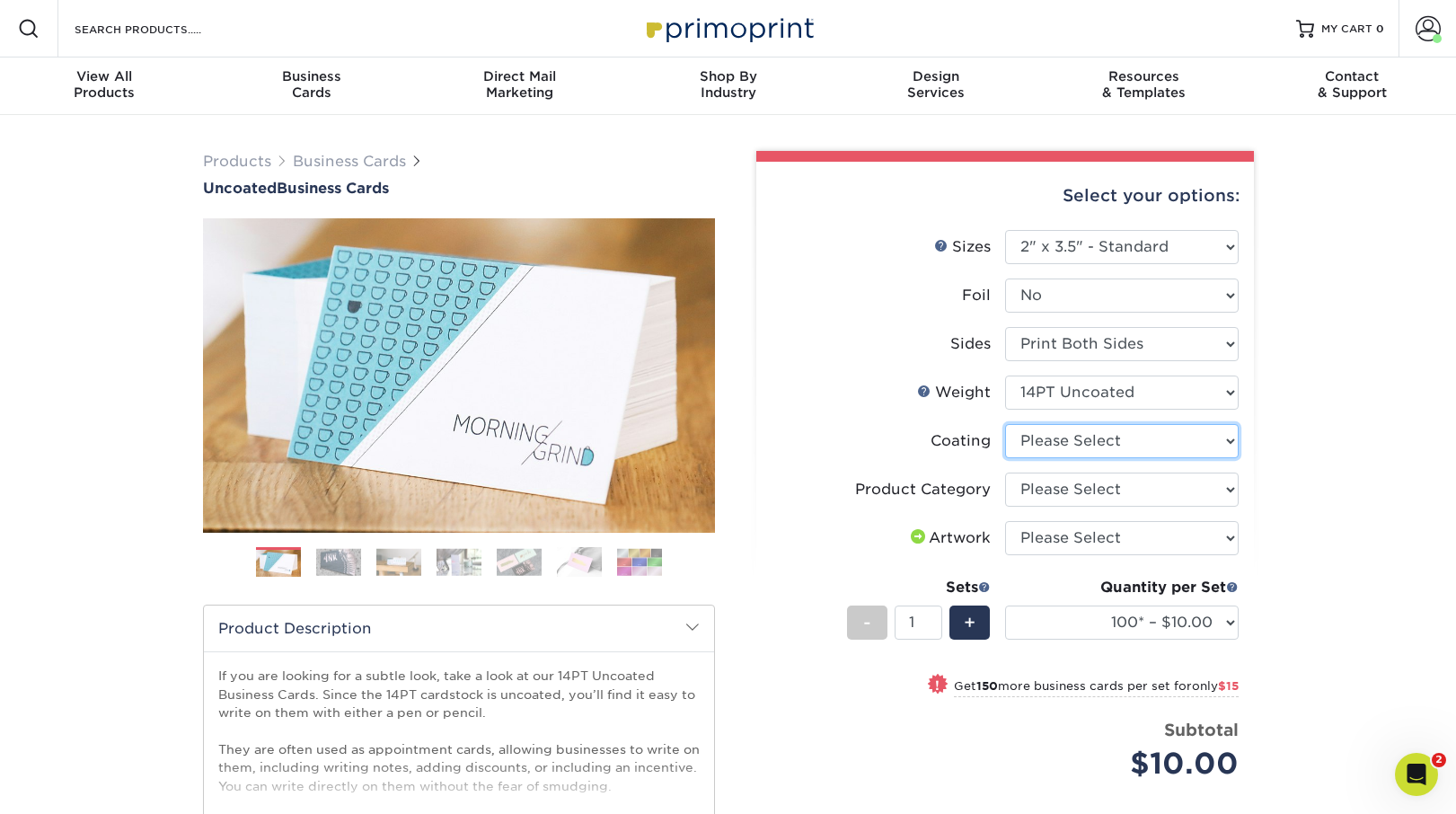
click at [1059, 442] on select at bounding box center [1122, 441] width 233 height 34
select select "3e7618de-abca-4bda-9f97-8b9129e913d8"
click at [1005, 424] on select at bounding box center [1122, 441] width 233 height 34
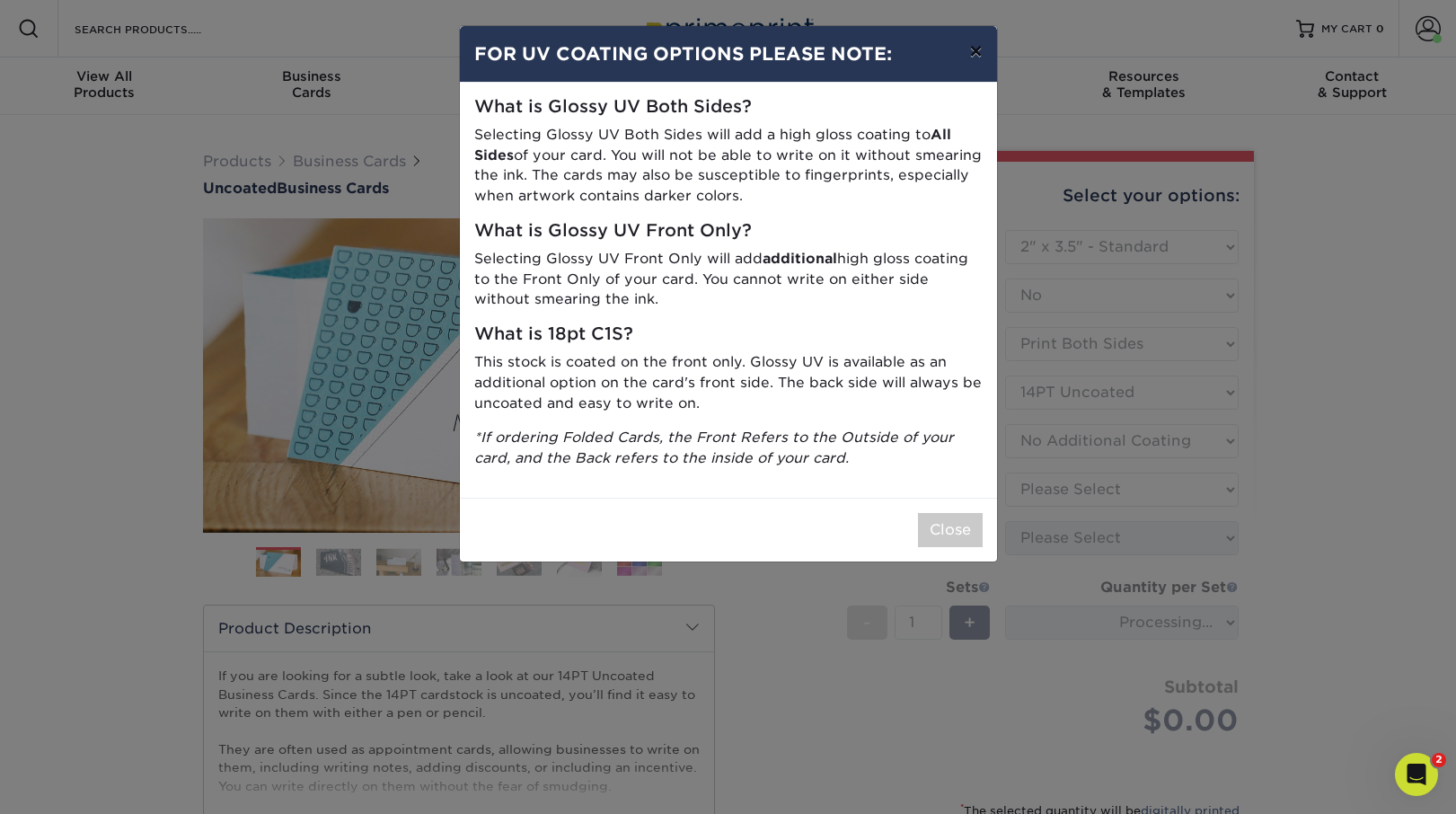
click at [977, 55] on button "×" at bounding box center [975, 52] width 42 height 51
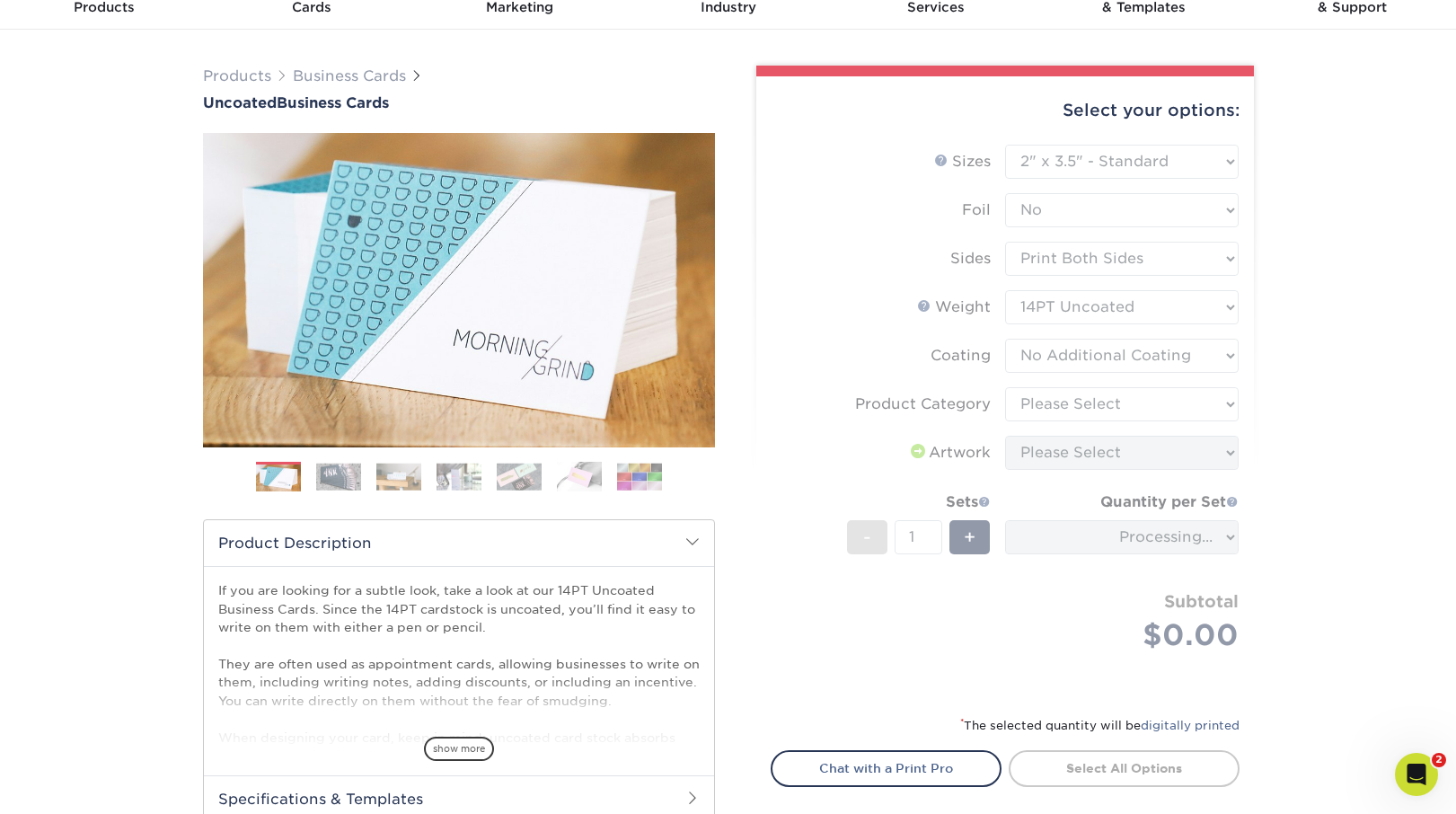
scroll to position [94, 0]
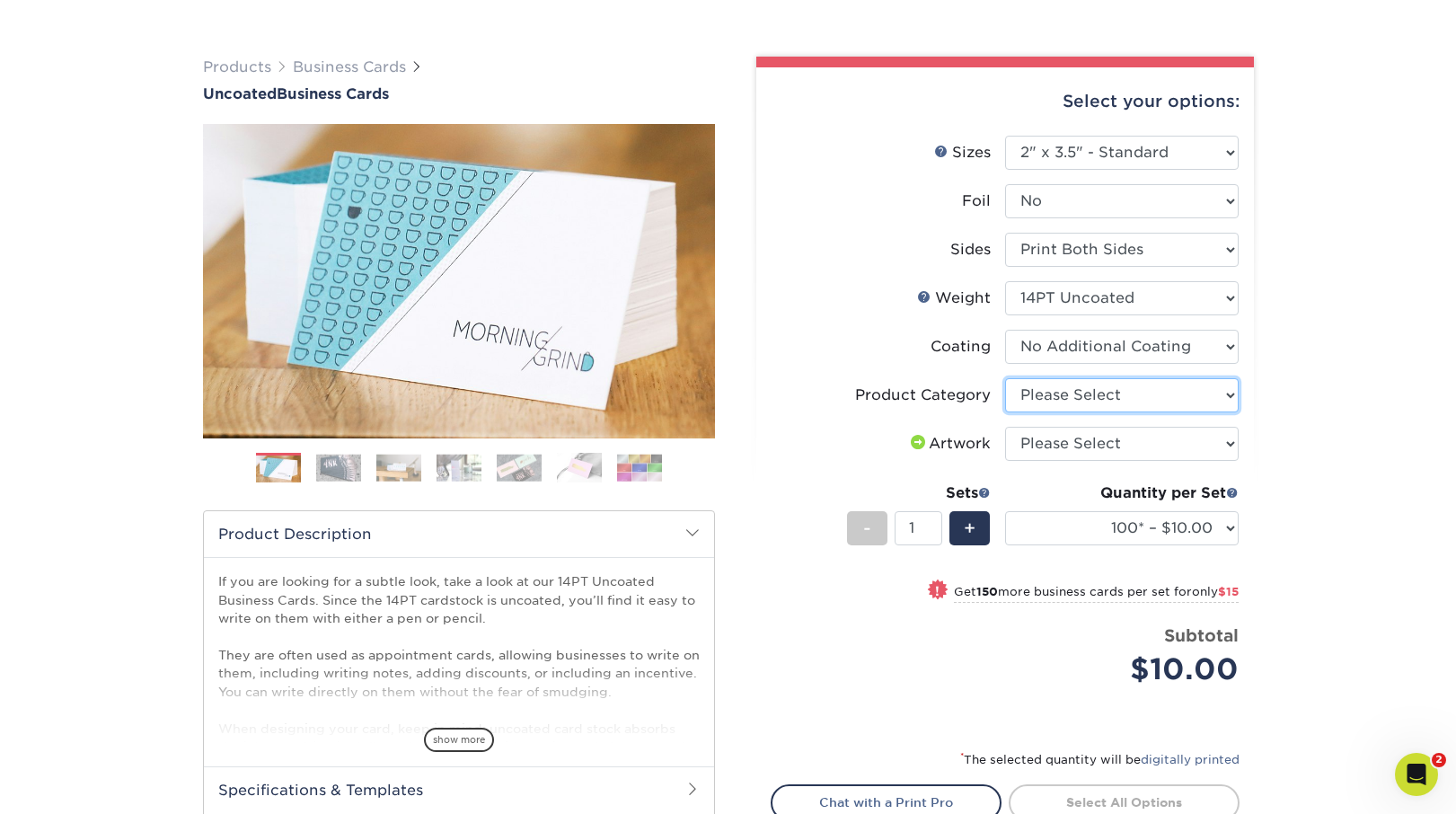
click at [1078, 398] on select "Please Select Business Cards" at bounding box center [1122, 395] width 233 height 34
select select "3b5148f1-0588-4f88-a218-97bcfdce65c1"
click at [1005, 378] on select "Please Select Business Cards" at bounding box center [1122, 395] width 233 height 34
click at [1060, 444] on select "Please Select I will upload files I need a design - $100" at bounding box center [1122, 443] width 233 height 34
select select "upload"
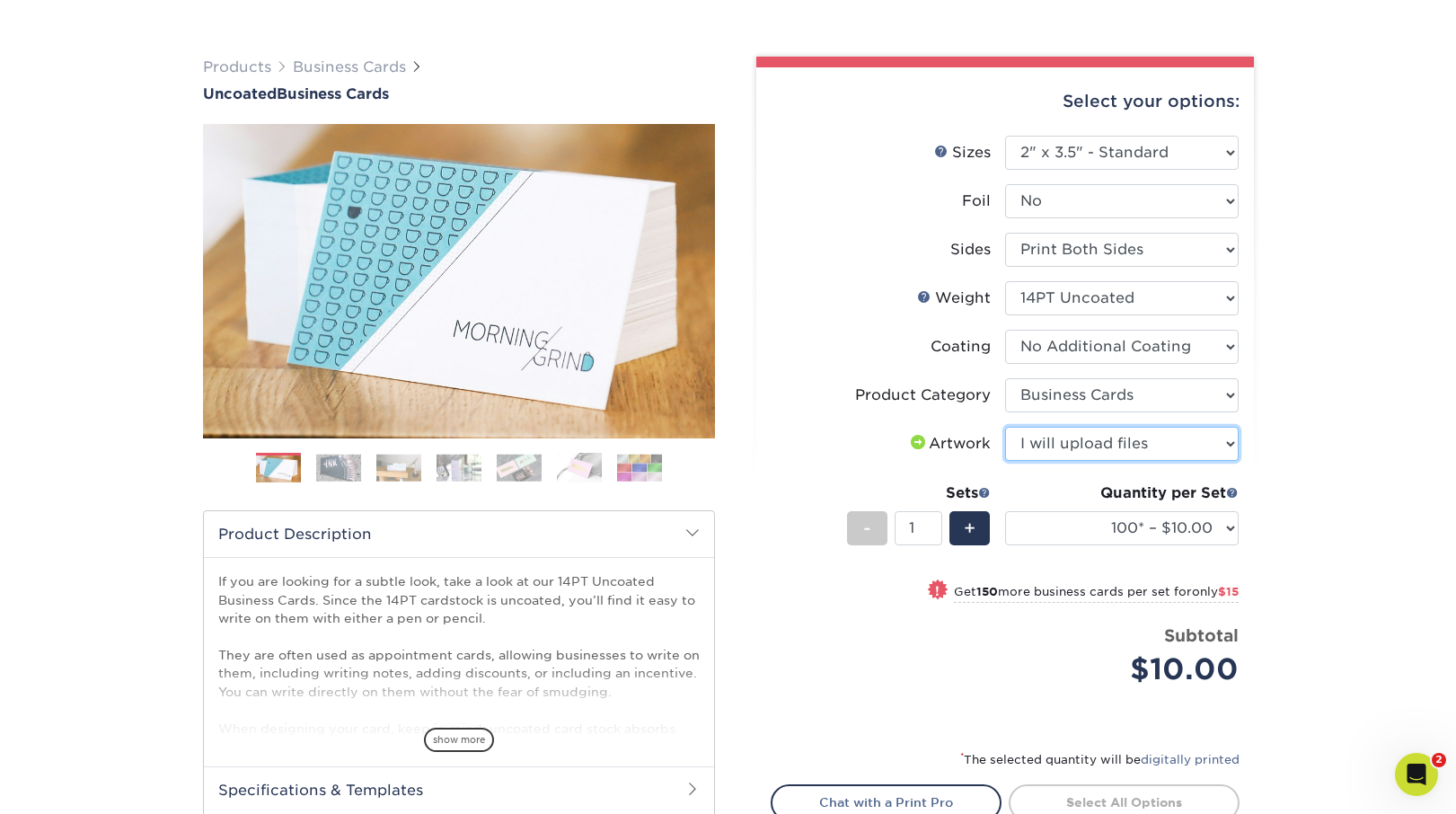
click at [1005, 427] on select "Please Select I will upload files I need a design - $100" at bounding box center [1122, 443] width 233 height 34
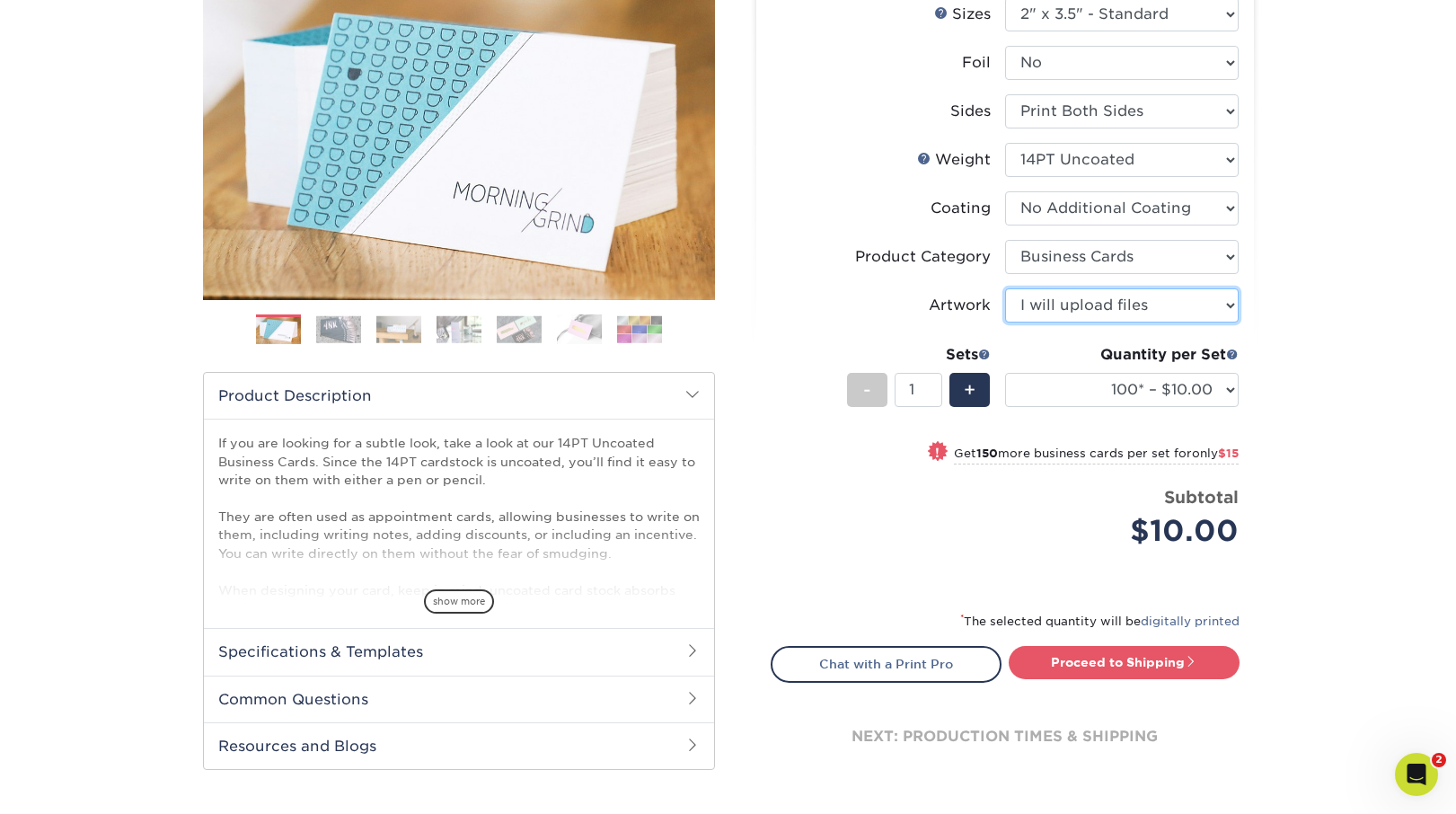
scroll to position [244, 0]
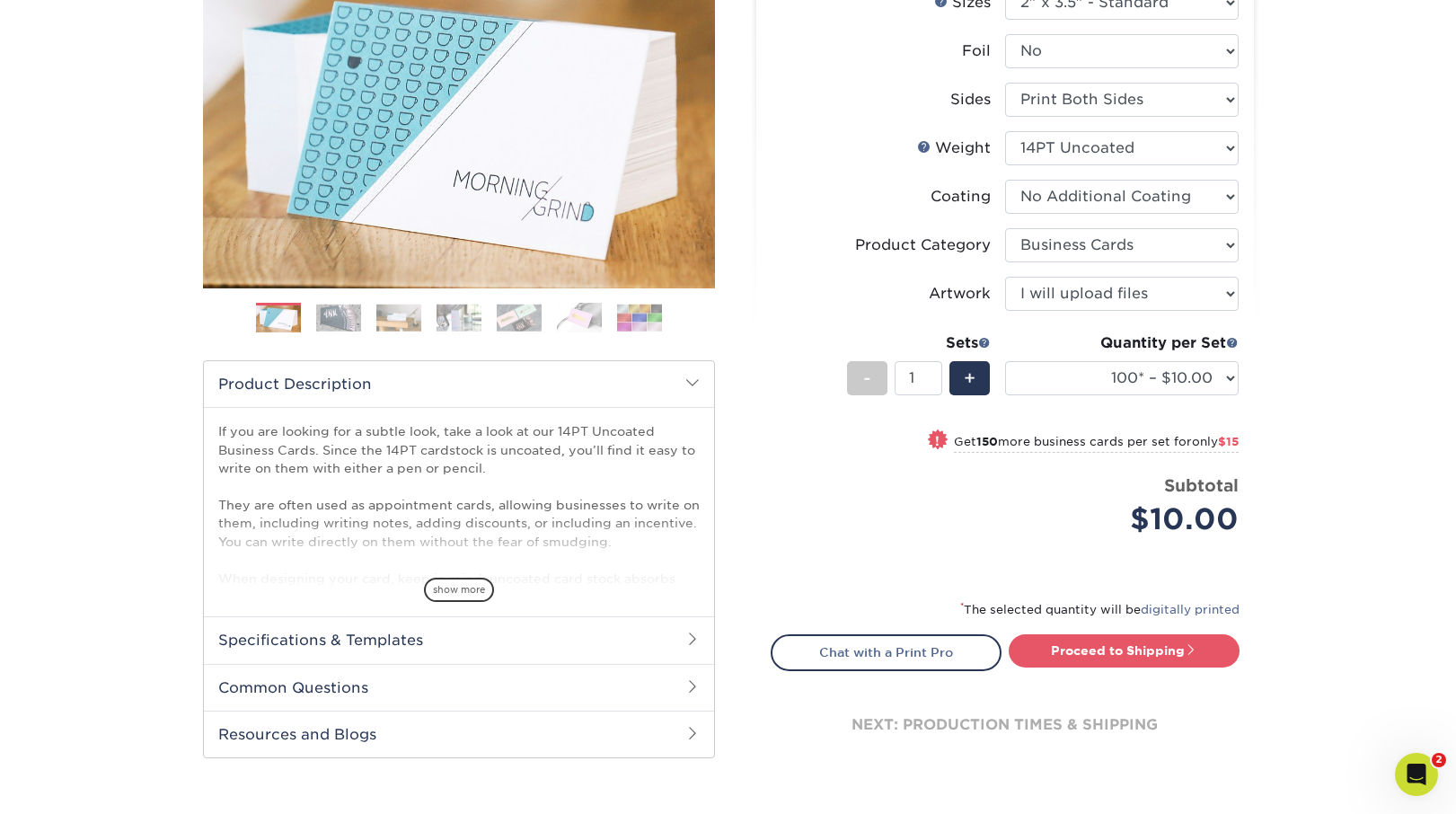
click at [531, 319] on img at bounding box center [519, 317] width 45 height 28
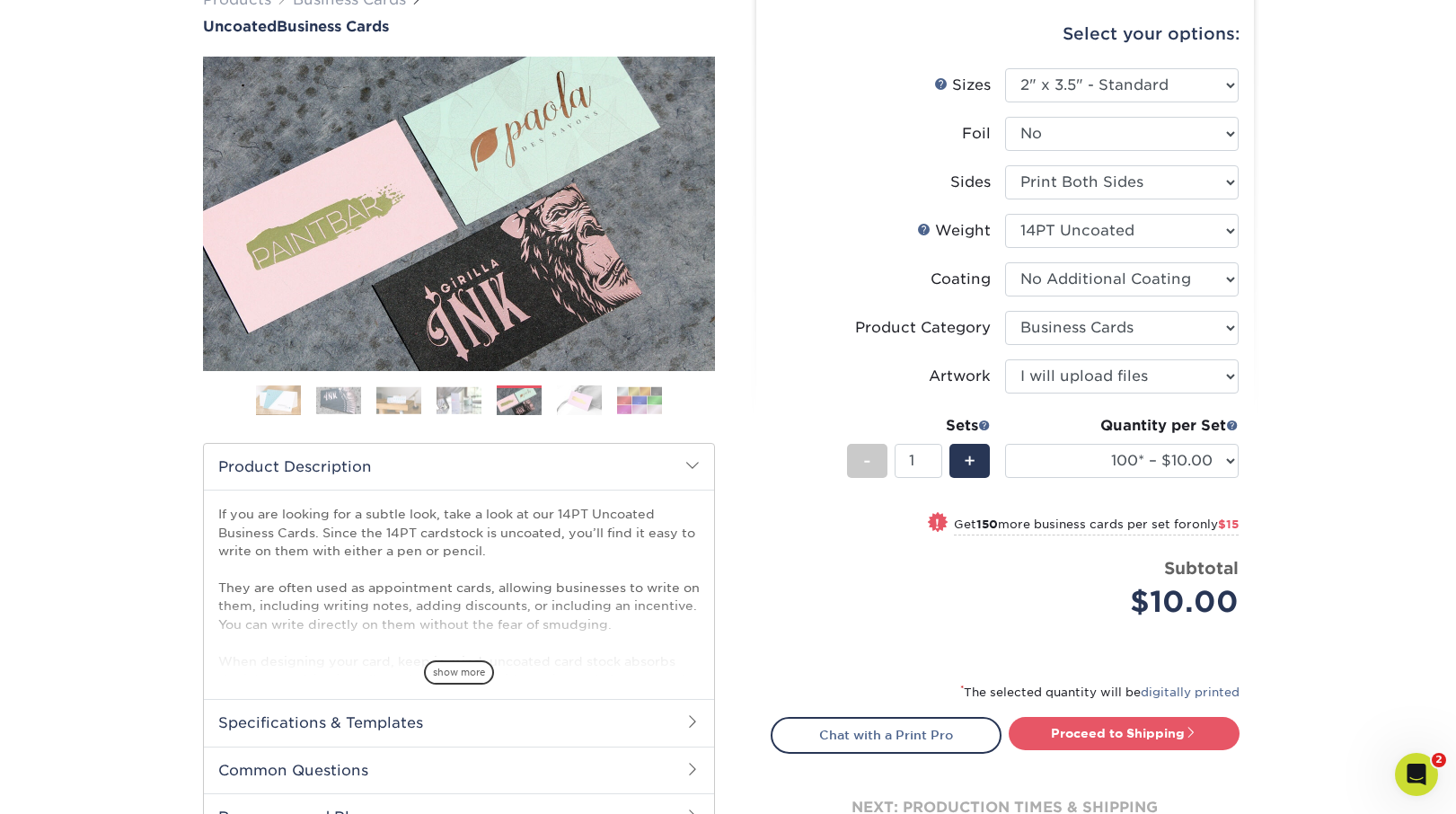
scroll to position [152, 0]
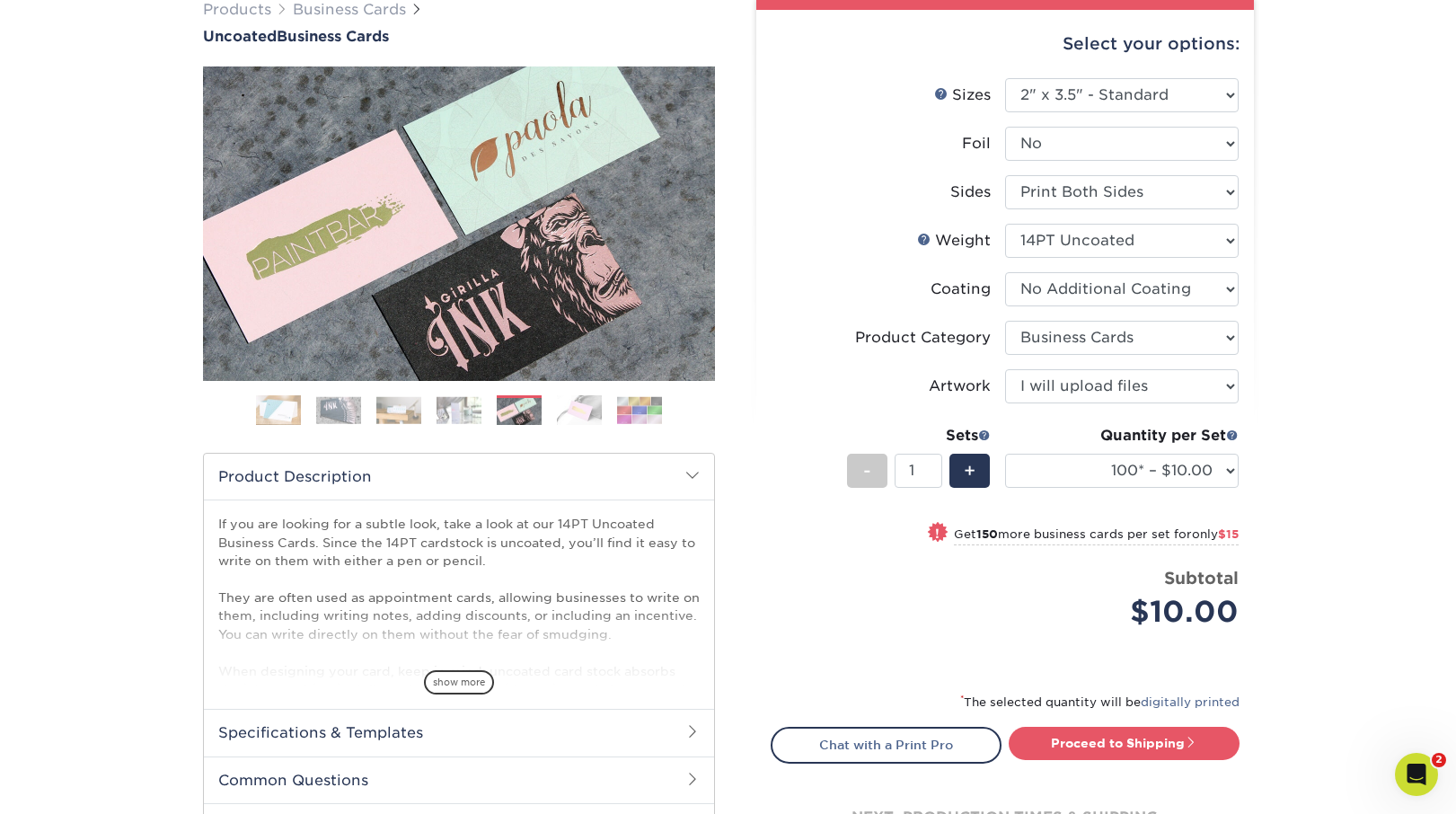
click at [460, 405] on img at bounding box center [459, 409] width 45 height 28
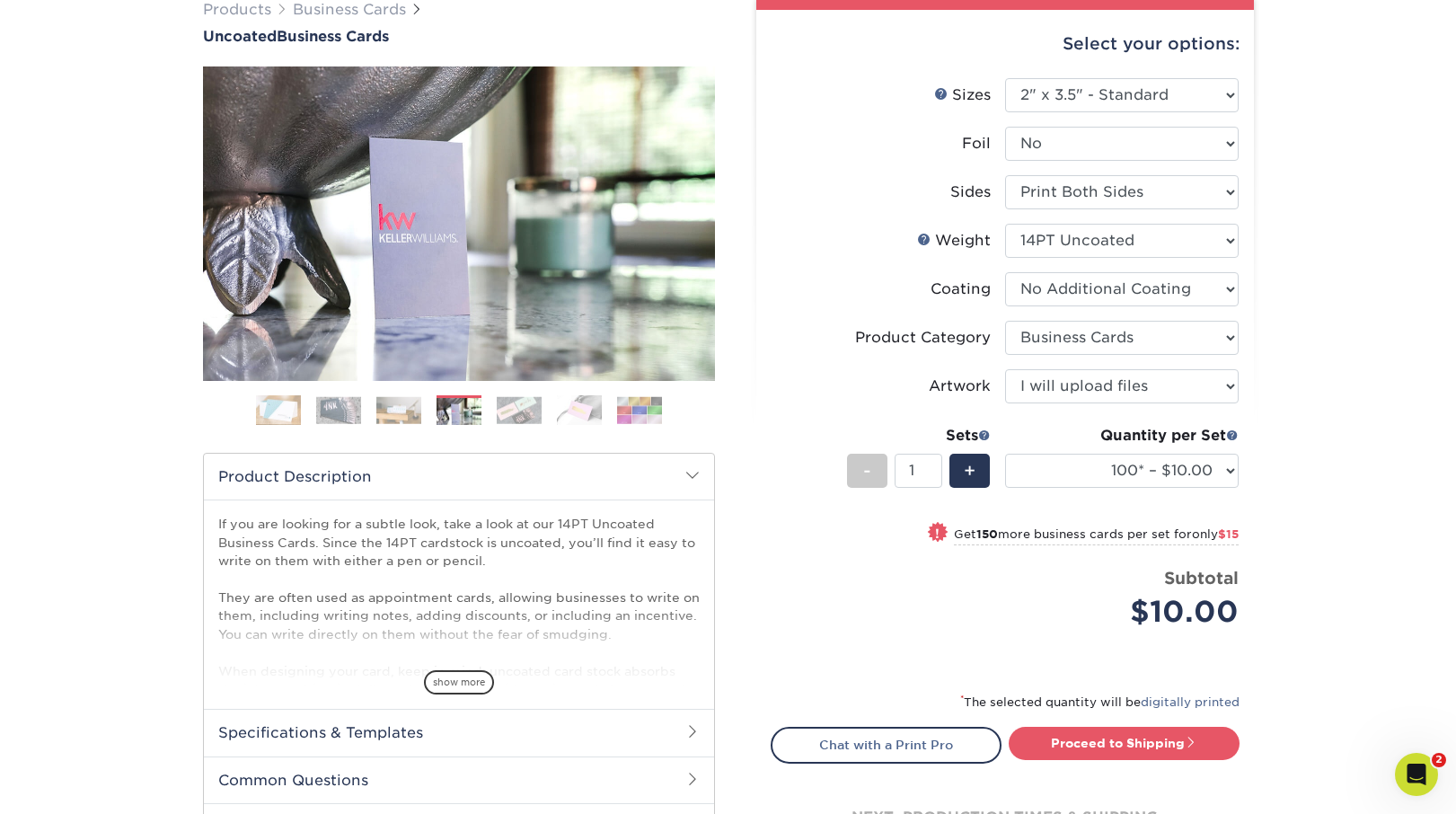
click at [417, 407] on img at bounding box center [399, 409] width 45 height 28
